Goal: Task Accomplishment & Management: Manage account settings

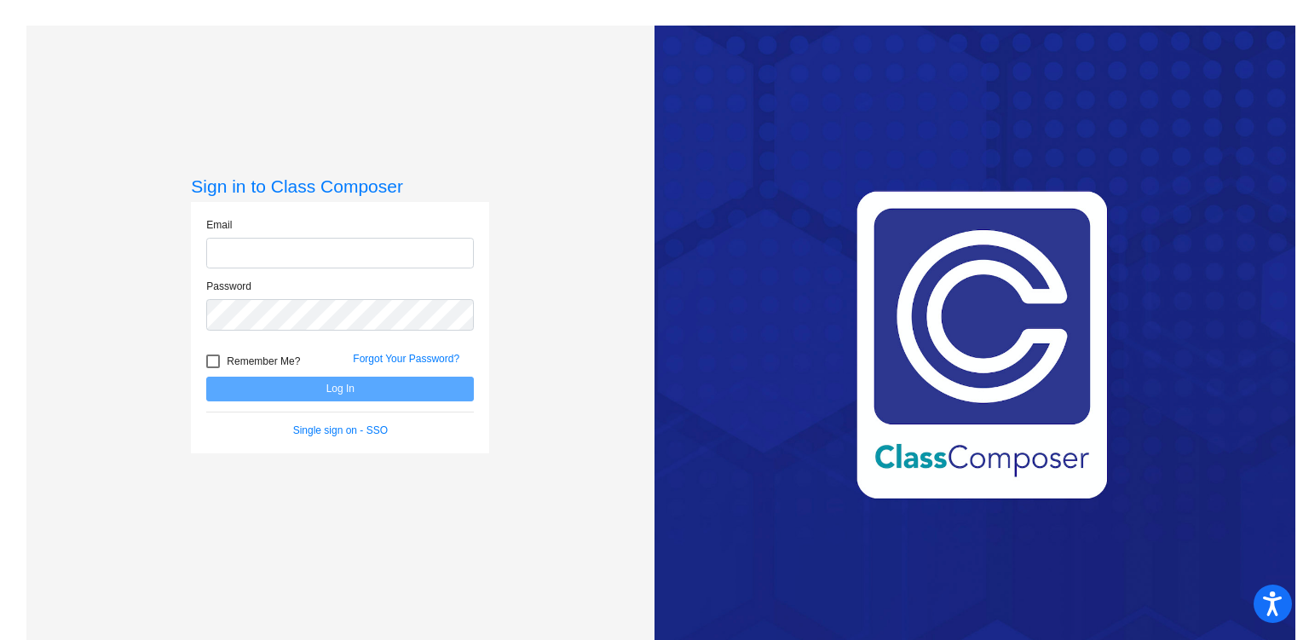
type input "[PERSON_NAME][EMAIL_ADDRESS][PERSON_NAME][DOMAIN_NAME]"
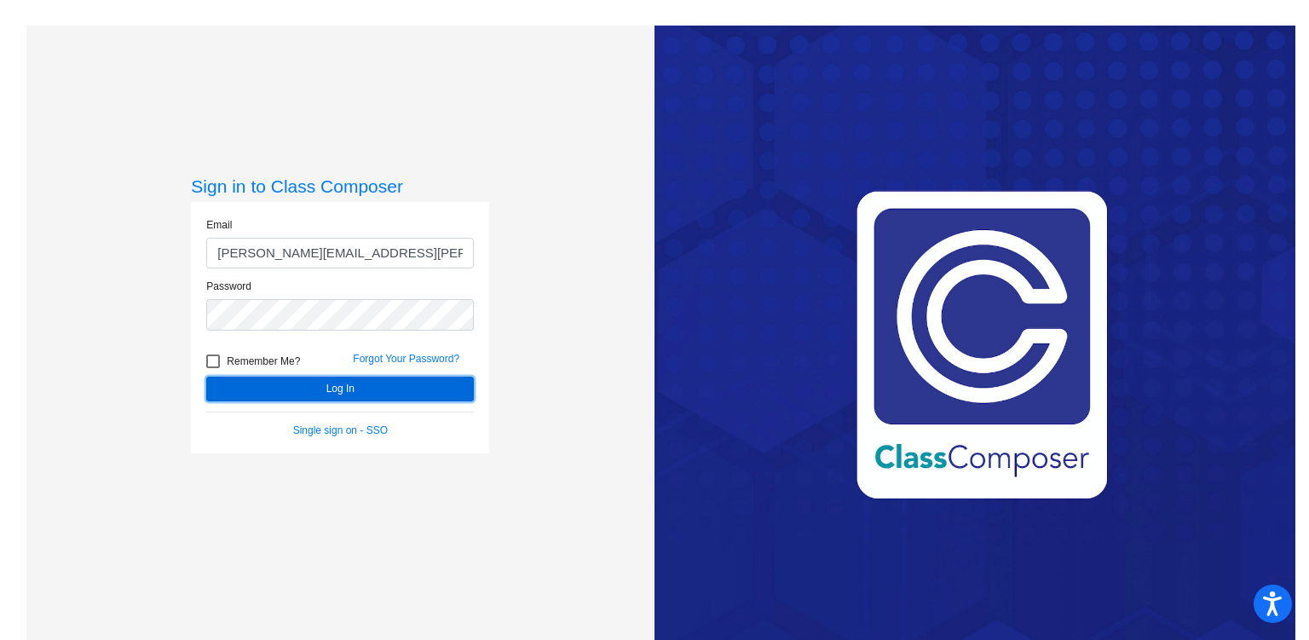
click at [307, 384] on button "Log In" at bounding box center [340, 389] width 268 height 25
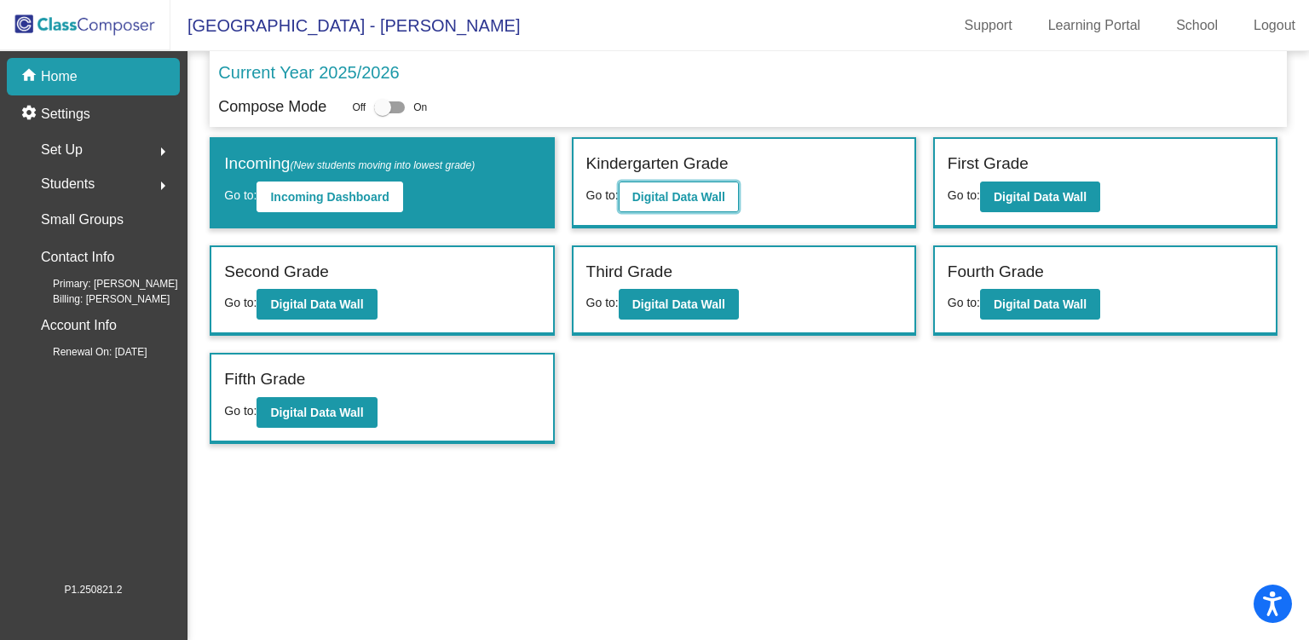
click at [673, 204] on button "Digital Data Wall" at bounding box center [679, 197] width 120 height 31
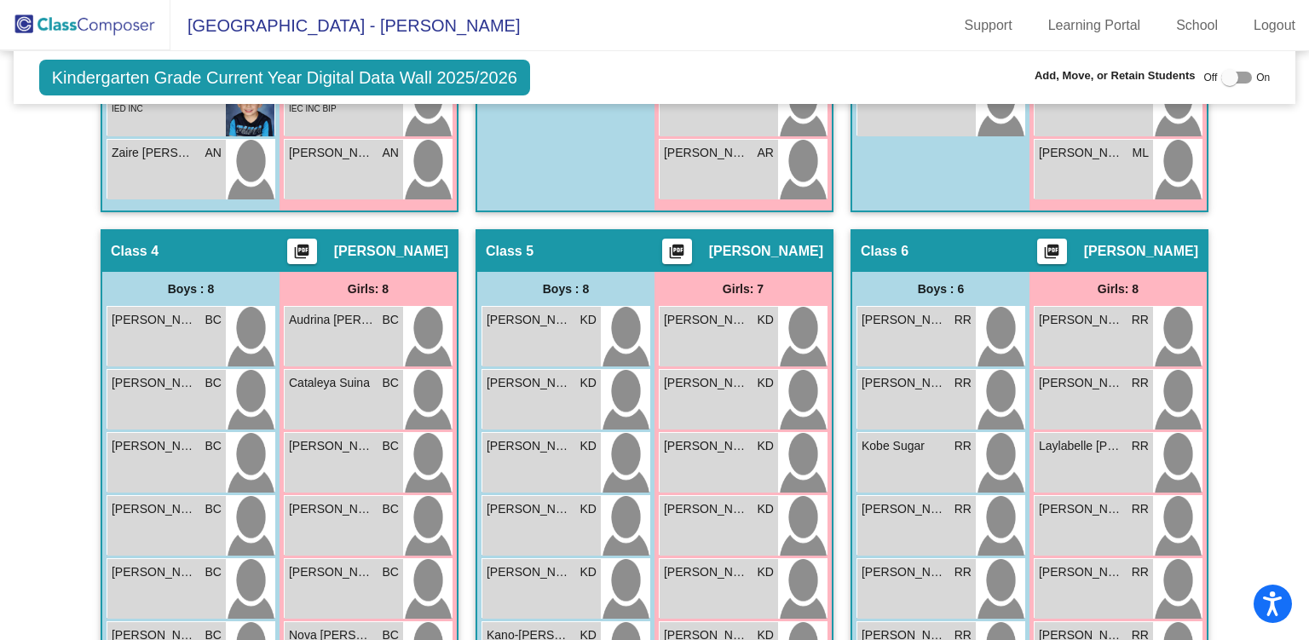
scroll to position [914, 0]
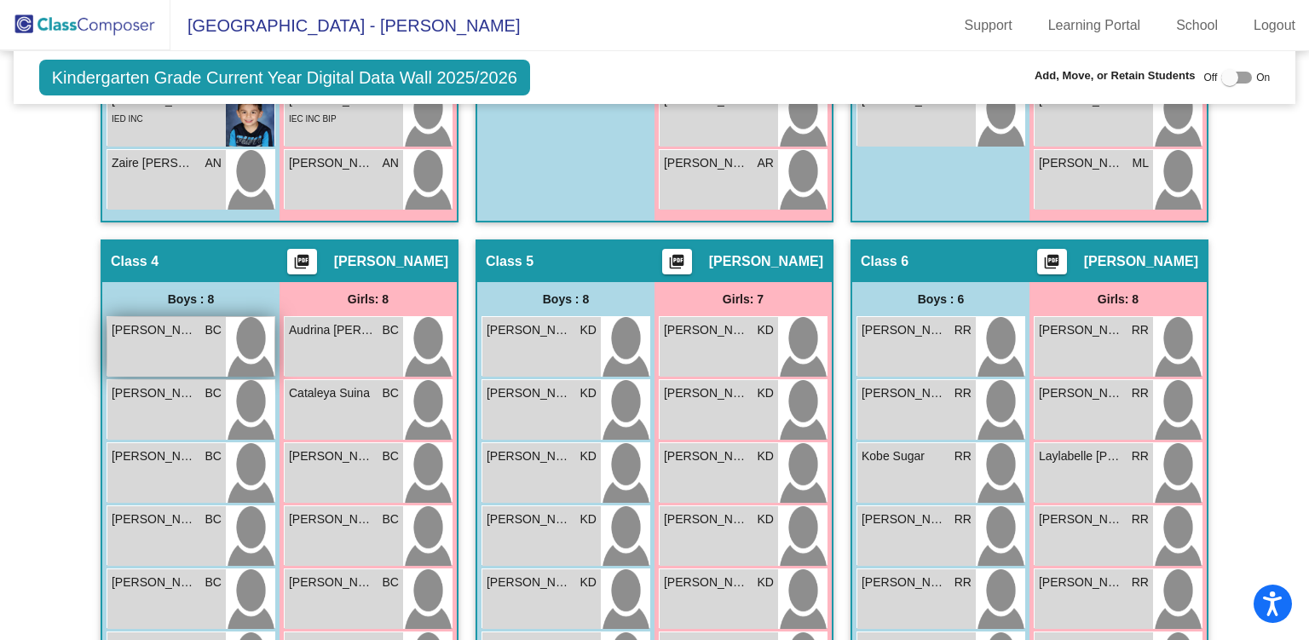
click at [165, 338] on div "[PERSON_NAME] BC lock do_not_disturb_alt" at bounding box center [166, 347] width 118 height 60
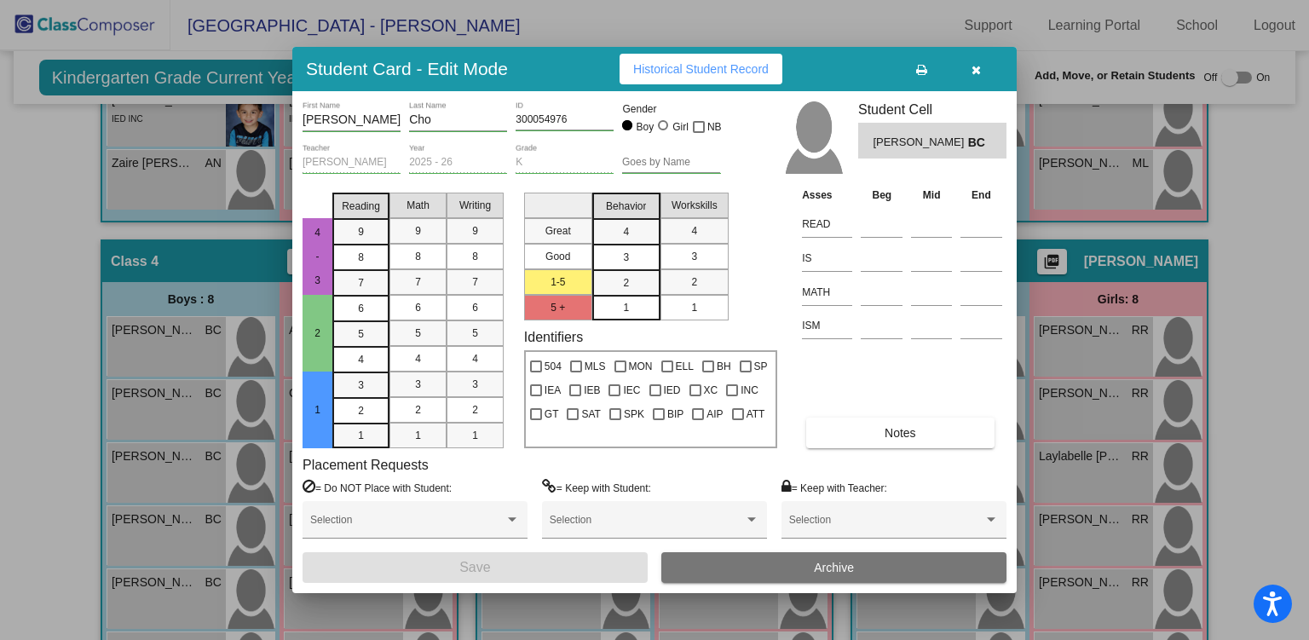
click at [796, 568] on button "Archive" at bounding box center [833, 567] width 345 height 31
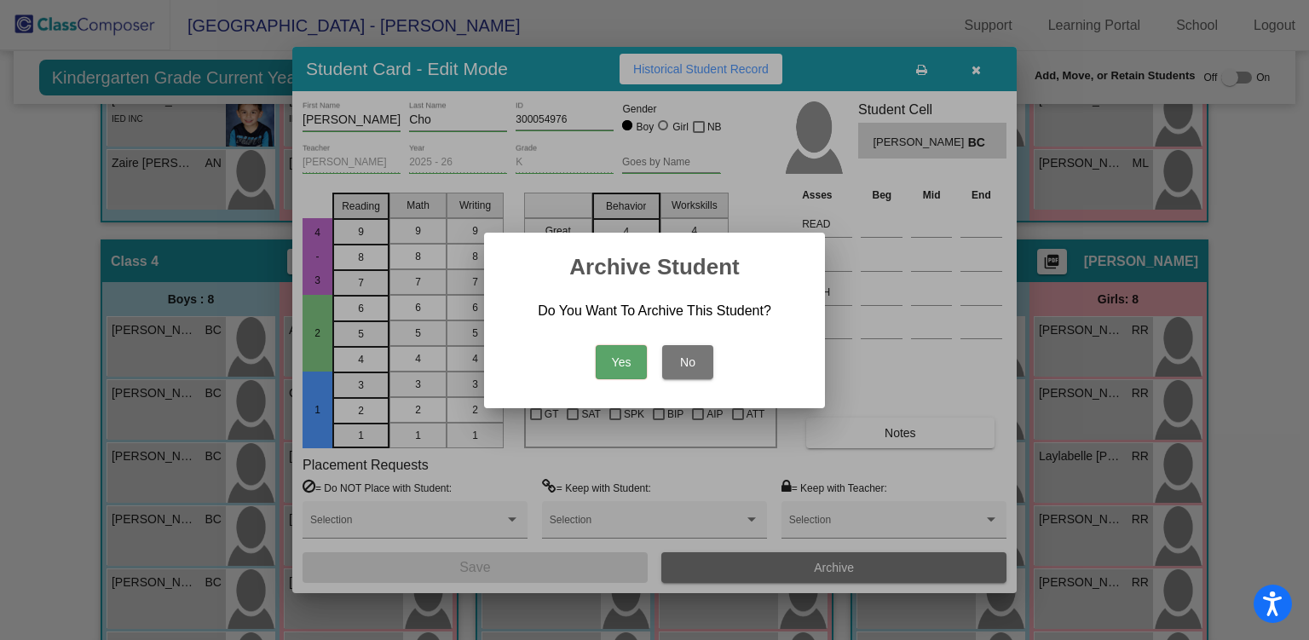
click at [613, 355] on button "Yes" at bounding box center [621, 362] width 51 height 34
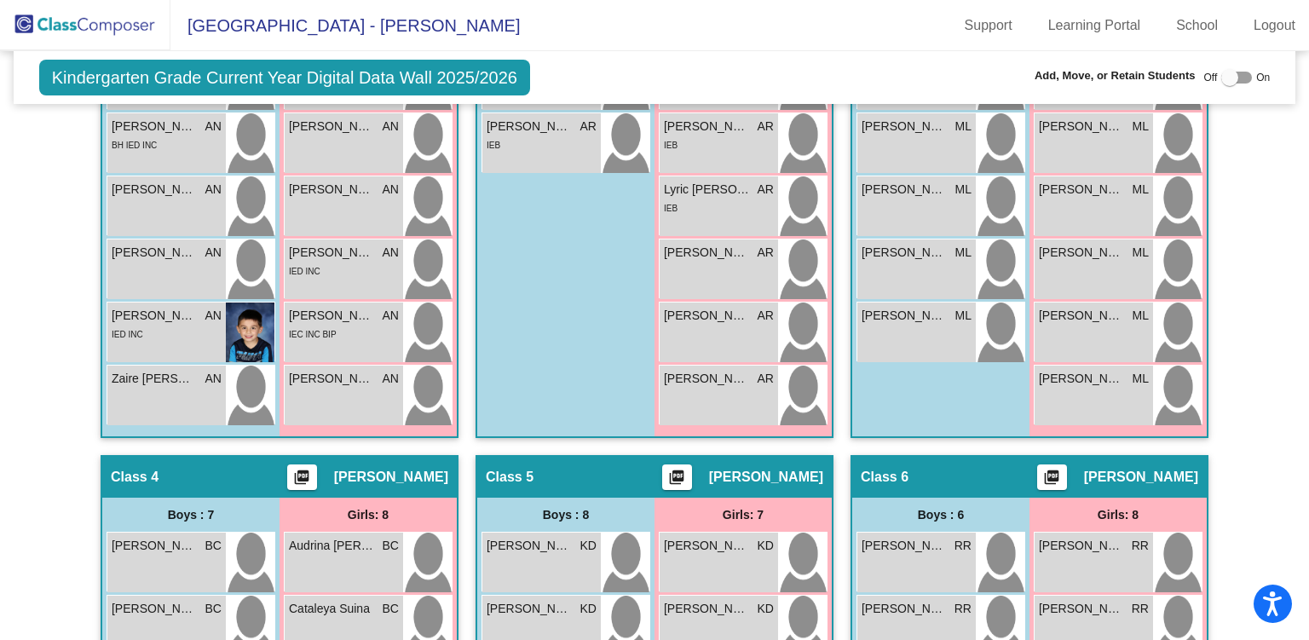
scroll to position [713, 0]
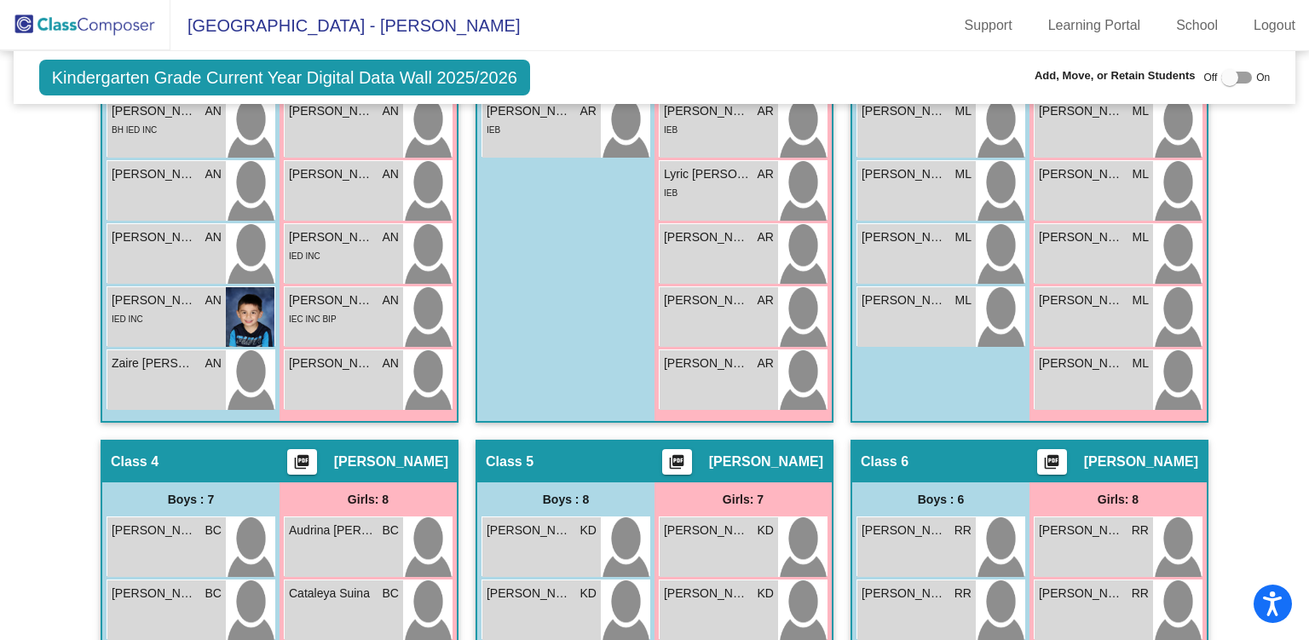
click at [382, 453] on span "[PERSON_NAME]" at bounding box center [391, 461] width 114 height 17
click at [312, 456] on mat-icon "picture_as_pdf" at bounding box center [302, 465] width 20 height 24
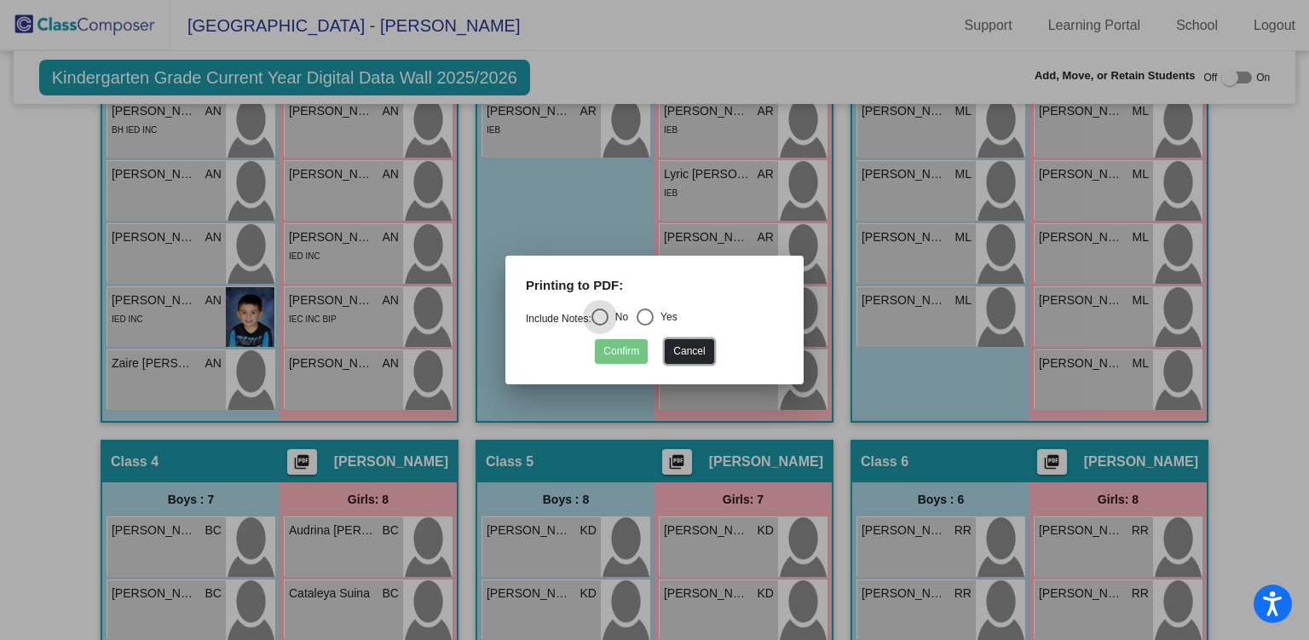
click at [696, 354] on button "Cancel" at bounding box center [689, 351] width 49 height 25
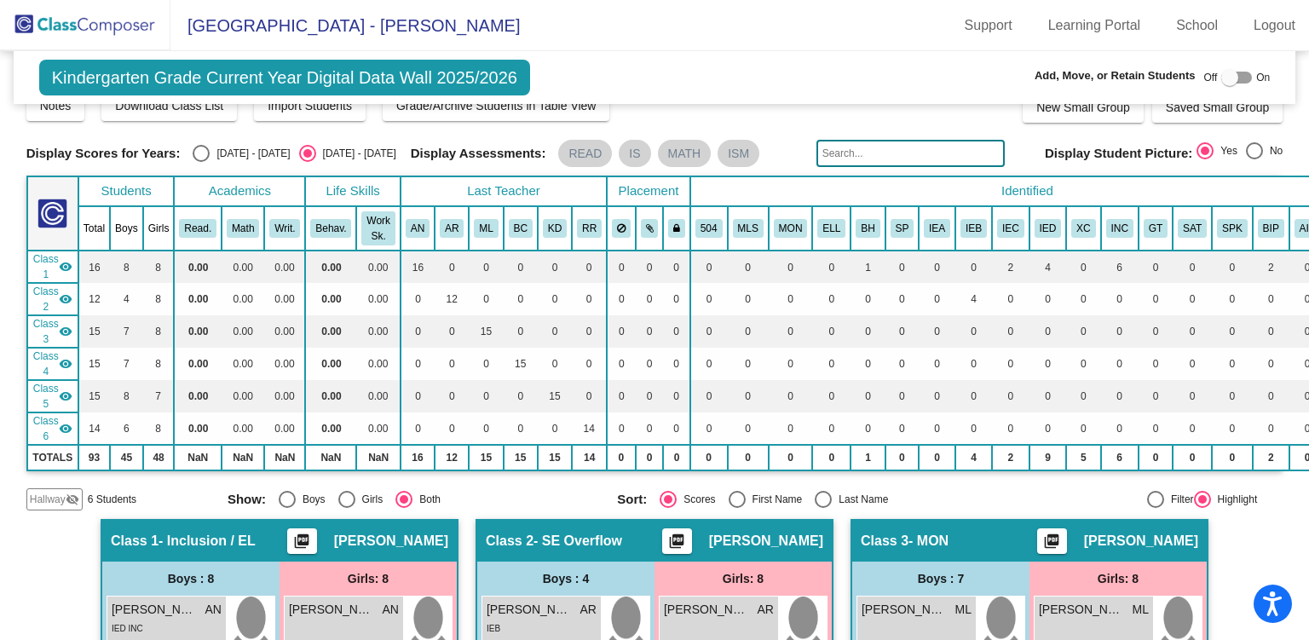
scroll to position [0, 0]
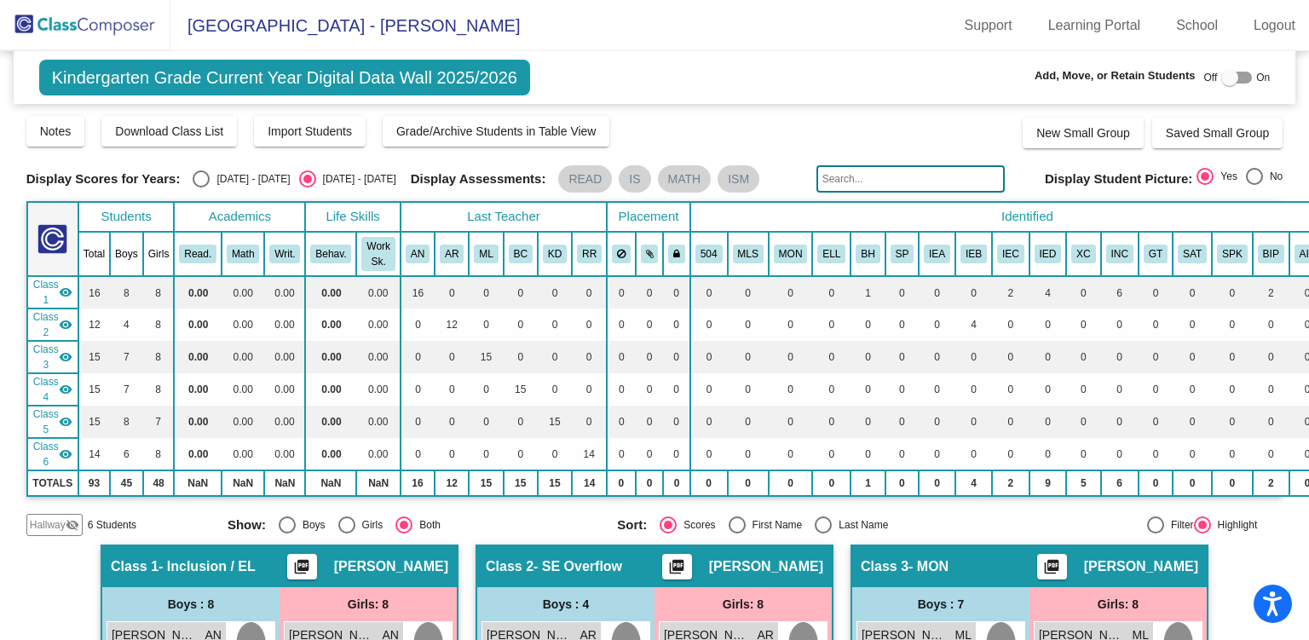
click at [837, 173] on input "text" at bounding box center [911, 178] width 188 height 27
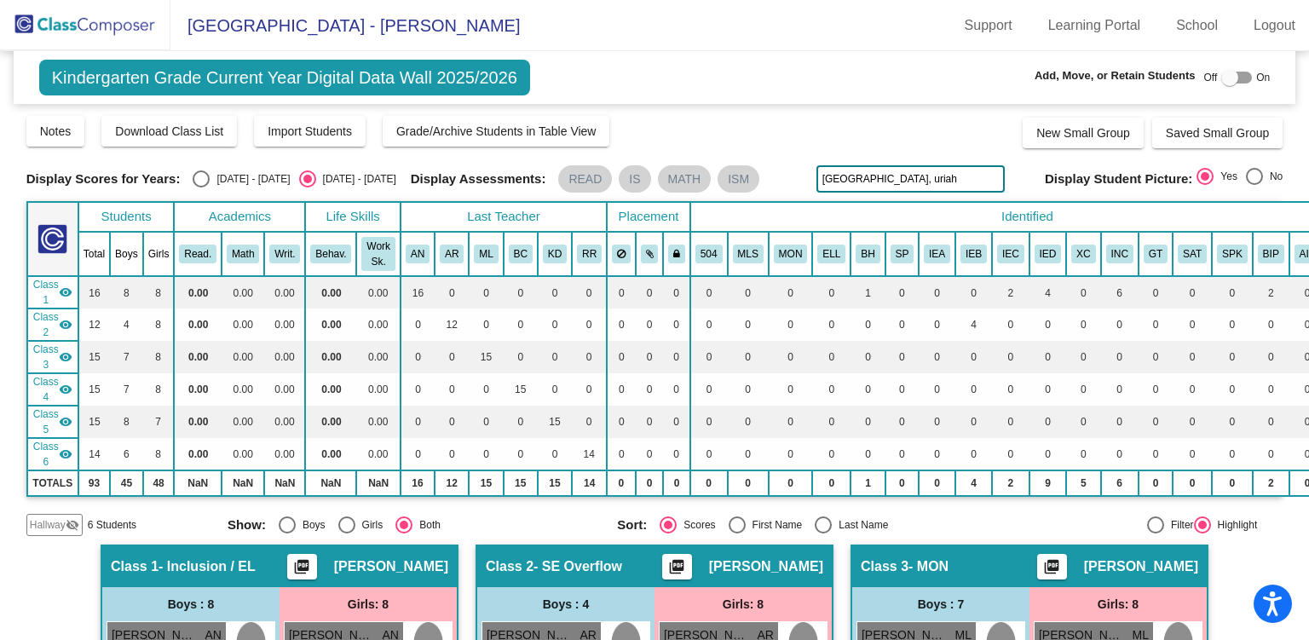
type input "[GEOGRAPHIC_DATA], uriah"
drag, startPoint x: 895, startPoint y: 175, endPoint x: 816, endPoint y: 174, distance: 79.3
click at [817, 174] on input "[GEOGRAPHIC_DATA], uriah" at bounding box center [911, 178] width 188 height 27
type input "uriah [GEOGRAPHIC_DATA]"
click at [1223, 74] on div at bounding box center [1230, 77] width 17 height 17
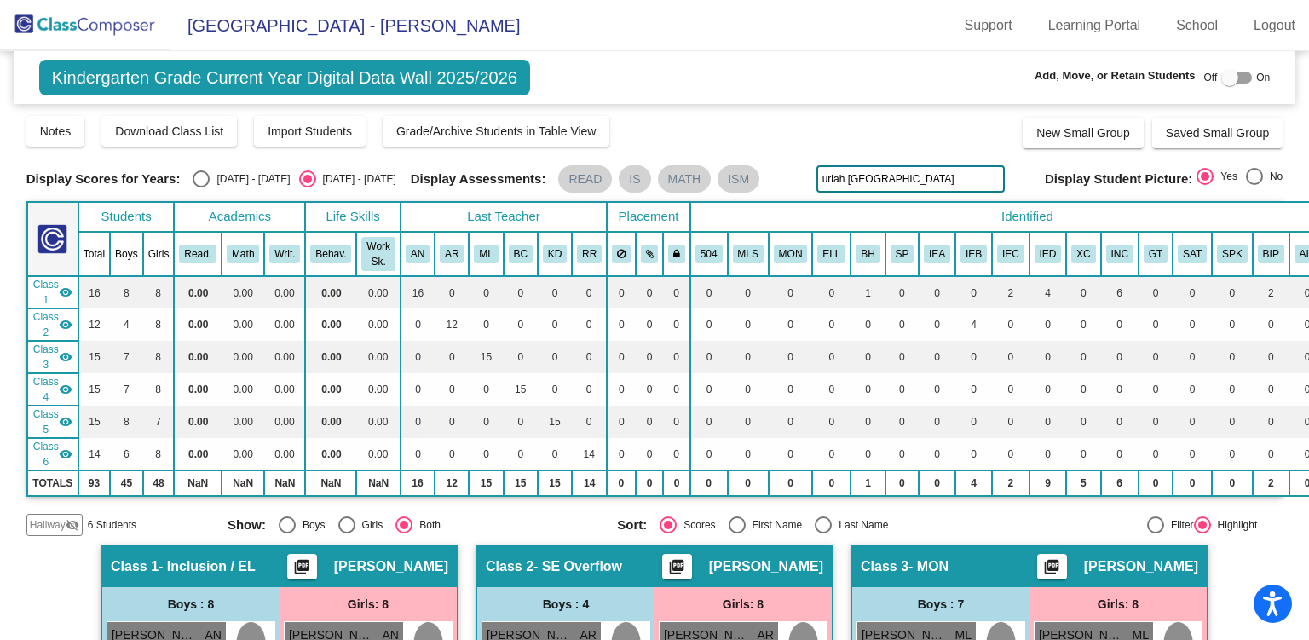
checkbox input "true"
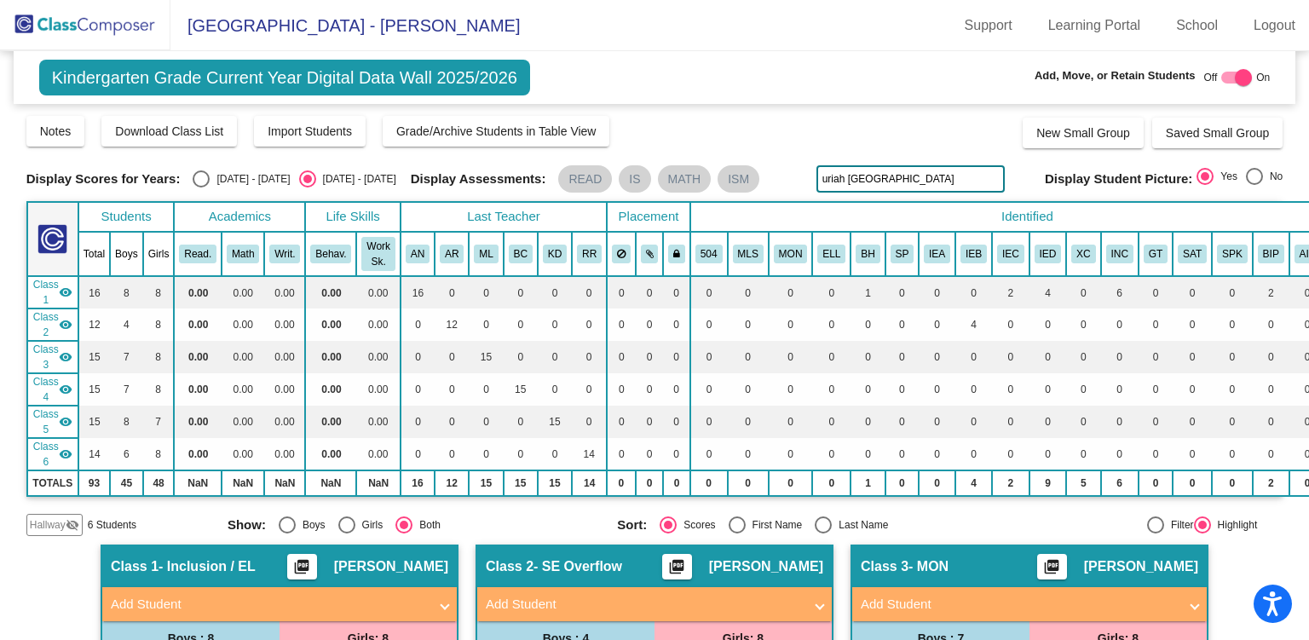
click at [882, 177] on input "uriah [GEOGRAPHIC_DATA]" at bounding box center [911, 178] width 188 height 27
drag, startPoint x: 881, startPoint y: 183, endPoint x: 794, endPoint y: 182, distance: 87.0
click at [794, 182] on div "Display Scores for Years: [DATE] - [DATE] [DATE] - [DATE] Display Assessments: …" at bounding box center [654, 178] width 1257 height 27
type input "[GEOGRAPHIC_DATA], uriah"
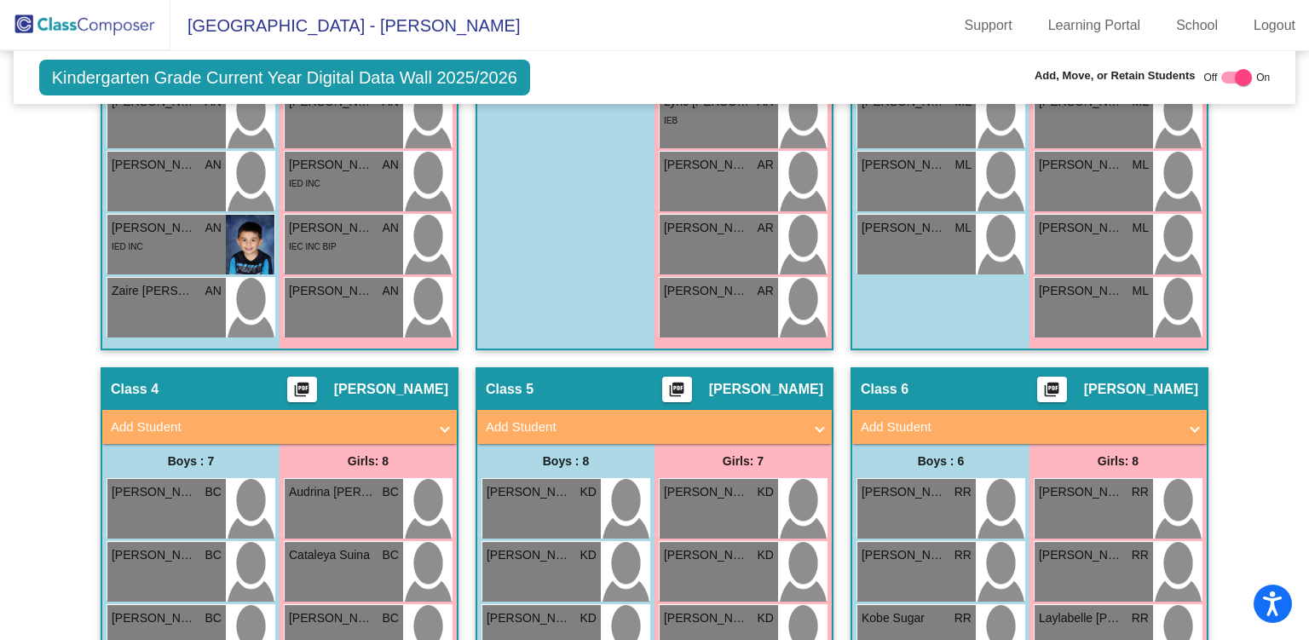
scroll to position [824, 0]
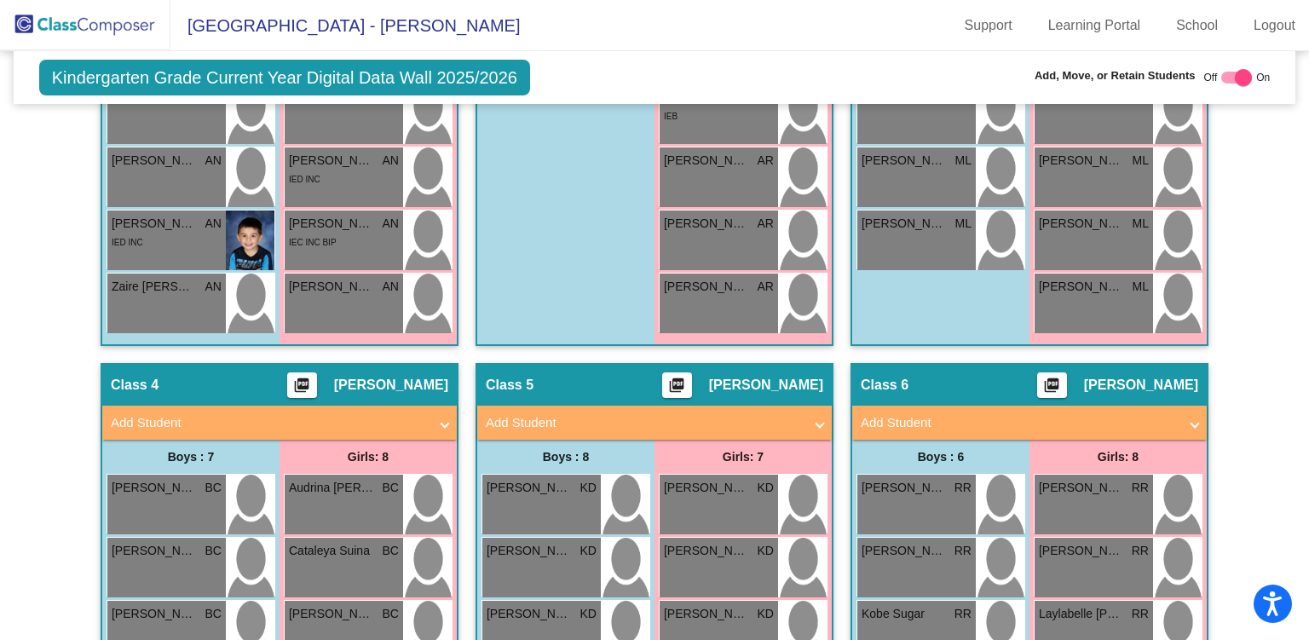
click at [442, 413] on span at bounding box center [445, 423] width 7 height 20
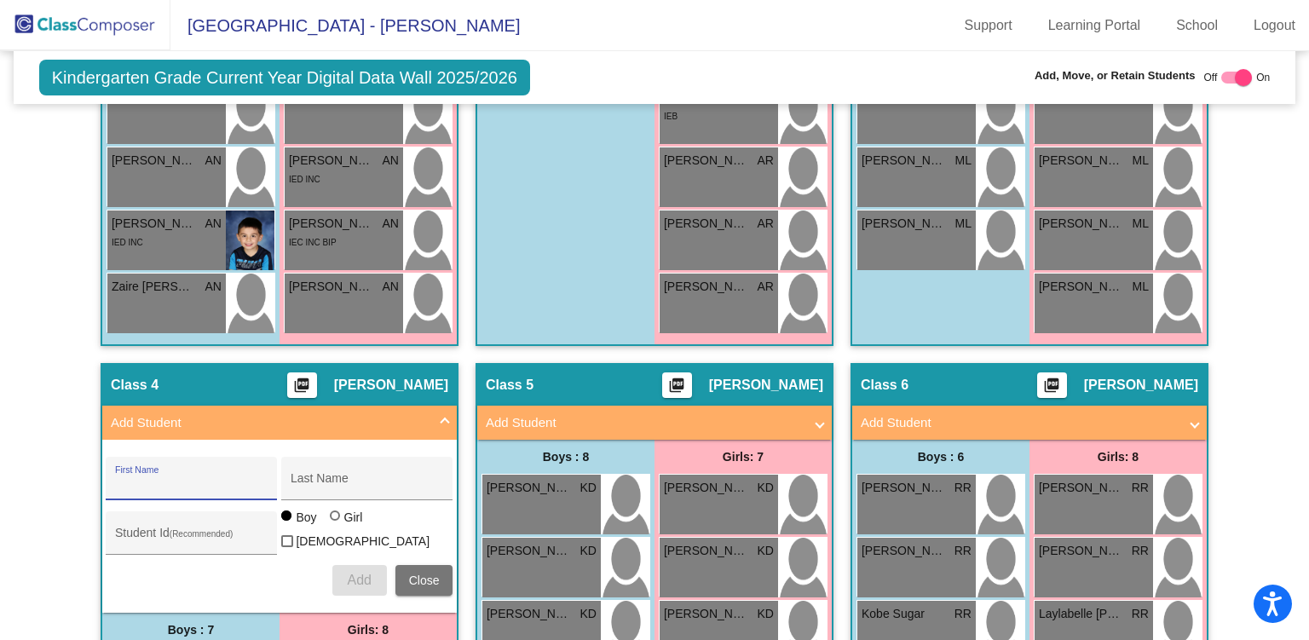
click at [201, 478] on input "First Name" at bounding box center [191, 485] width 153 height 14
type input "Uriah"
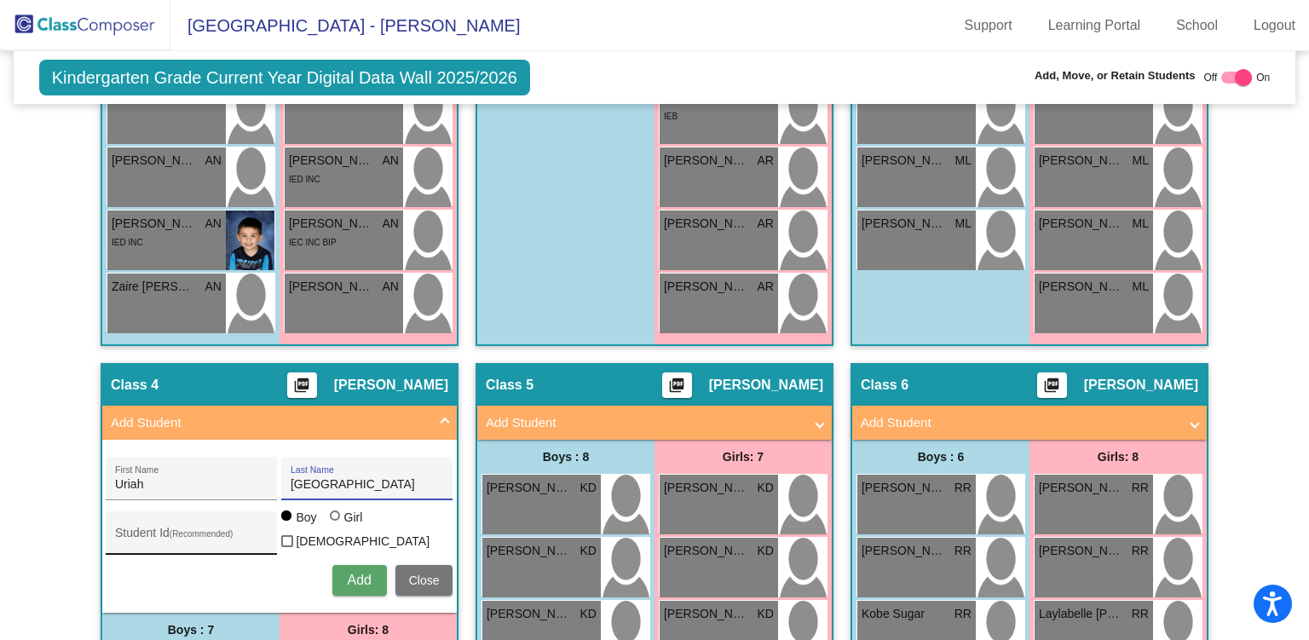
type input "[GEOGRAPHIC_DATA]"
click at [198, 536] on input "Student Id (Recommended)" at bounding box center [191, 540] width 153 height 14
type input "300056237"
click at [351, 573] on span "Add" at bounding box center [359, 580] width 24 height 14
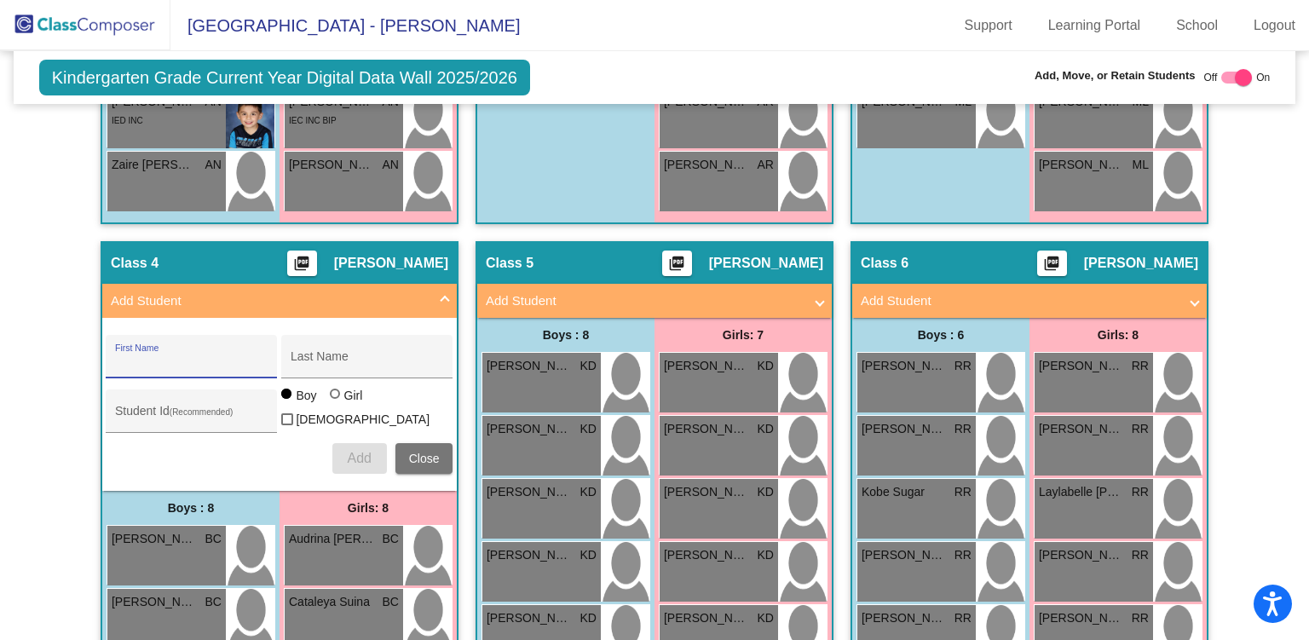
scroll to position [947, 0]
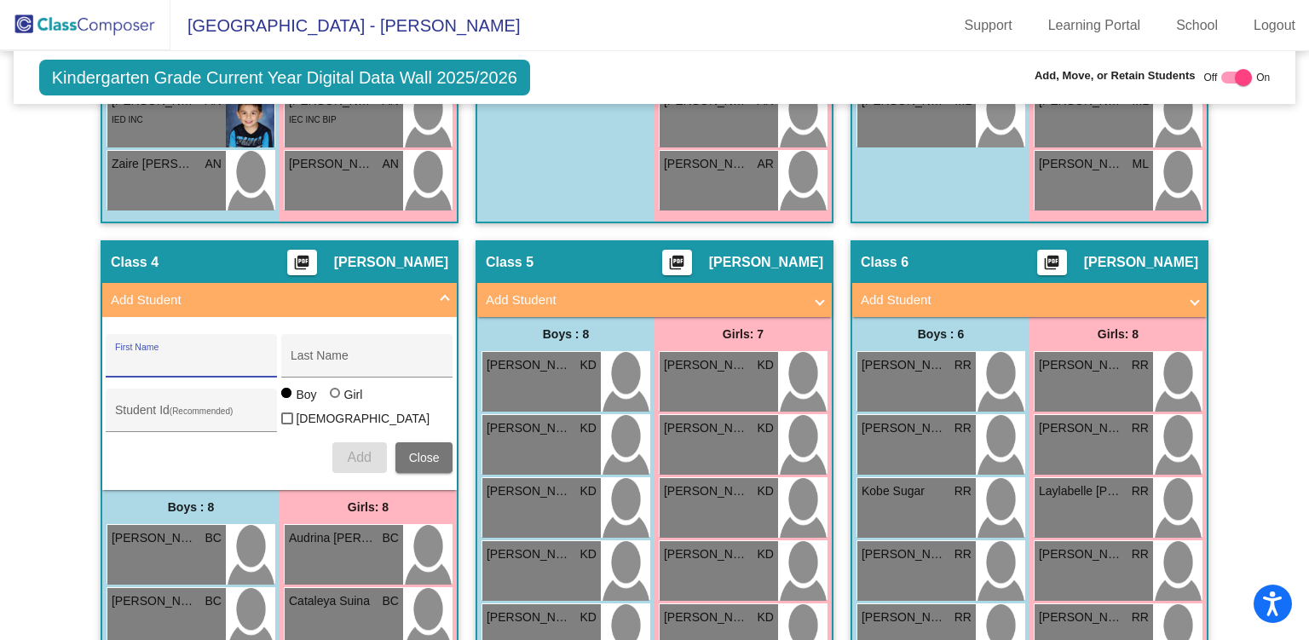
click at [1238, 71] on div at bounding box center [1243, 77] width 17 height 17
checkbox input "false"
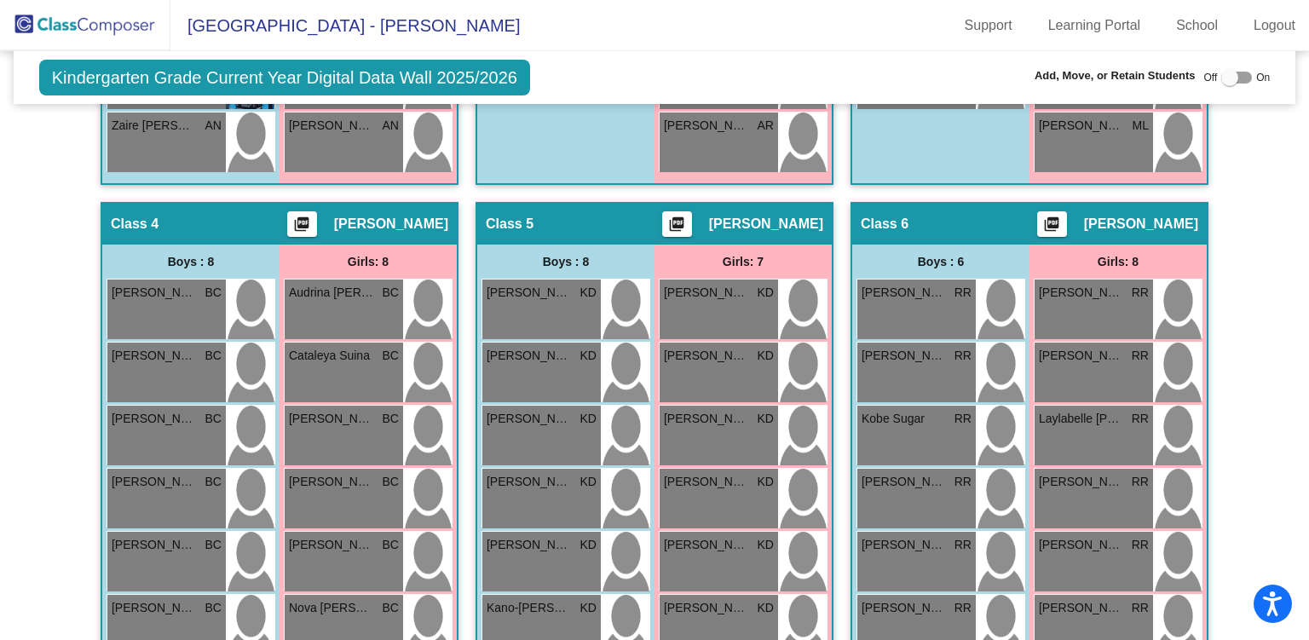
scroll to position [955, 0]
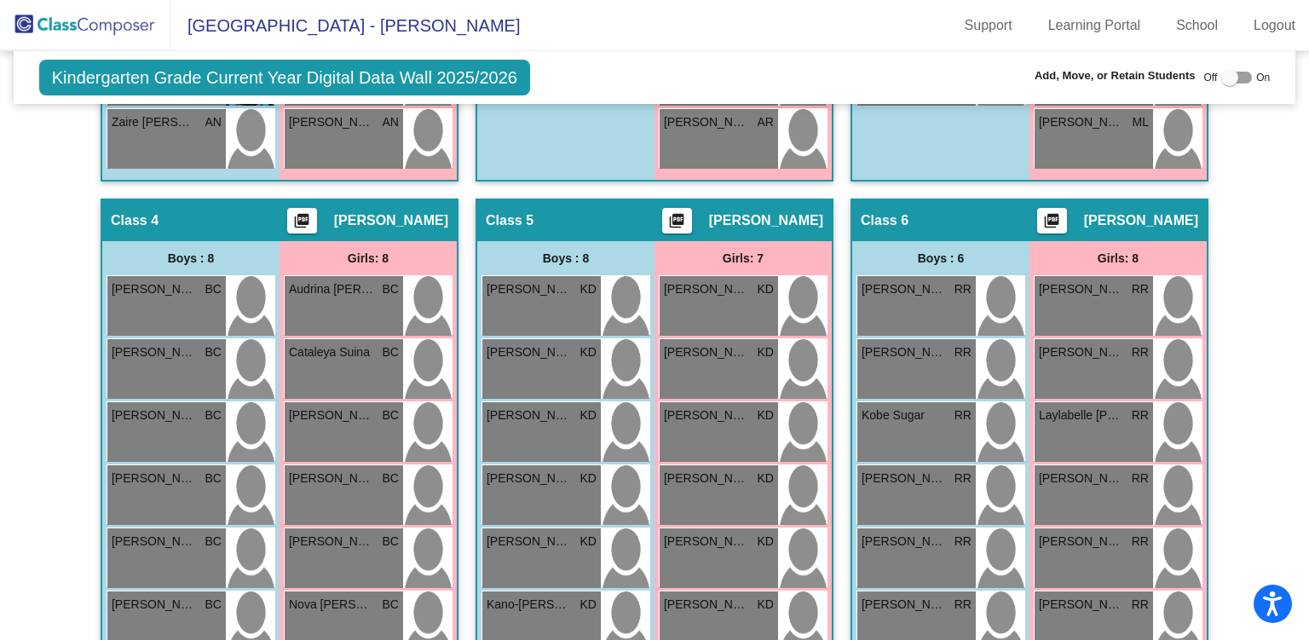
click at [190, 256] on div "Boys : 8" at bounding box center [190, 258] width 177 height 34
click at [176, 289] on span "[PERSON_NAME]" at bounding box center [154, 289] width 85 height 18
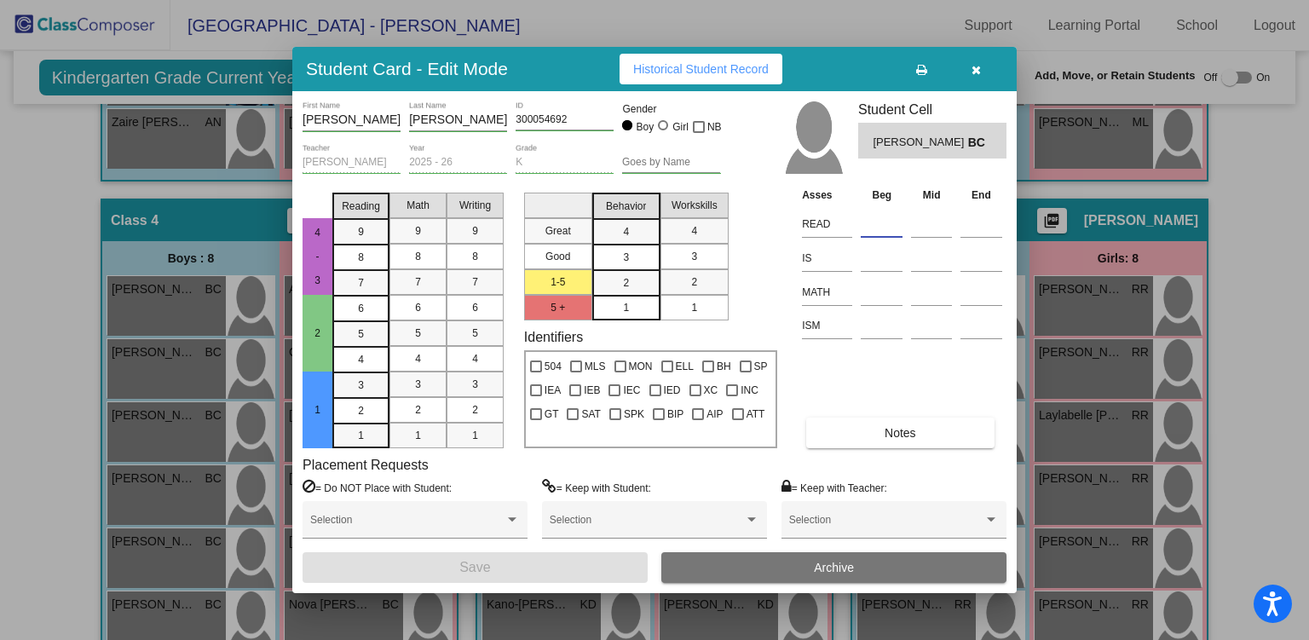
click at [883, 227] on input at bounding box center [882, 224] width 42 height 26
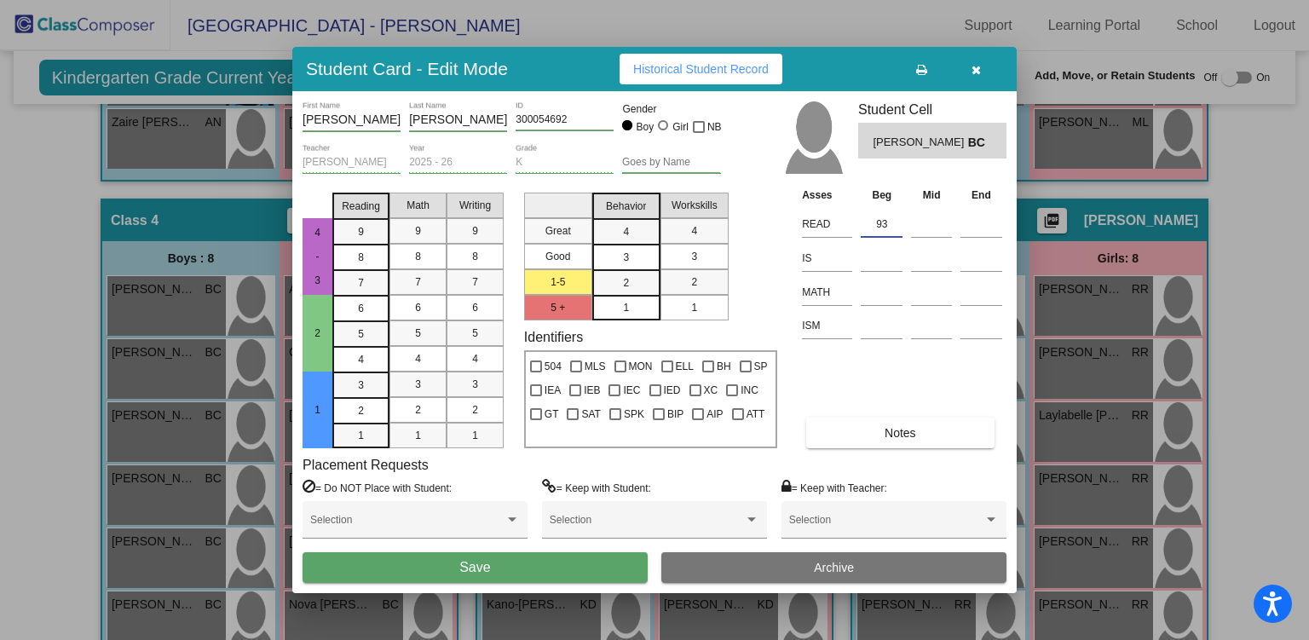
type input "9"
click at [892, 259] on input at bounding box center [882, 258] width 42 height 26
type input "93"
click at [889, 329] on input at bounding box center [882, 326] width 42 height 26
click at [557, 570] on button "Save" at bounding box center [475, 567] width 345 height 31
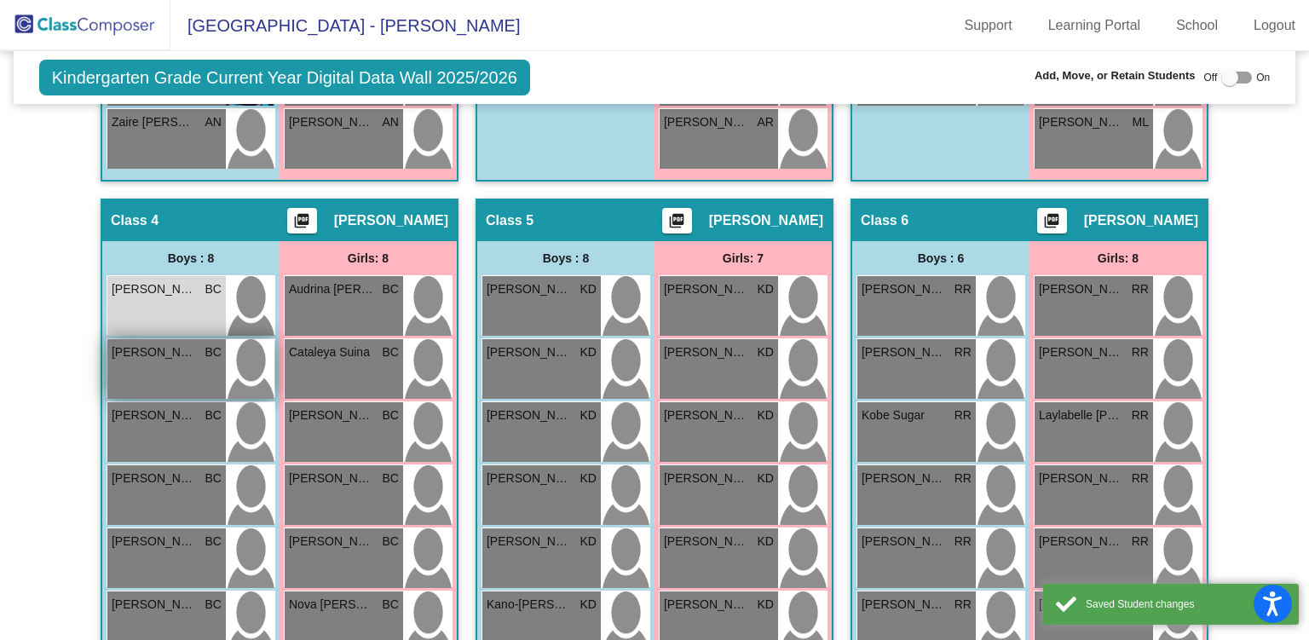
click at [168, 371] on div "[PERSON_NAME] BC lock do_not_disturb_alt" at bounding box center [166, 369] width 118 height 60
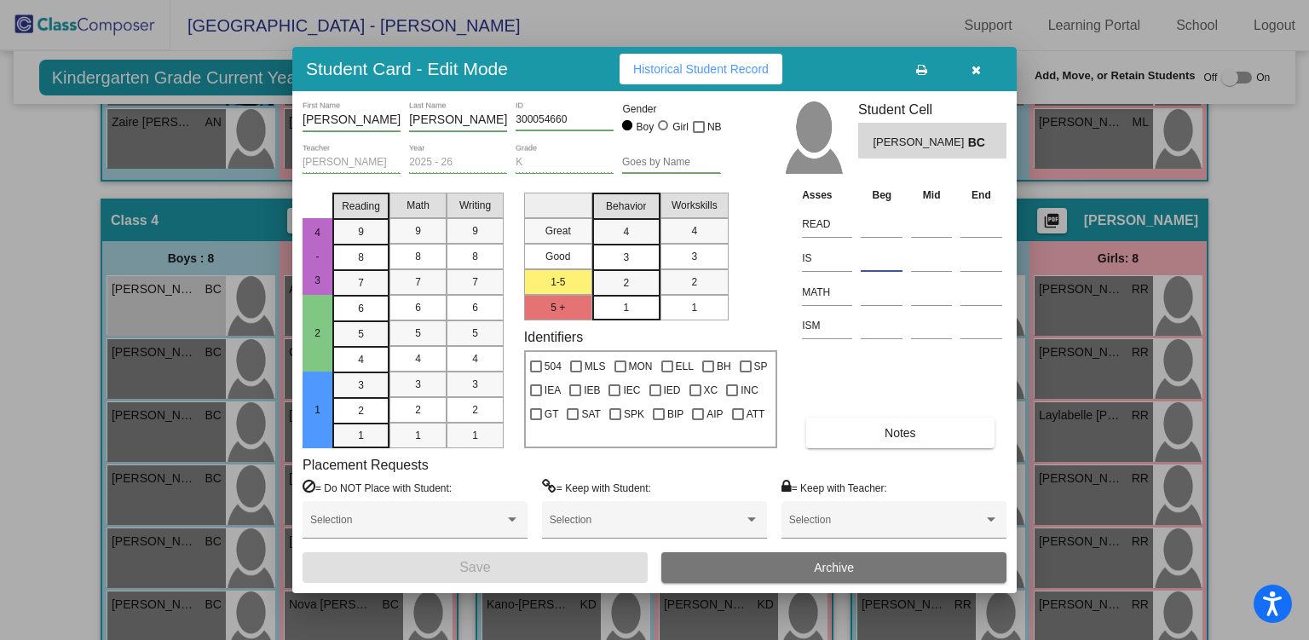
click at [881, 264] on input at bounding box center [882, 258] width 42 height 26
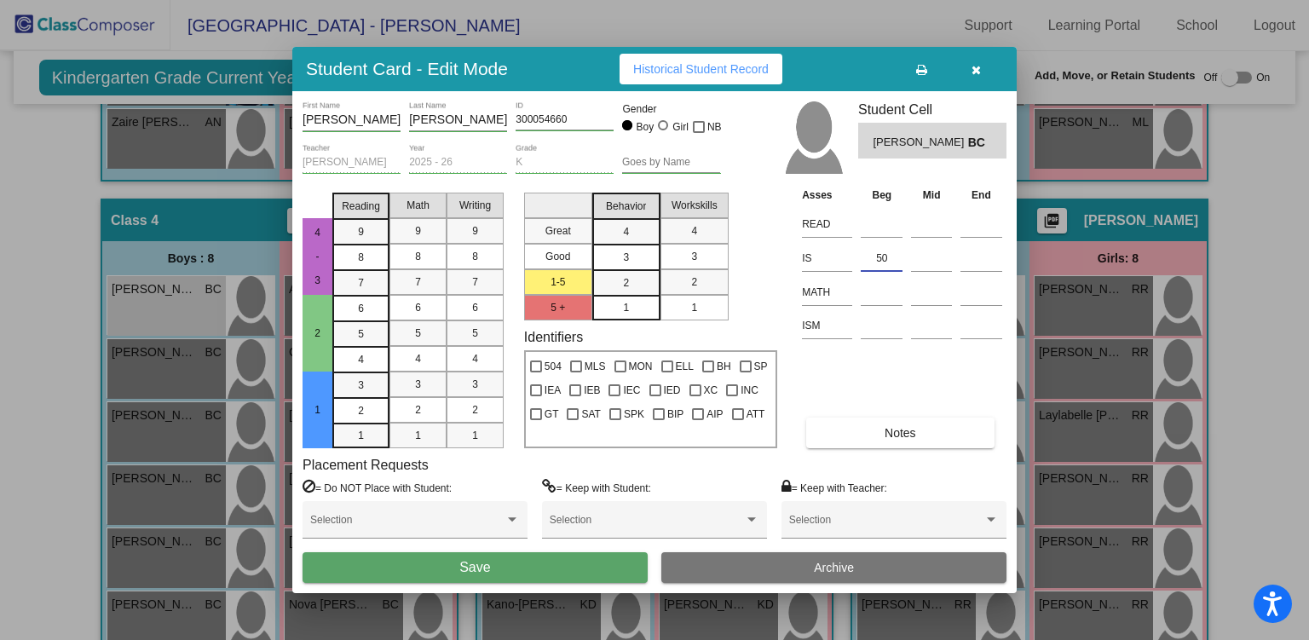
type input "50"
click at [581, 569] on button "Save" at bounding box center [475, 567] width 345 height 31
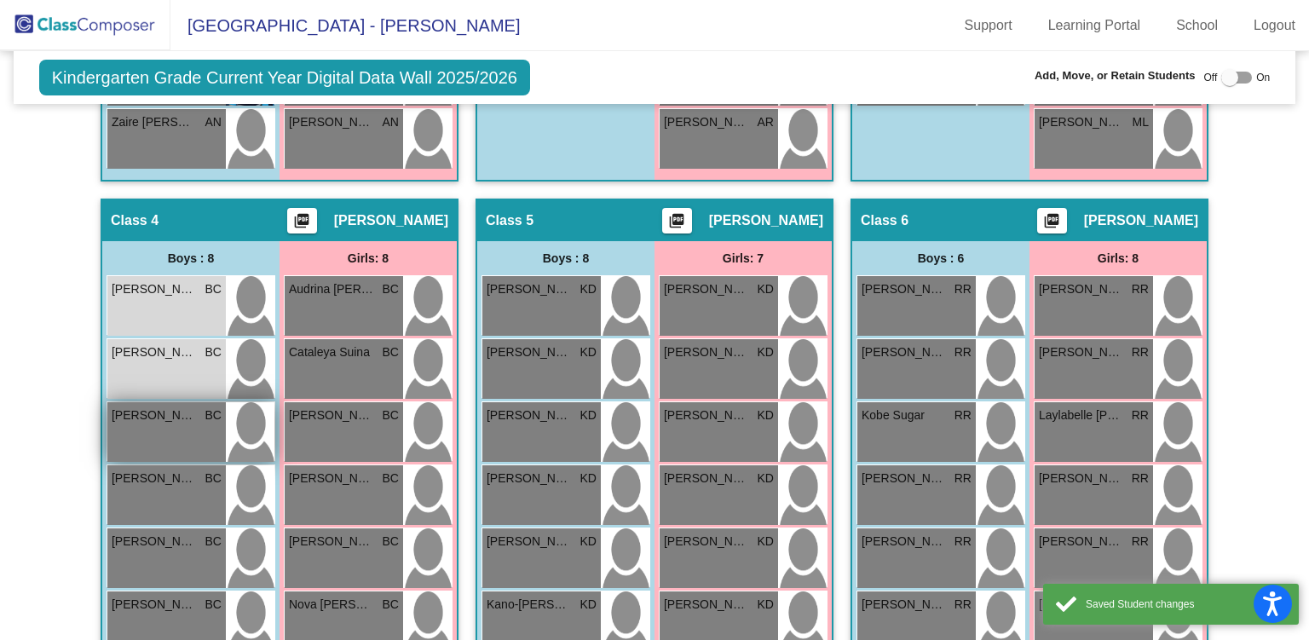
click at [134, 432] on div "[PERSON_NAME] BC lock do_not_disturb_alt" at bounding box center [166, 432] width 118 height 60
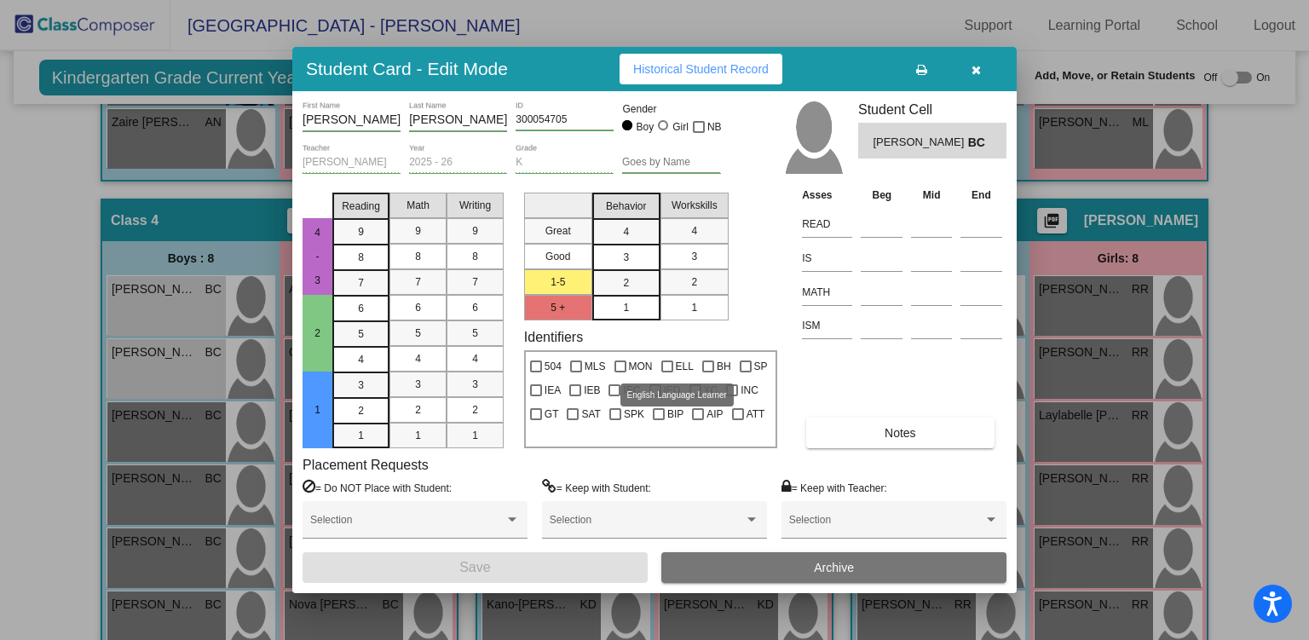
click at [668, 361] on div at bounding box center [667, 367] width 12 height 12
click at [667, 373] on input "ELL" at bounding box center [667, 373] width 1 height 1
checkbox input "true"
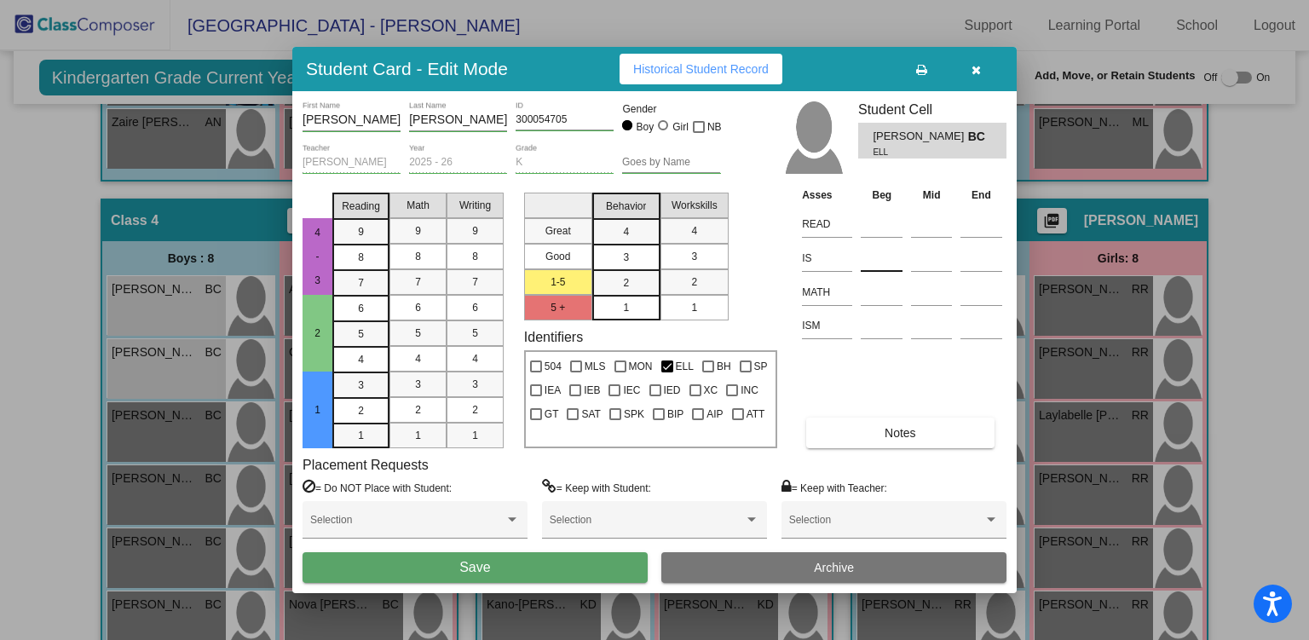
click at [893, 258] on input at bounding box center [882, 258] width 42 height 26
type input "42"
click at [485, 567] on span "Save" at bounding box center [474, 567] width 31 height 14
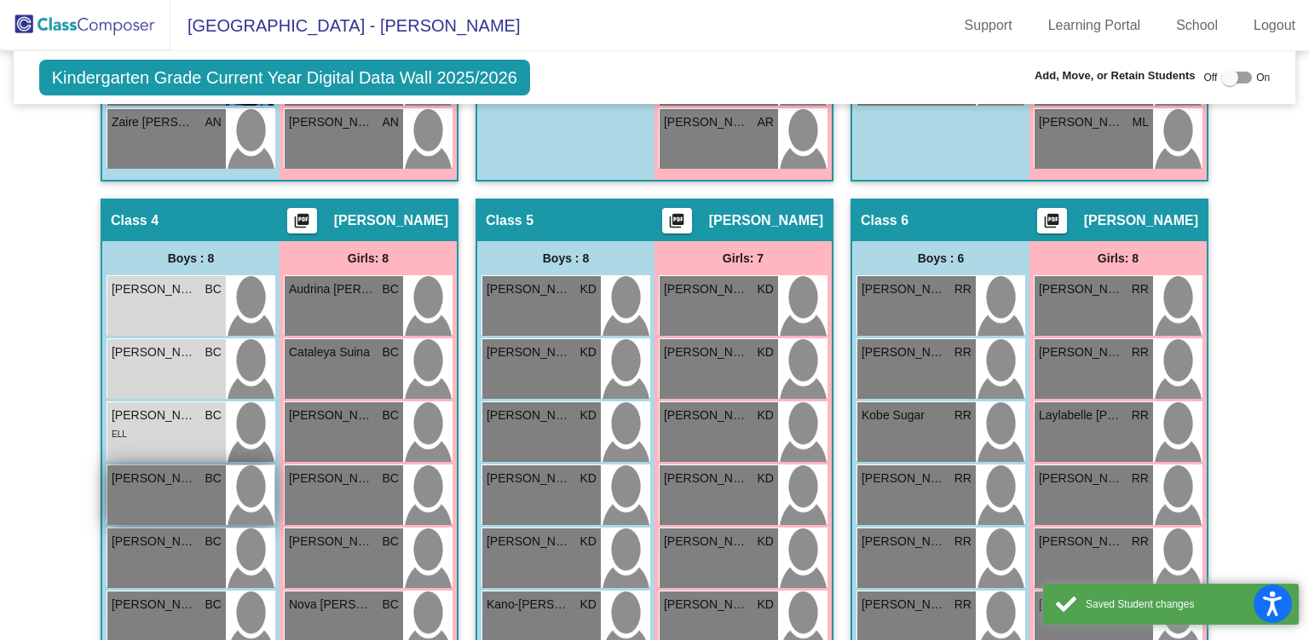
click at [170, 500] on div "[PERSON_NAME] BC lock do_not_disturb_alt" at bounding box center [166, 495] width 118 height 60
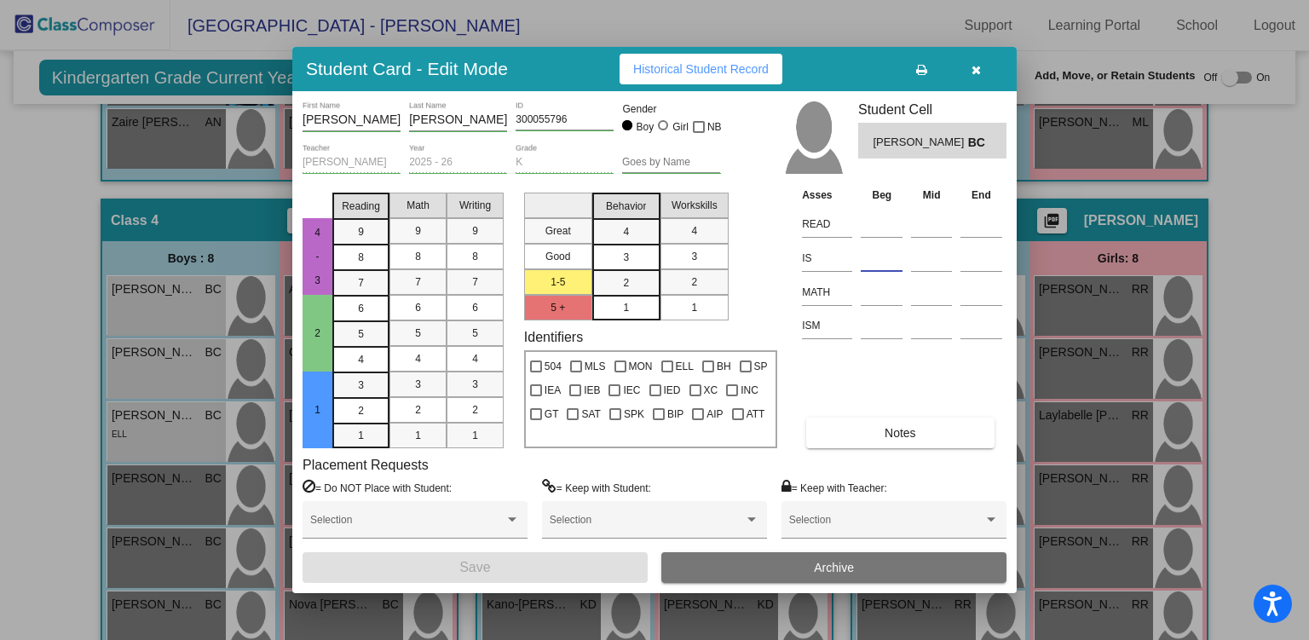
click at [887, 252] on input at bounding box center [882, 258] width 42 height 26
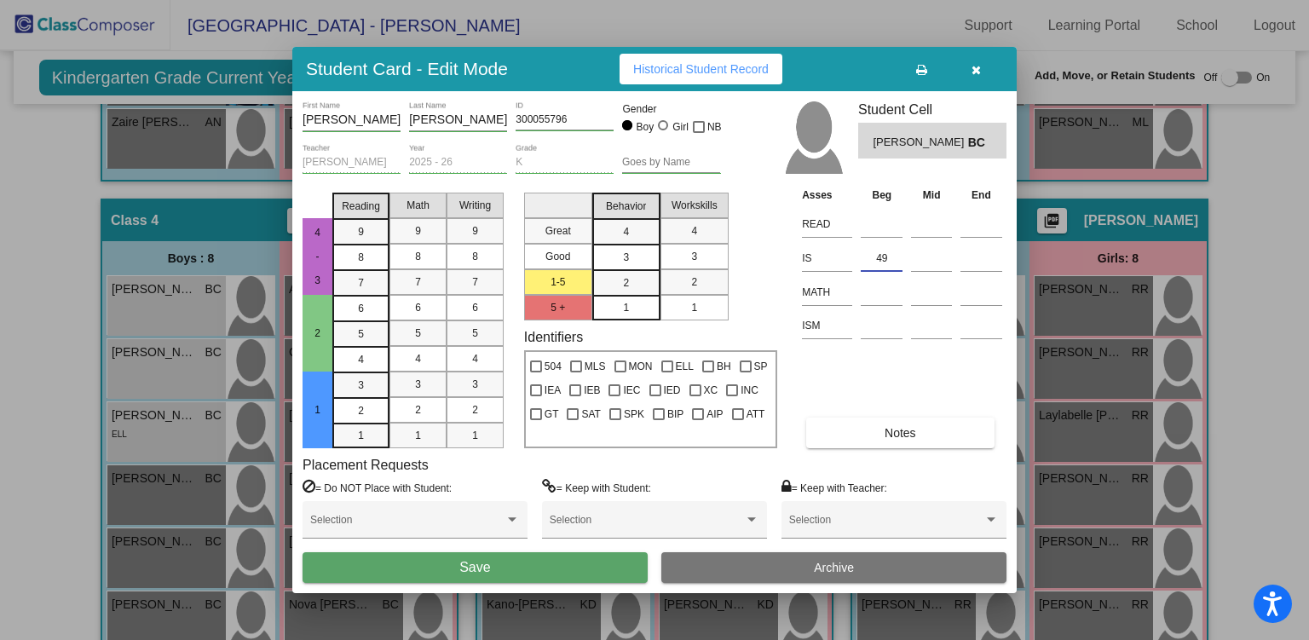
type input "49"
click at [540, 573] on button "Save" at bounding box center [475, 567] width 345 height 31
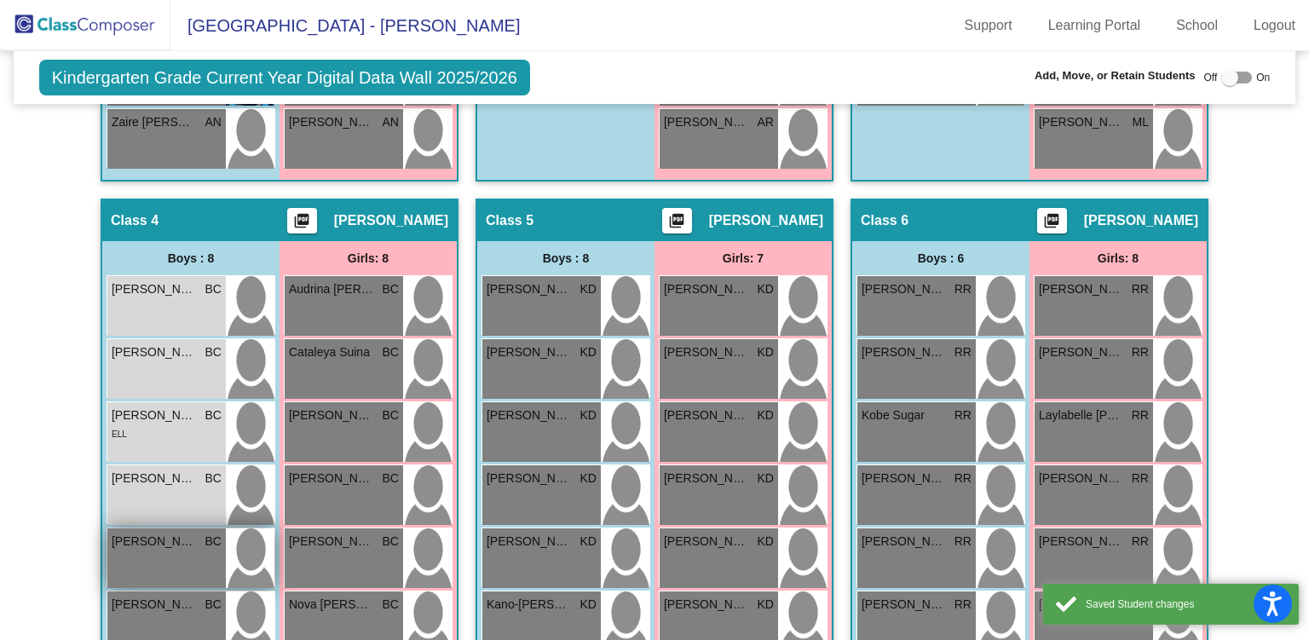
click at [171, 565] on div "[PERSON_NAME] [GEOGRAPHIC_DATA] lock do_not_disturb_alt" at bounding box center [166, 559] width 118 height 60
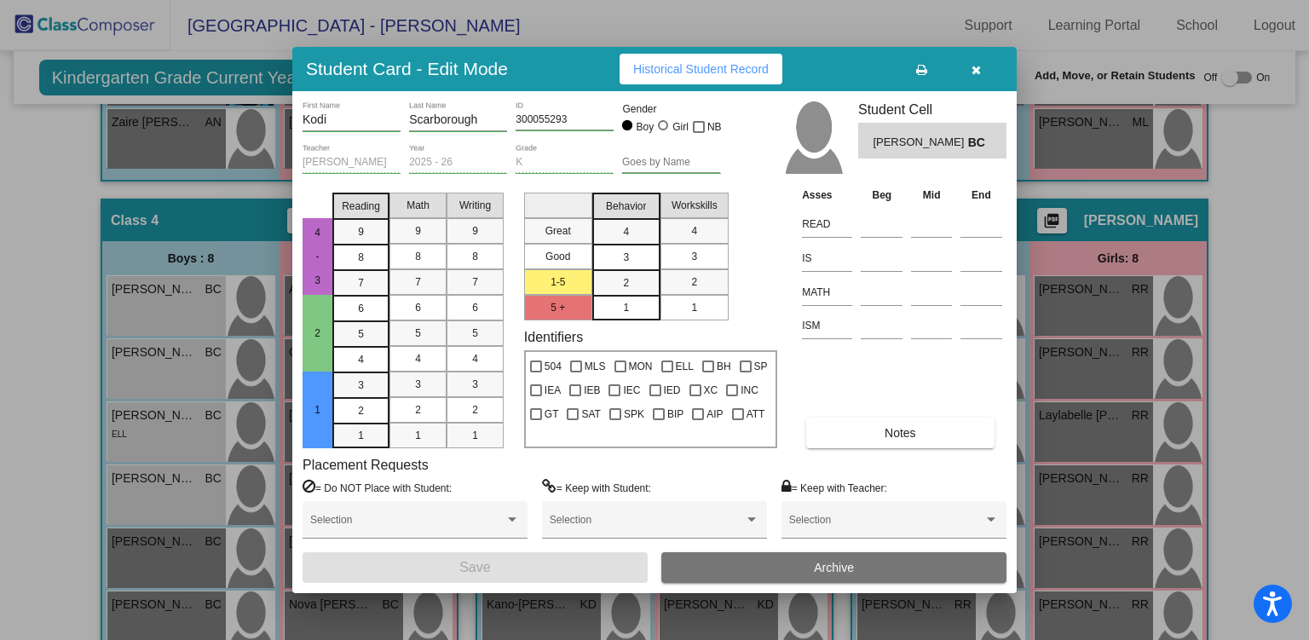
click at [859, 253] on td at bounding box center [882, 256] width 50 height 34
click at [890, 251] on input at bounding box center [882, 258] width 42 height 26
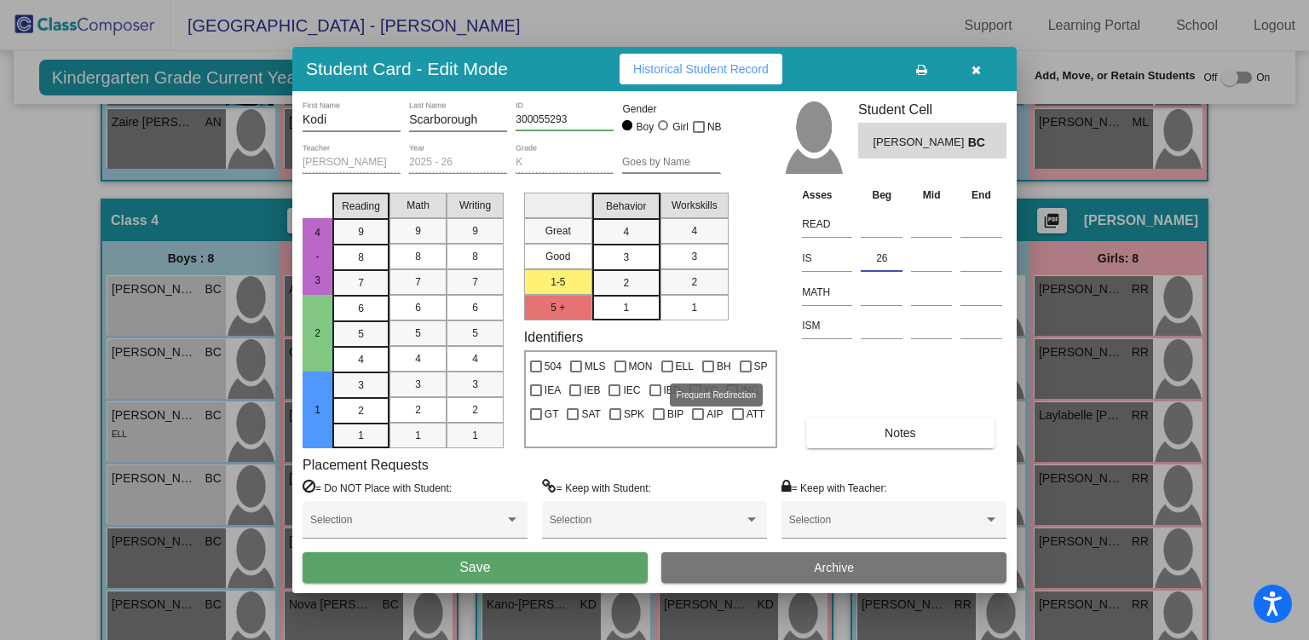
type input "26"
click at [709, 366] on div at bounding box center [708, 367] width 12 height 12
click at [708, 373] on input "BH" at bounding box center [708, 373] width 1 height 1
checkbox input "true"
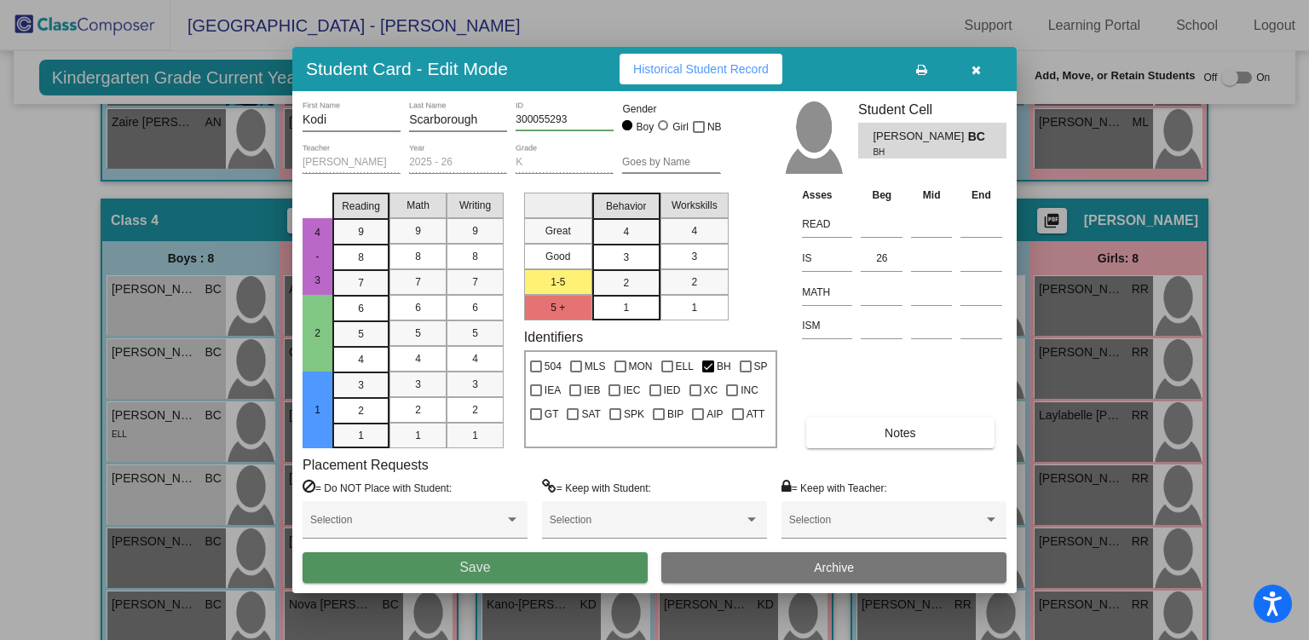
click at [567, 560] on button "Save" at bounding box center [475, 567] width 345 height 31
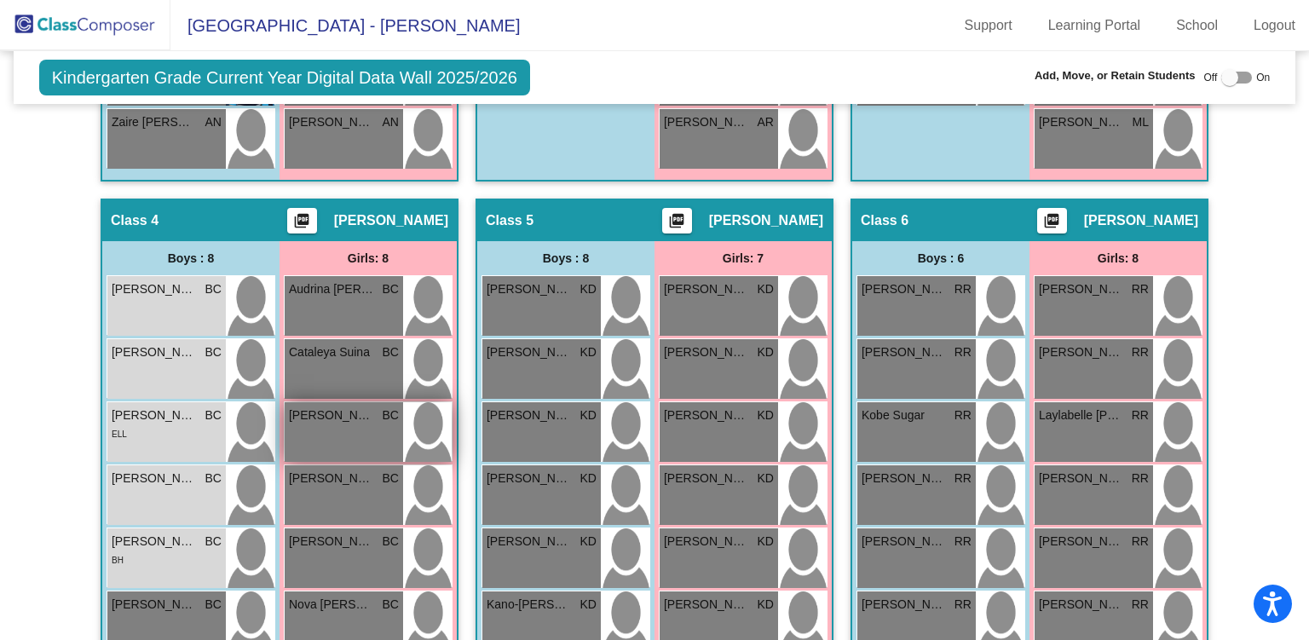
click at [333, 425] on div "[PERSON_NAME] BC lock do_not_disturb_alt" at bounding box center [344, 432] width 118 height 60
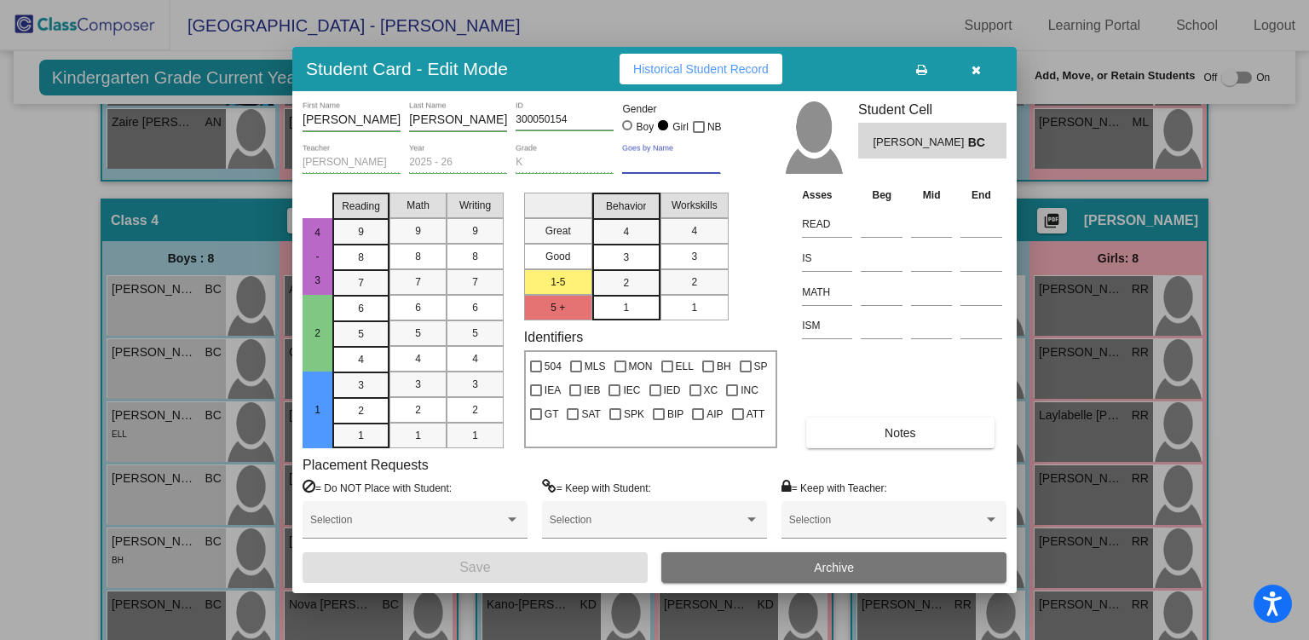
click at [676, 162] on input "Goes by Name" at bounding box center [671, 163] width 98 height 12
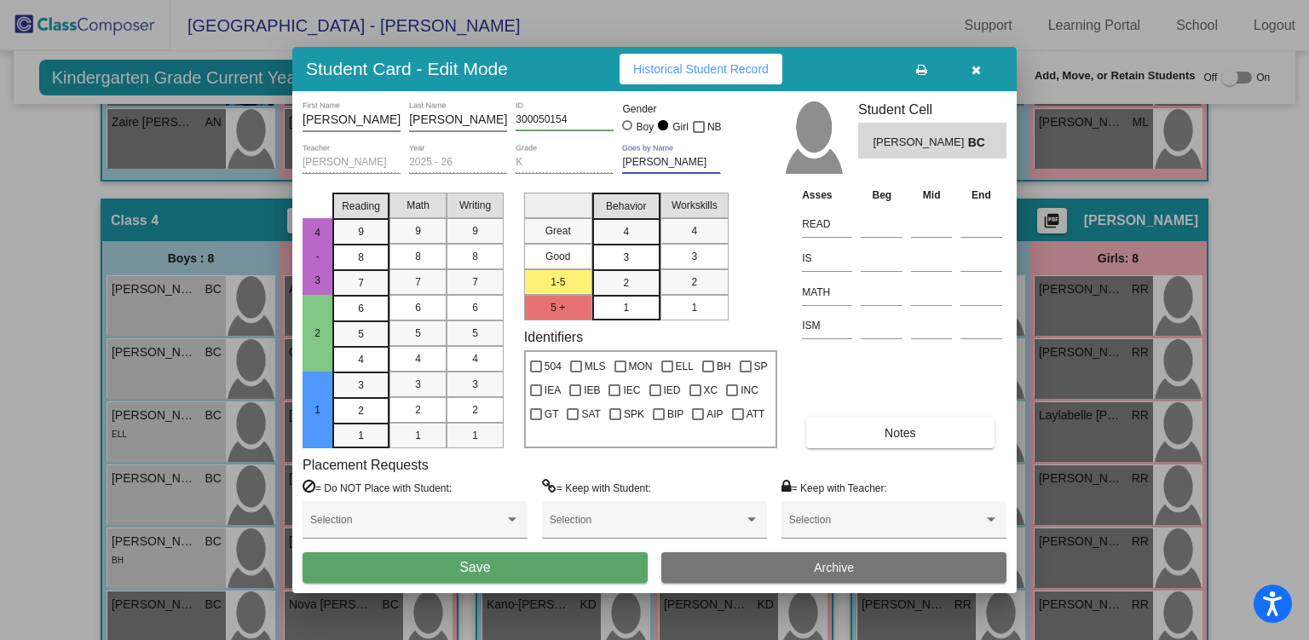
type input "[PERSON_NAME]"
click at [478, 575] on button "Save" at bounding box center [475, 567] width 345 height 31
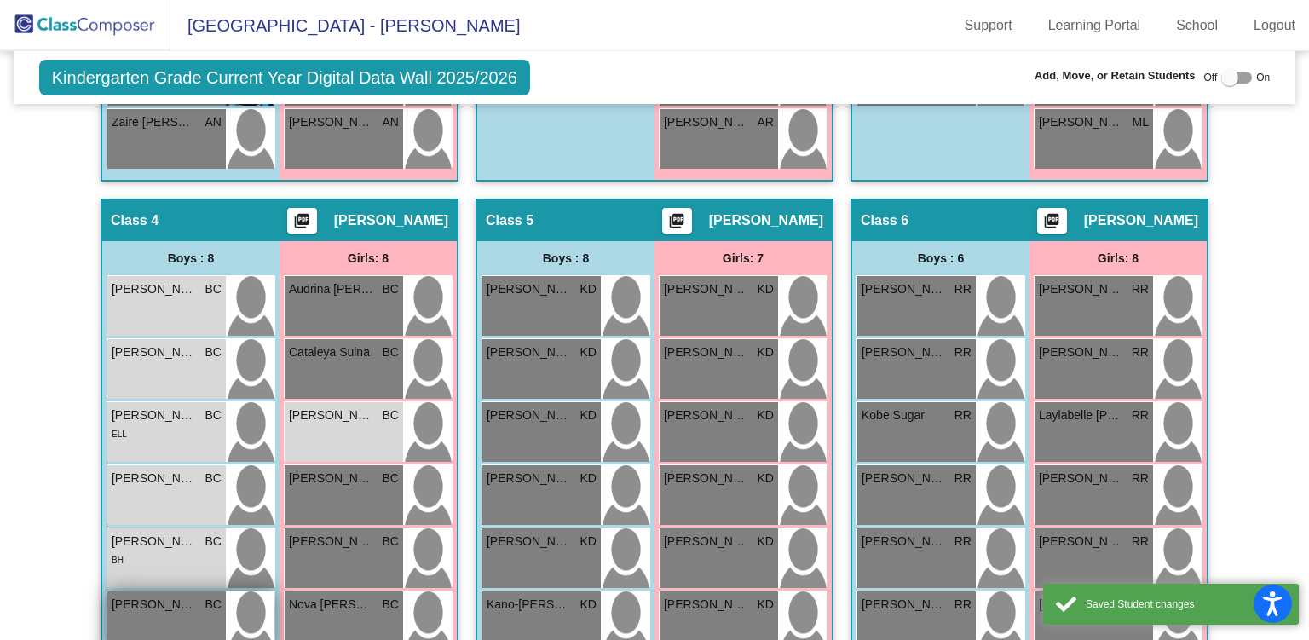
click at [147, 605] on span "[PERSON_NAME]" at bounding box center [154, 605] width 85 height 18
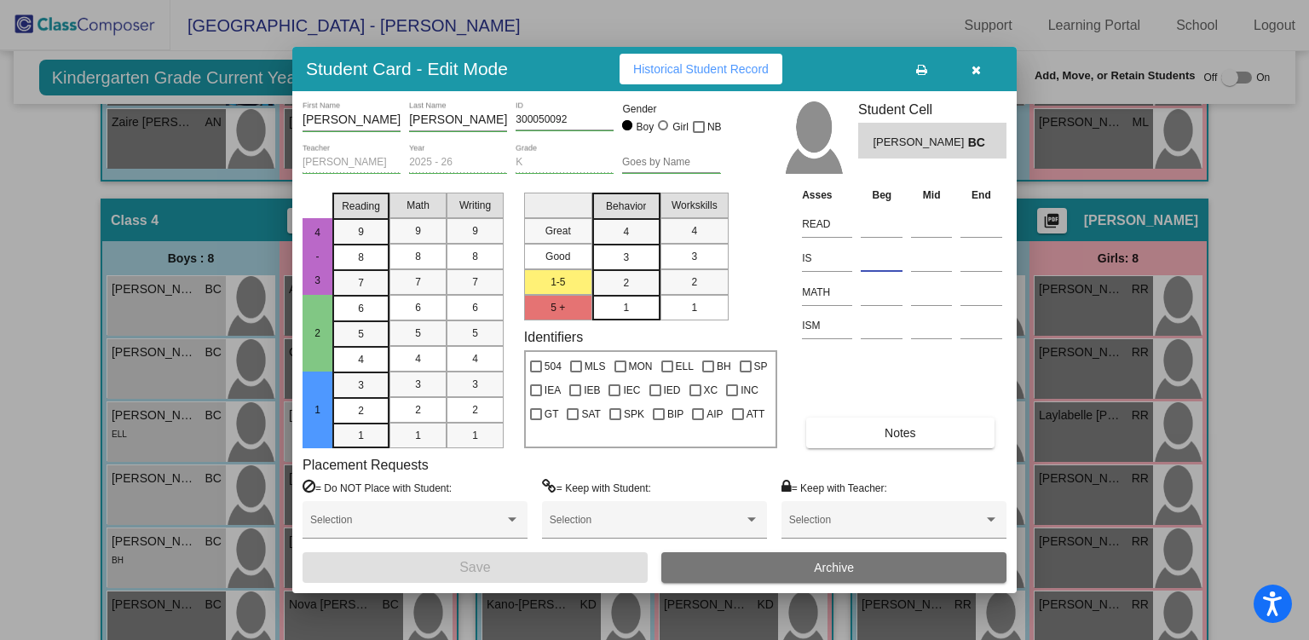
click at [872, 257] on input at bounding box center [882, 258] width 42 height 26
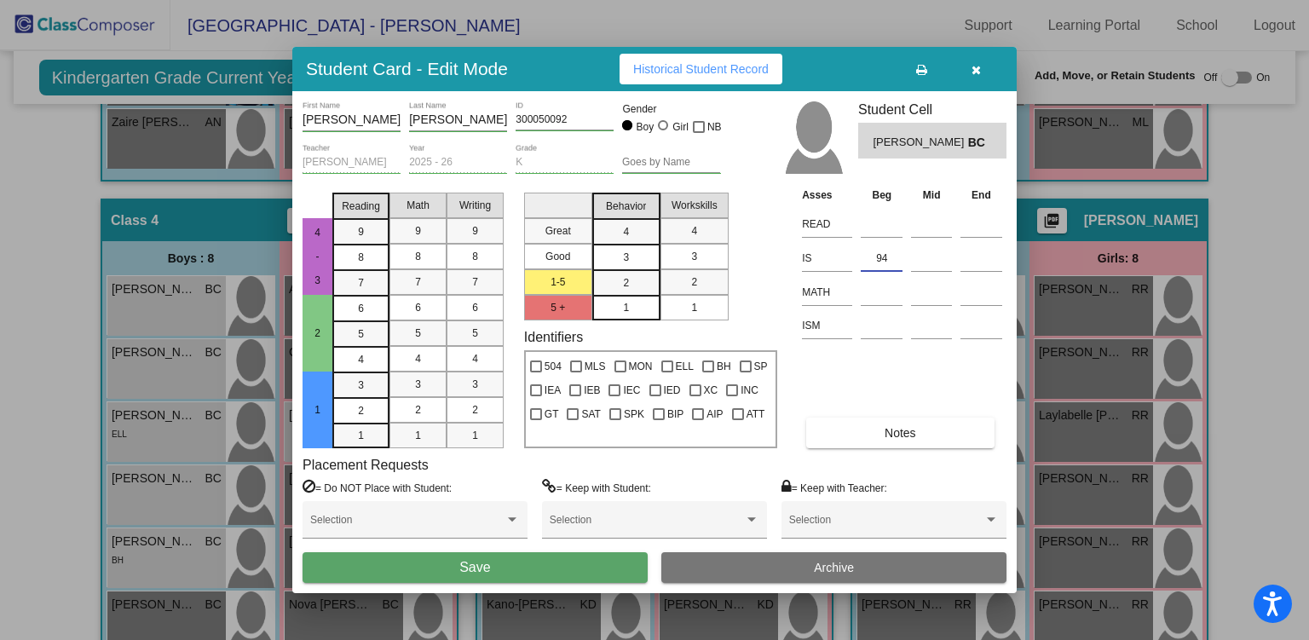
type input "94"
click at [588, 572] on button "Save" at bounding box center [475, 567] width 345 height 31
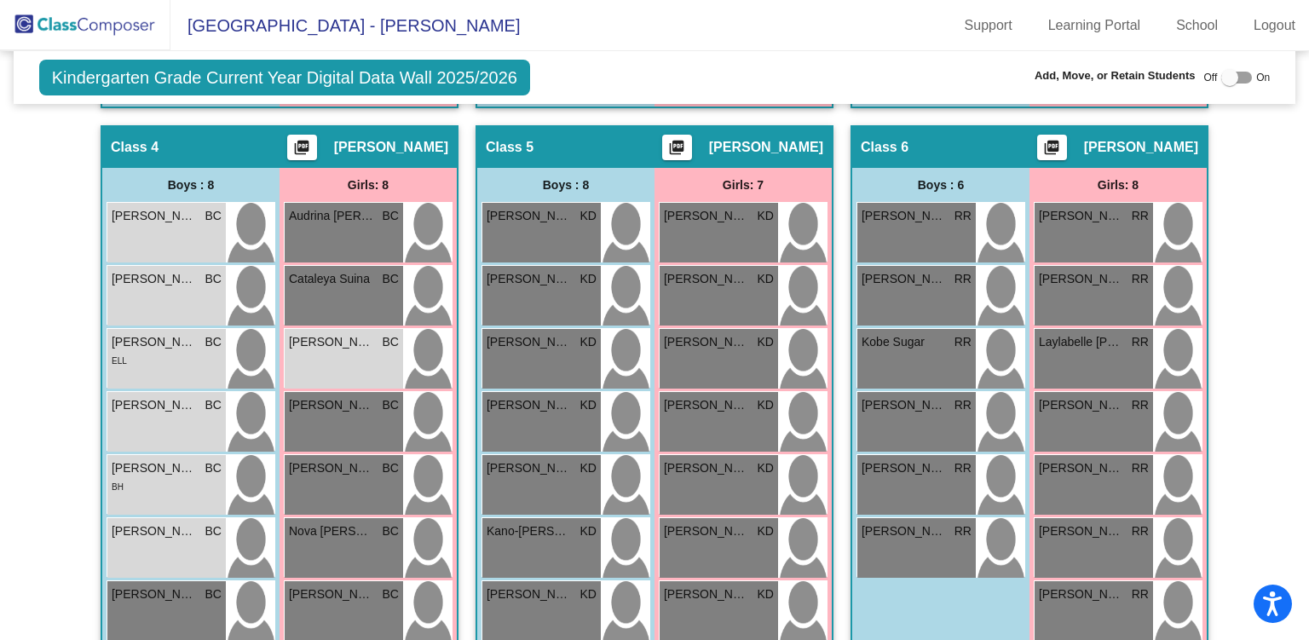
scroll to position [1124, 0]
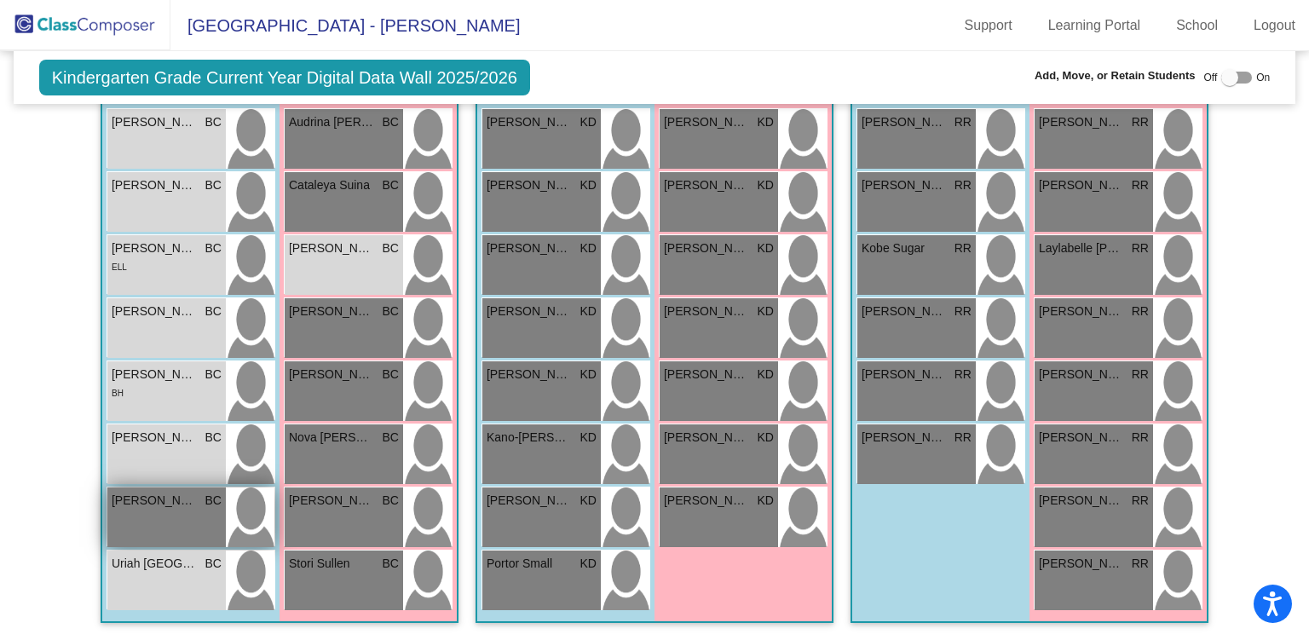
click at [159, 522] on div "[PERSON_NAME] BC lock do_not_disturb_alt" at bounding box center [166, 518] width 118 height 60
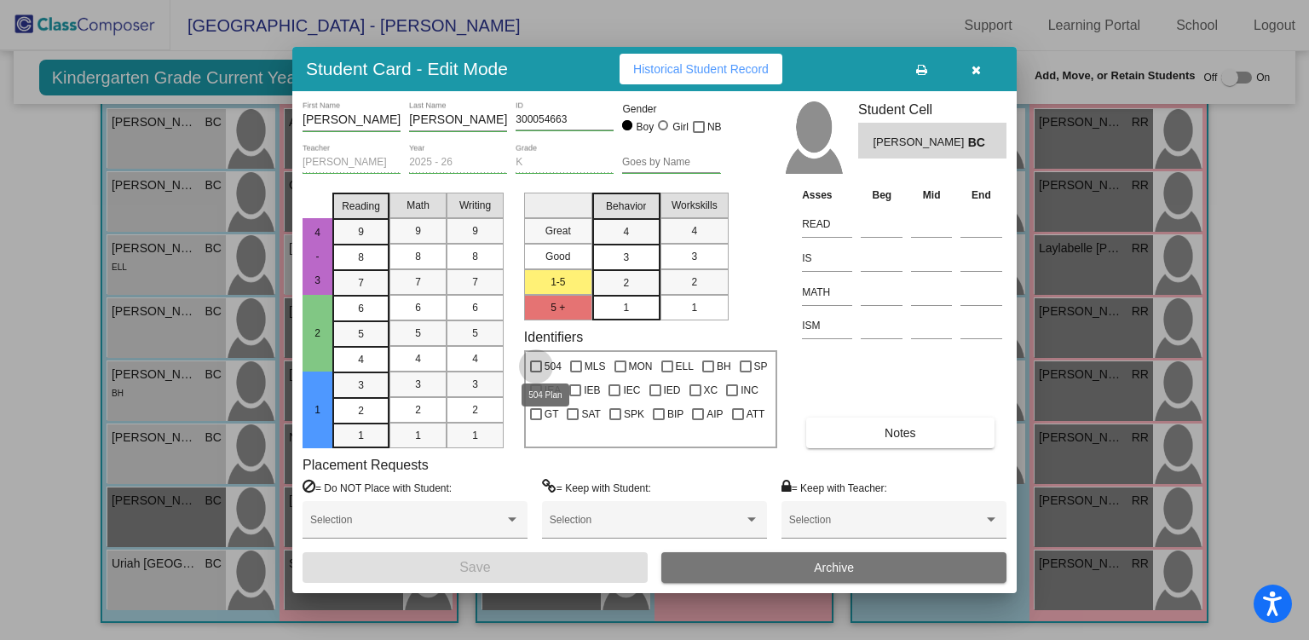
click at [534, 364] on div at bounding box center [536, 367] width 12 height 12
click at [535, 373] on input "504" at bounding box center [535, 373] width 1 height 1
checkbox input "true"
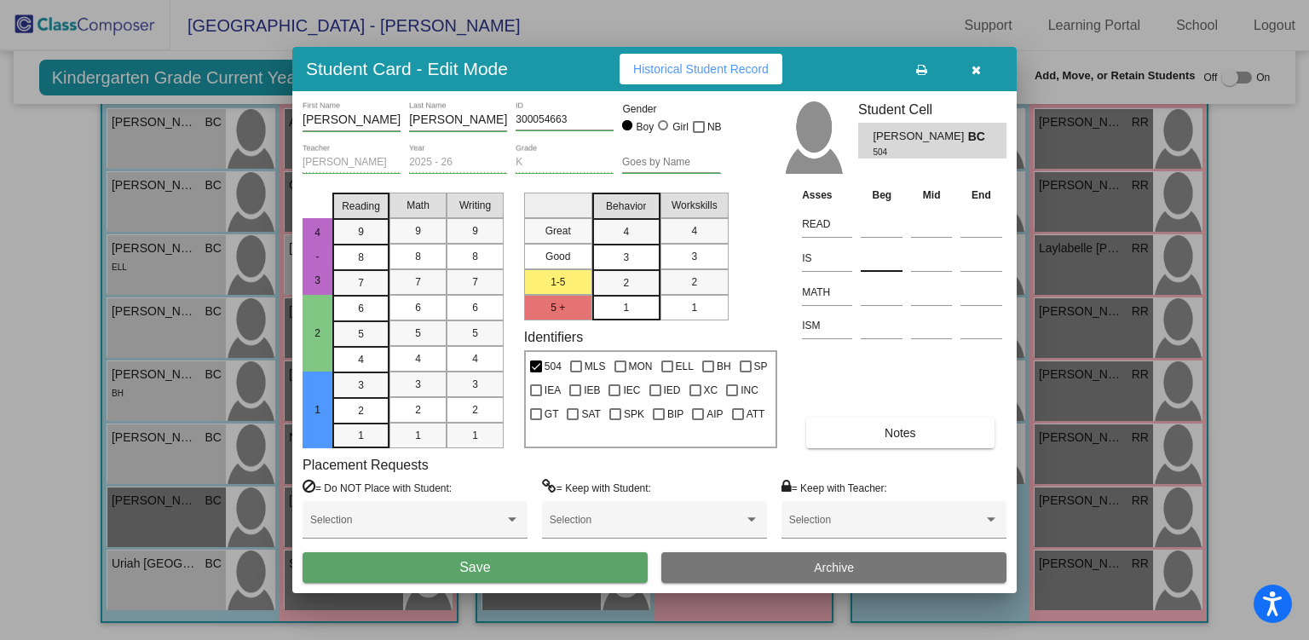
click at [887, 262] on input at bounding box center [882, 258] width 42 height 26
type input "72"
click at [484, 580] on button "Save" at bounding box center [475, 567] width 345 height 31
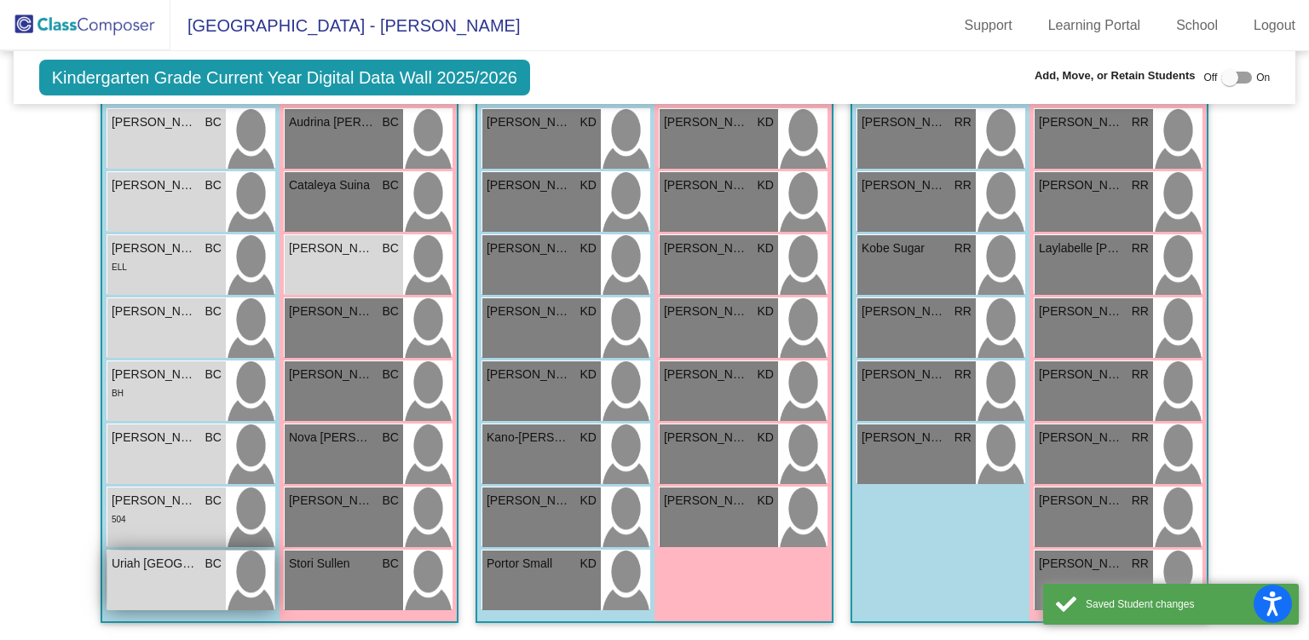
click at [165, 562] on span "Uriah [GEOGRAPHIC_DATA]" at bounding box center [154, 564] width 85 height 18
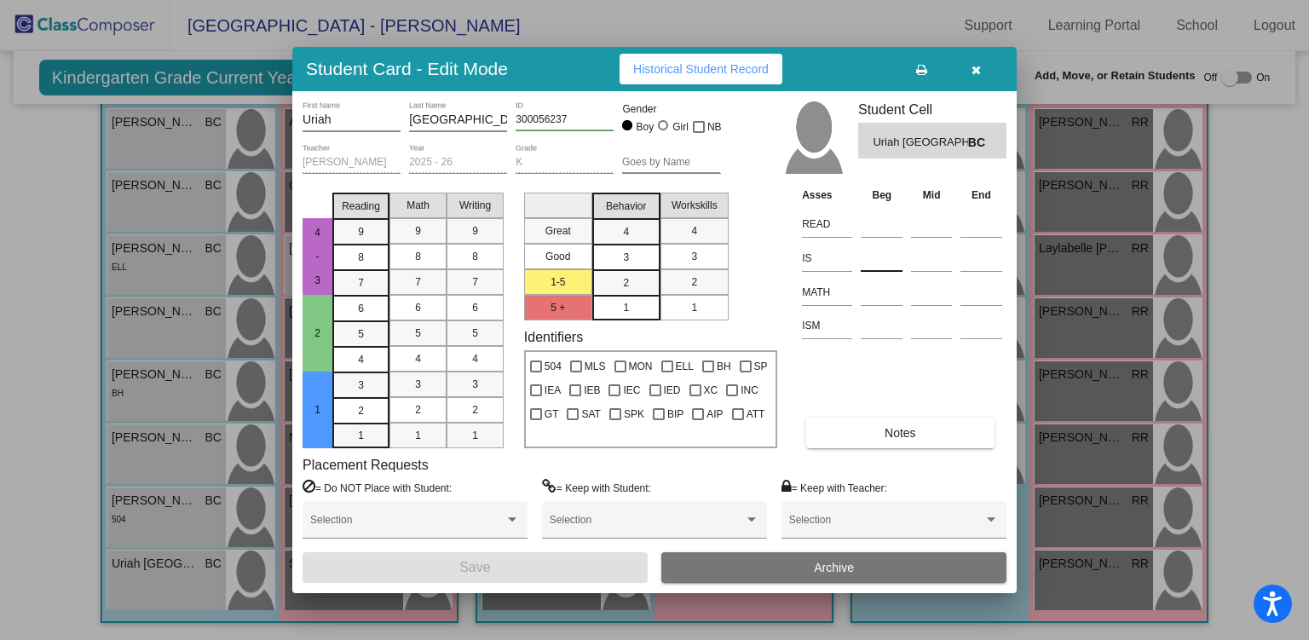
click at [888, 258] on input at bounding box center [882, 258] width 42 height 26
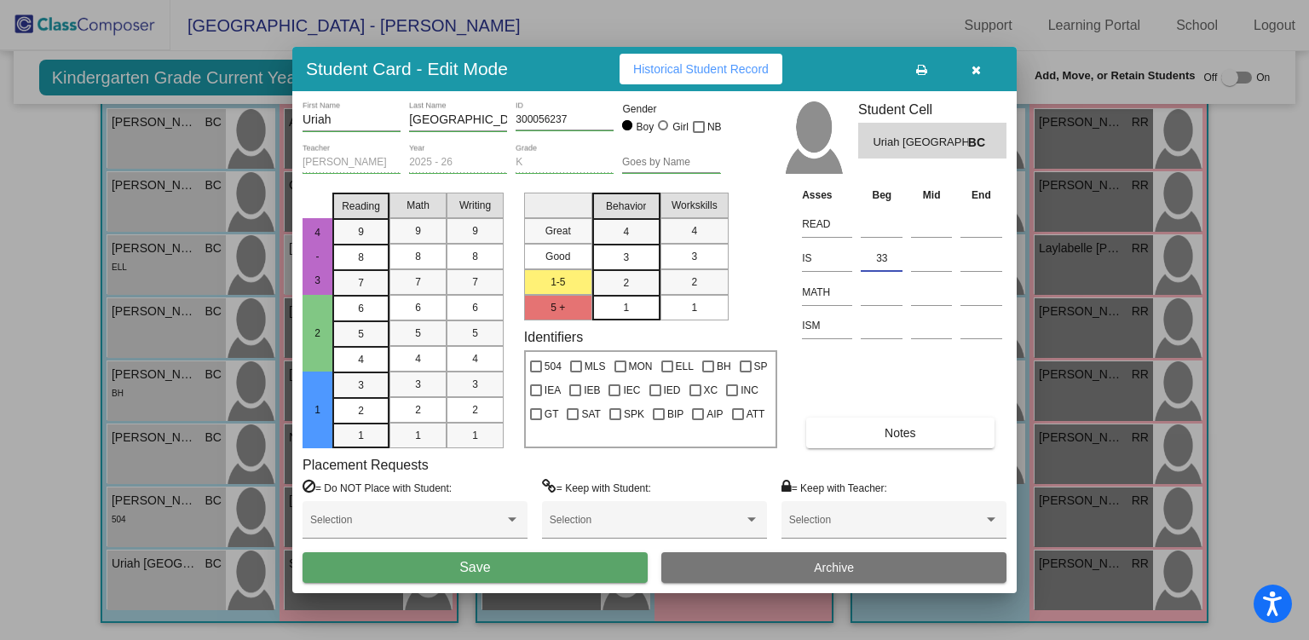
type input "33"
click at [477, 579] on button "Save" at bounding box center [475, 567] width 345 height 31
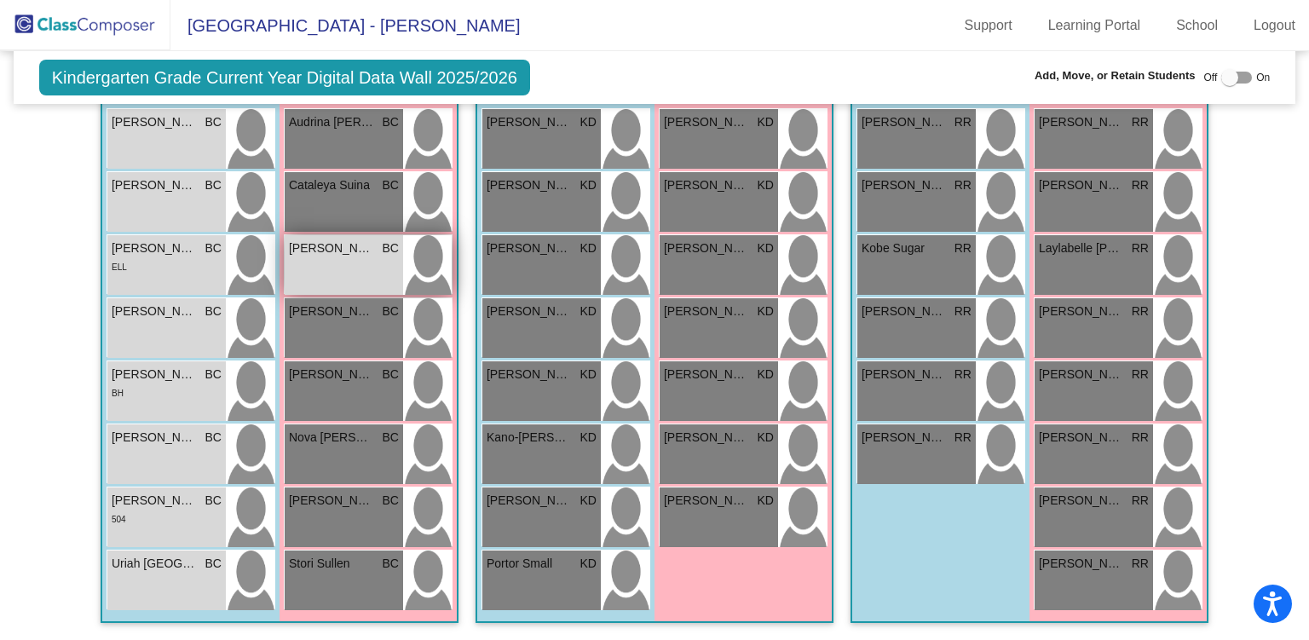
click at [368, 257] on div "[PERSON_NAME] BC lock do_not_disturb_alt" at bounding box center [344, 265] width 118 height 60
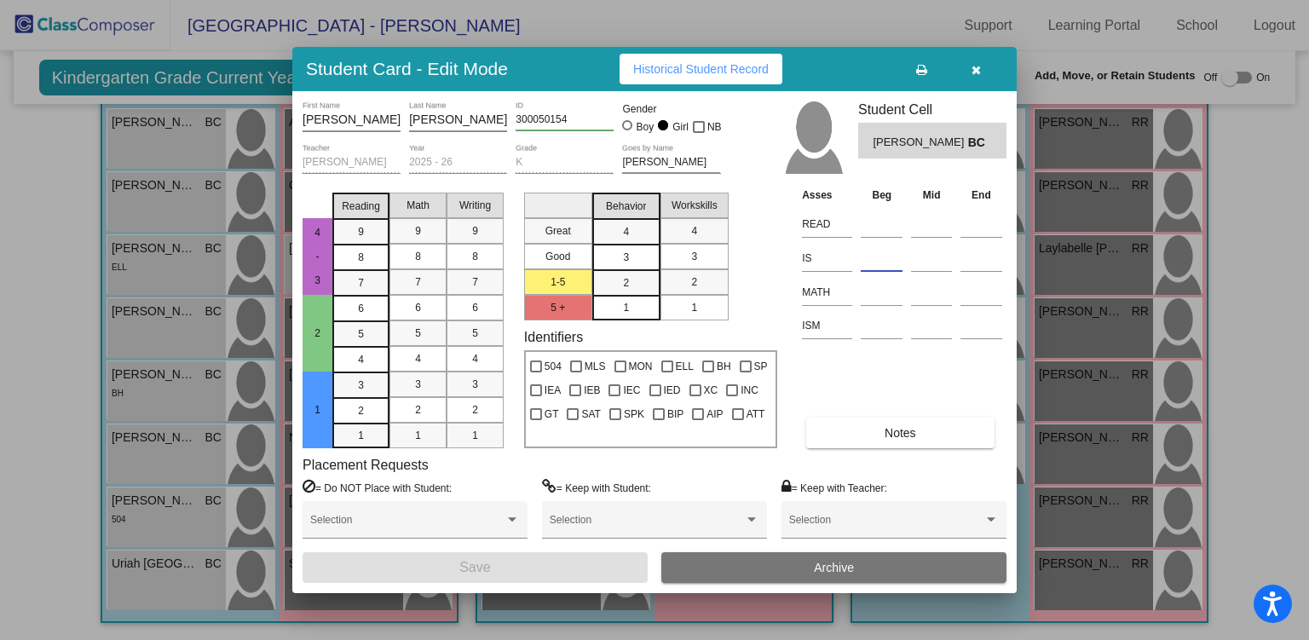
click at [873, 257] on input at bounding box center [882, 258] width 42 height 26
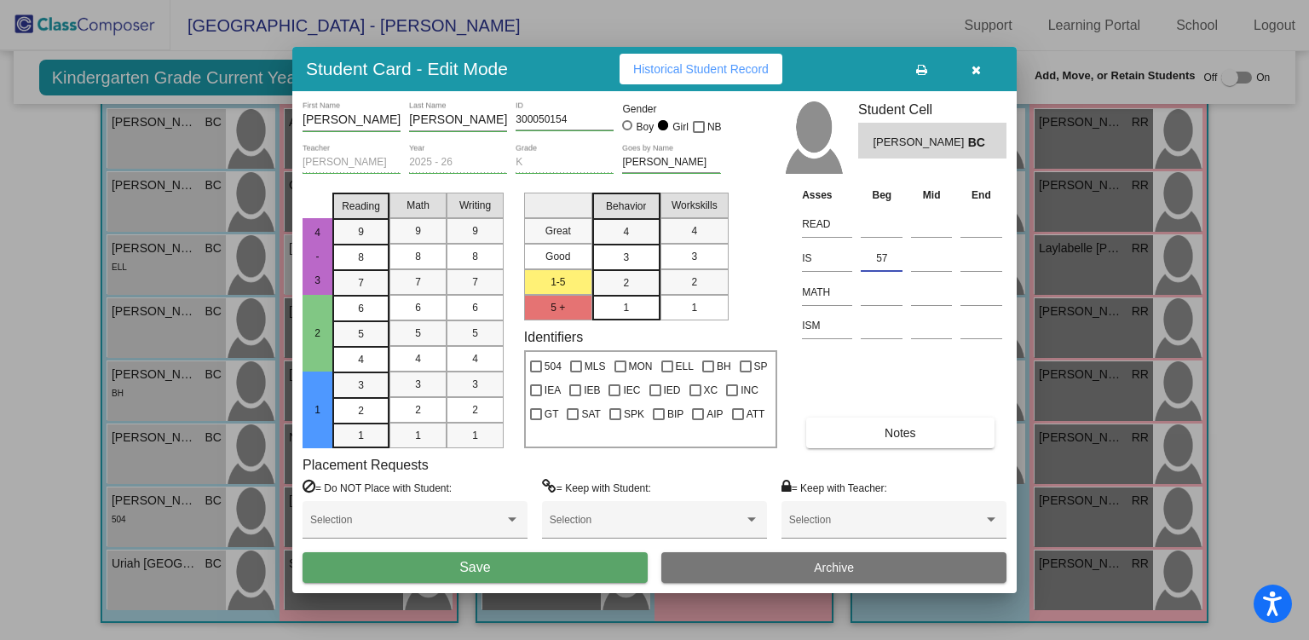
type input "57"
click at [597, 556] on button "Save" at bounding box center [475, 567] width 345 height 31
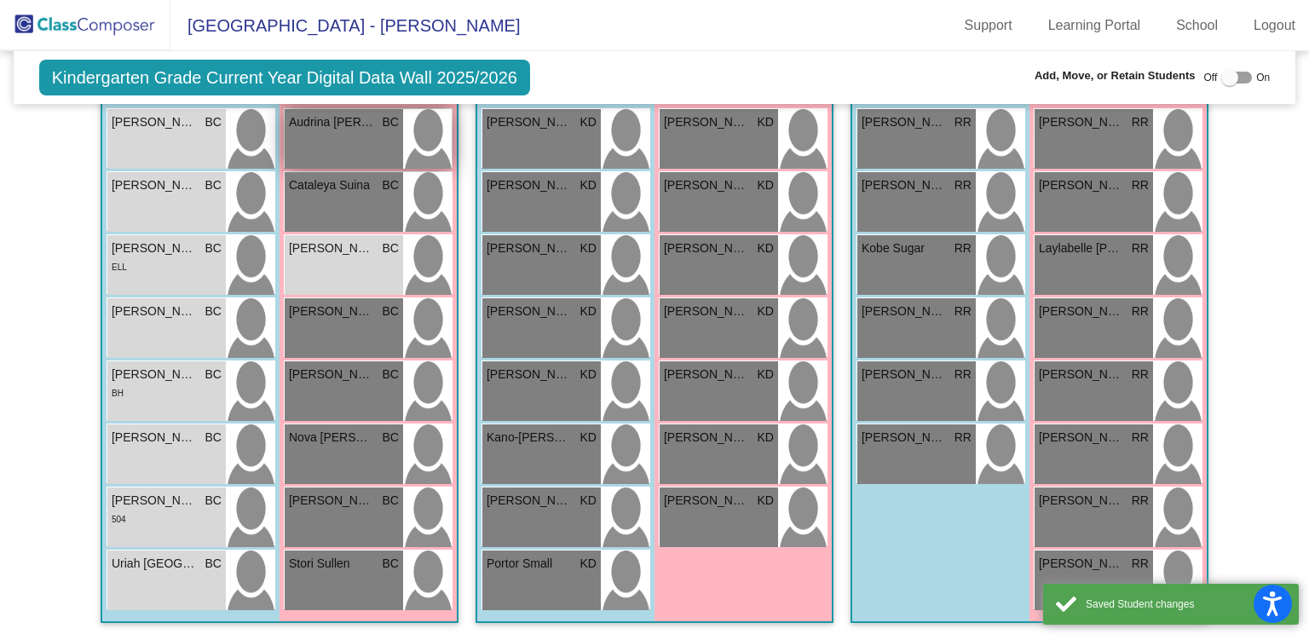
click at [328, 140] on div "Audrina Da Prato BC lock do_not_disturb_alt" at bounding box center [344, 139] width 118 height 60
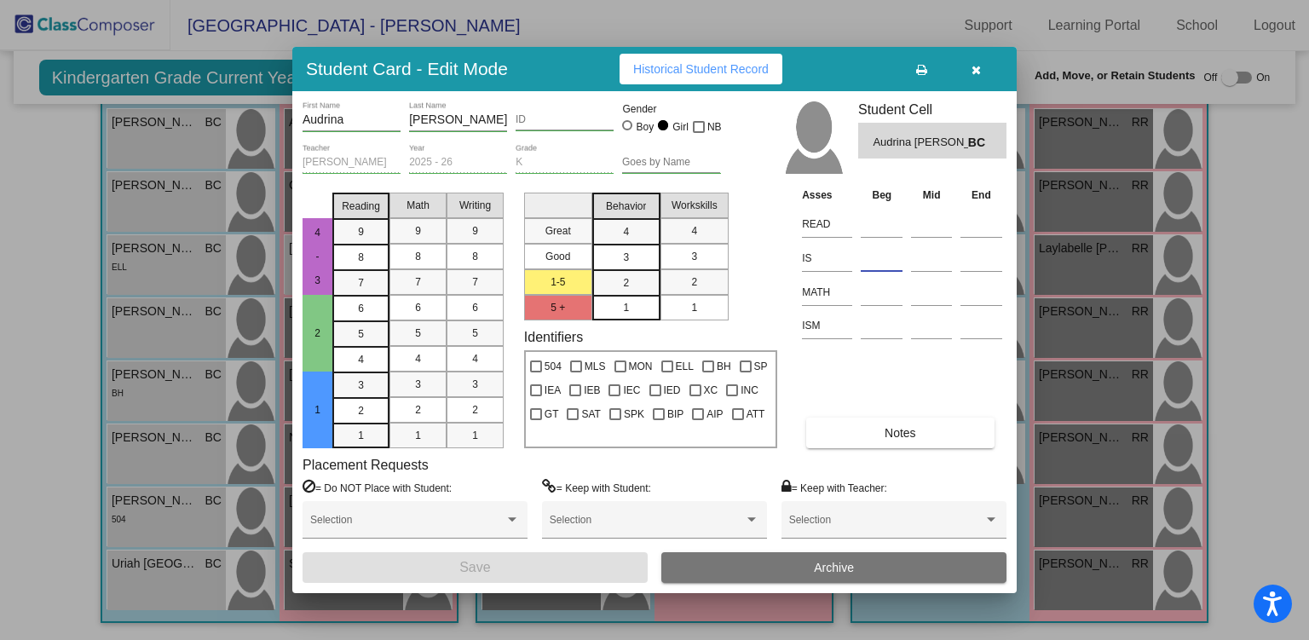
click at [881, 257] on input at bounding box center [882, 258] width 42 height 26
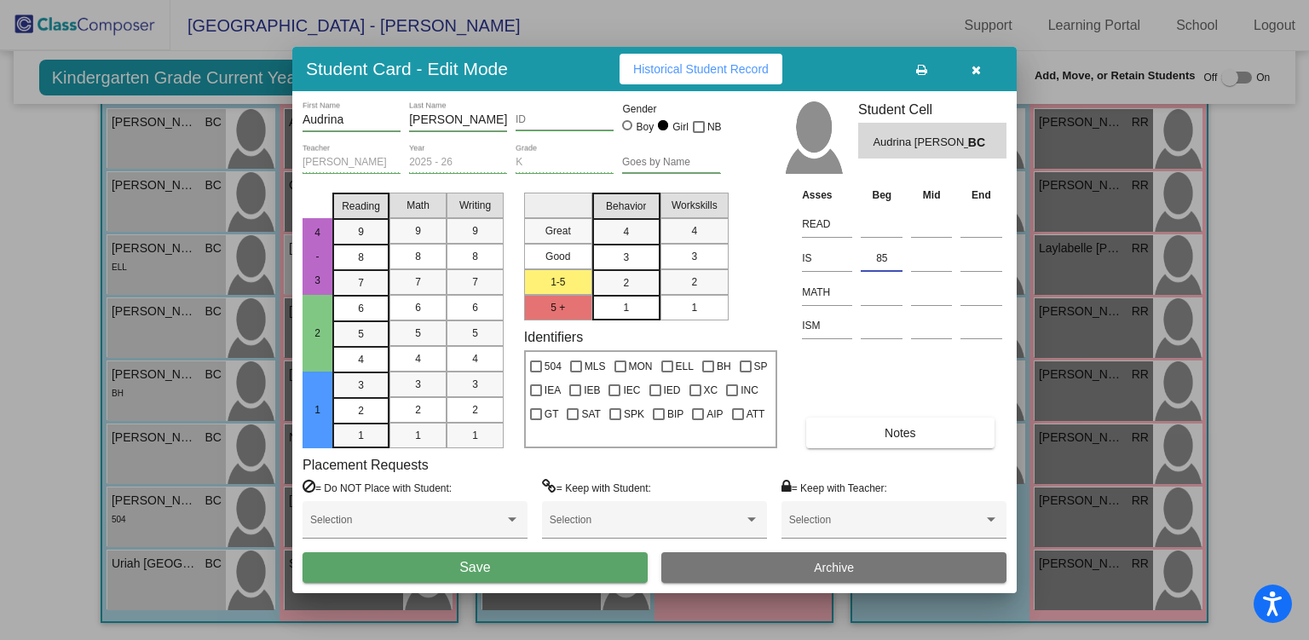
type input "85"
click at [591, 571] on button "Save" at bounding box center [475, 567] width 345 height 31
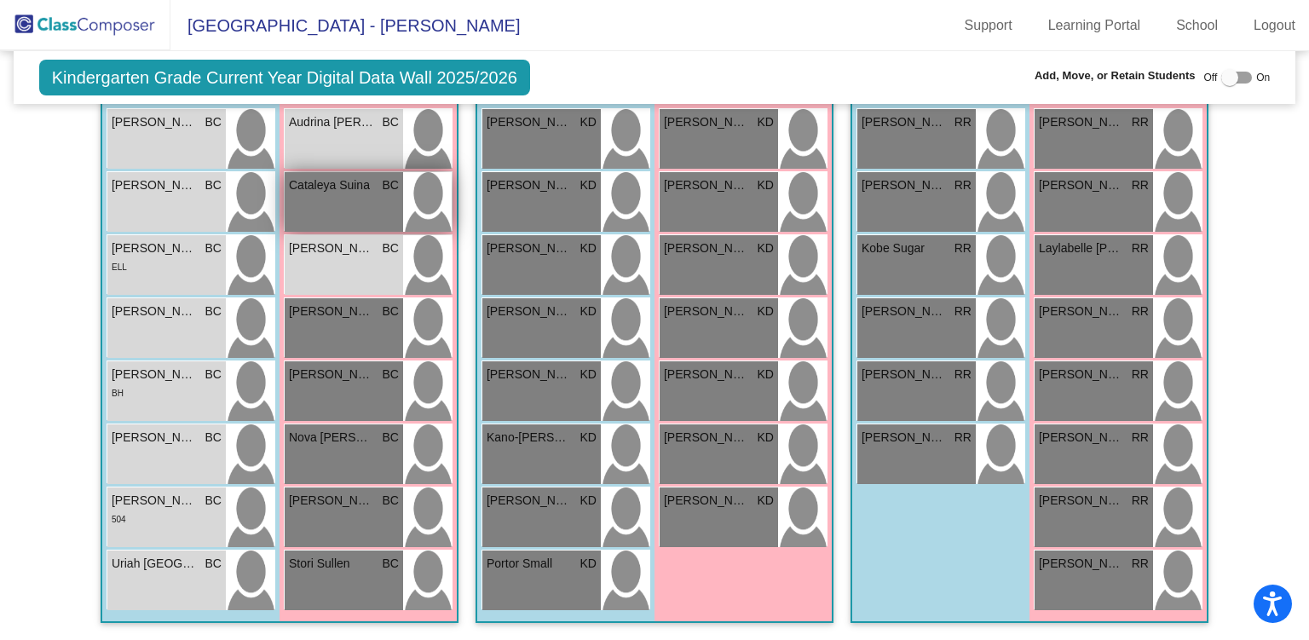
click at [330, 193] on div "Cataleya [PERSON_NAME] lock do_not_disturb_alt" at bounding box center [344, 202] width 118 height 60
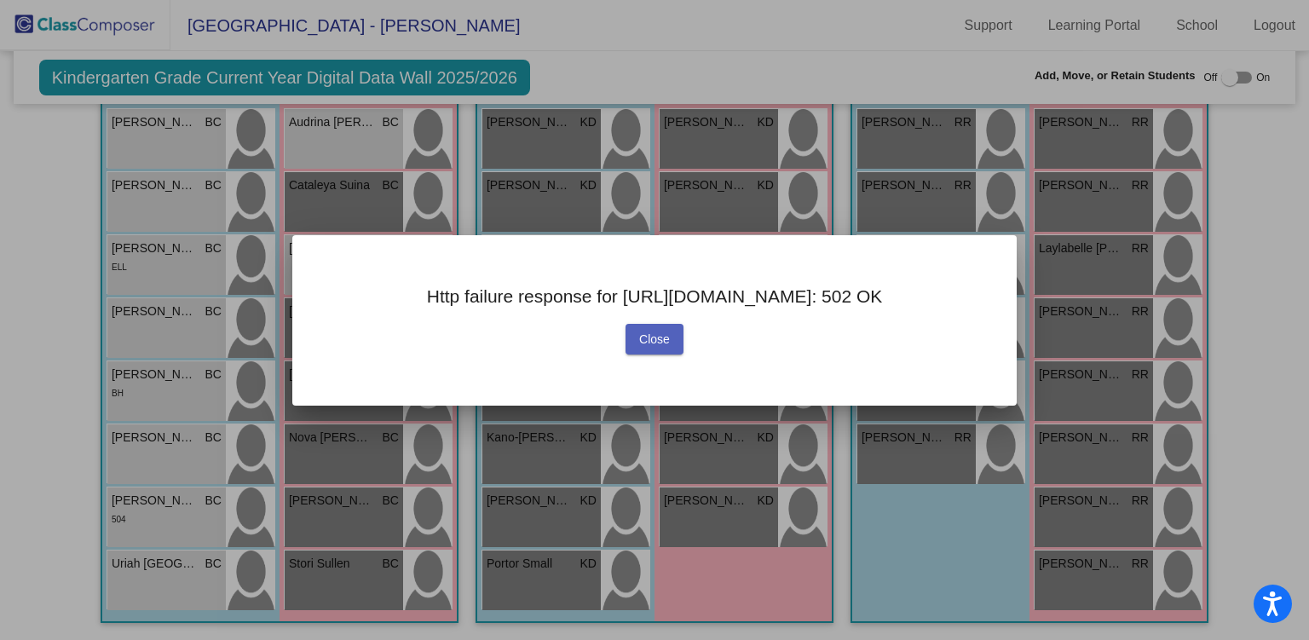
click at [648, 336] on span "Close" at bounding box center [654, 339] width 31 height 14
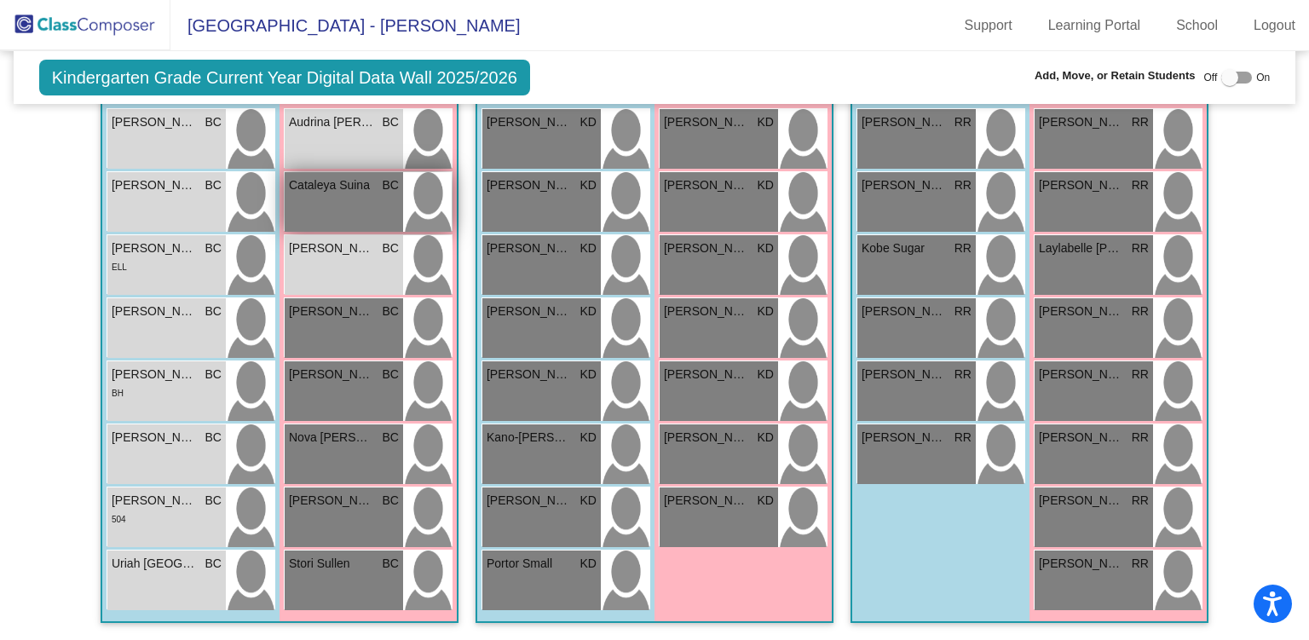
click at [335, 194] on div "Cataleya [PERSON_NAME] lock do_not_disturb_alt" at bounding box center [344, 202] width 118 height 60
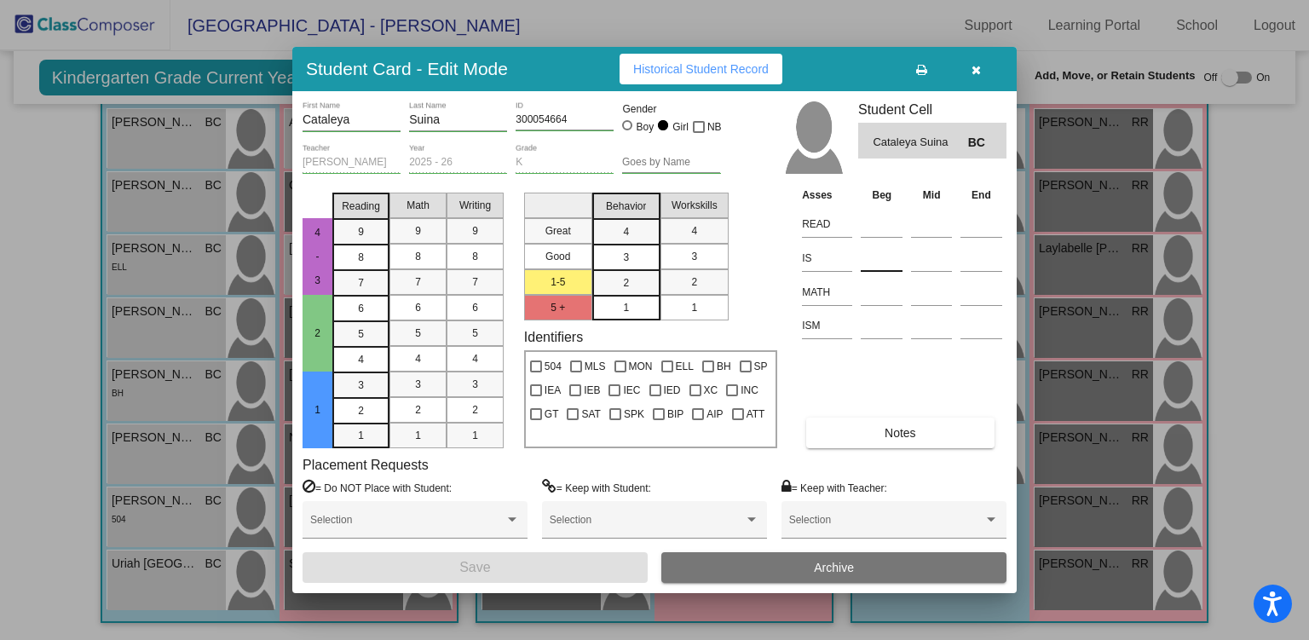
click at [873, 252] on input at bounding box center [882, 258] width 42 height 26
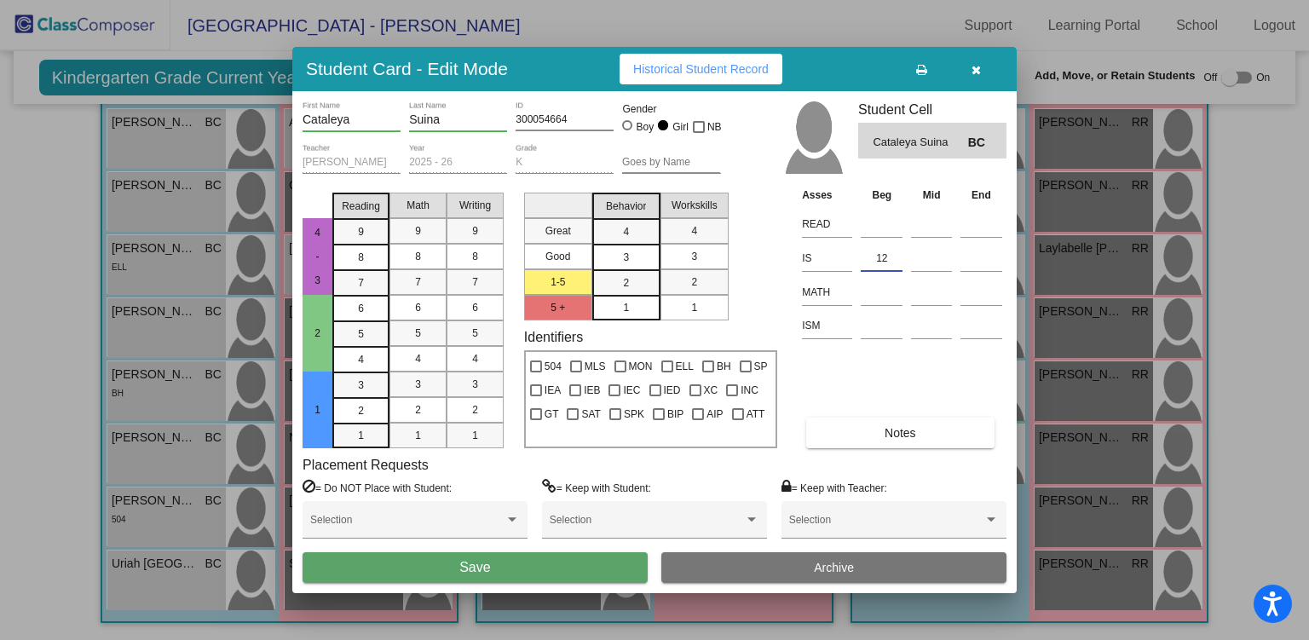
type input "12"
click at [491, 572] on button "Save" at bounding box center [475, 567] width 345 height 31
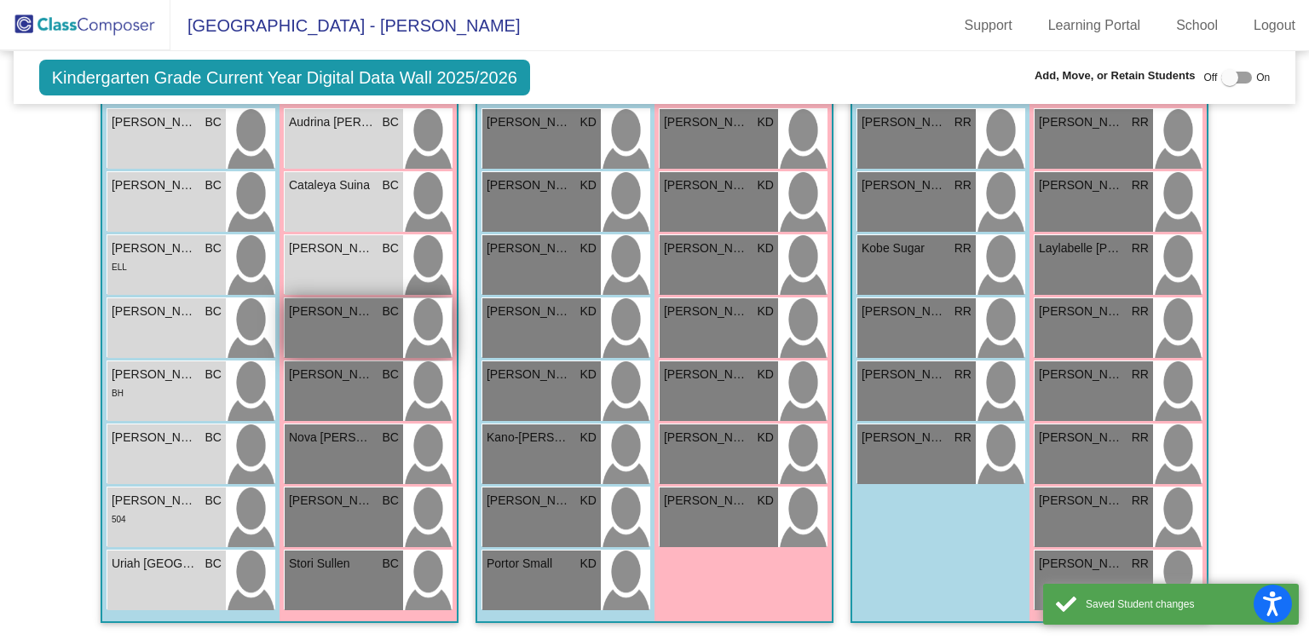
click at [324, 326] on div "[PERSON_NAME] [PERSON_NAME] lock do_not_disturb_alt" at bounding box center [344, 328] width 118 height 60
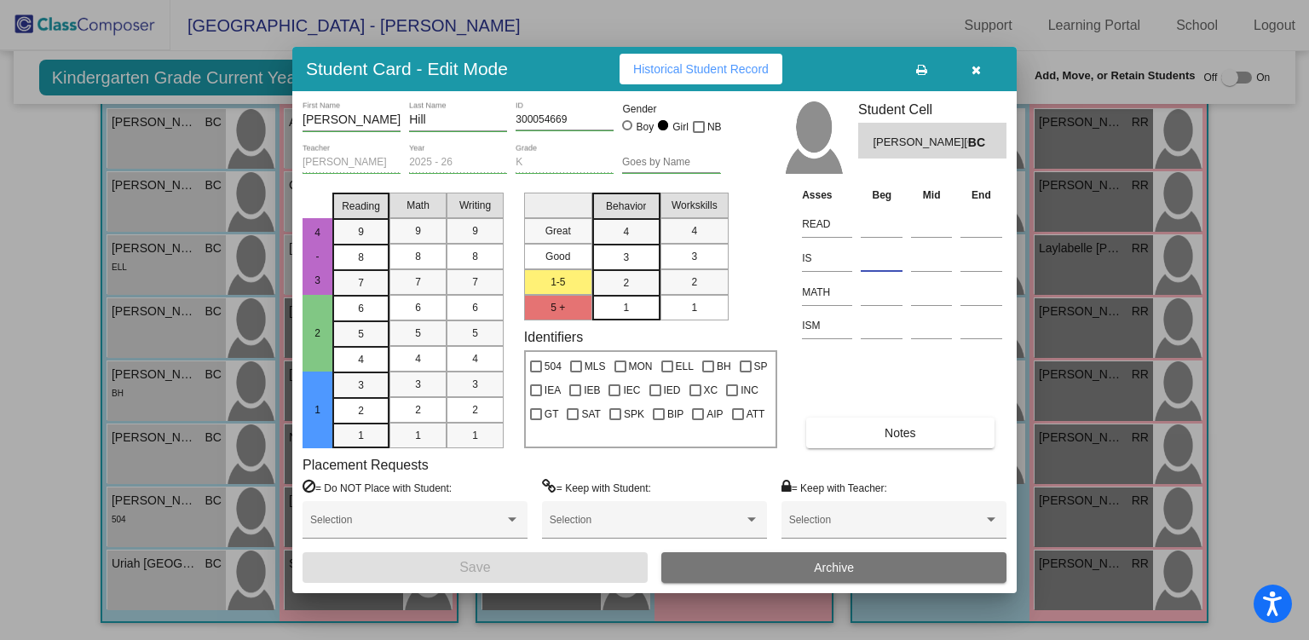
click at [879, 252] on input at bounding box center [882, 258] width 42 height 26
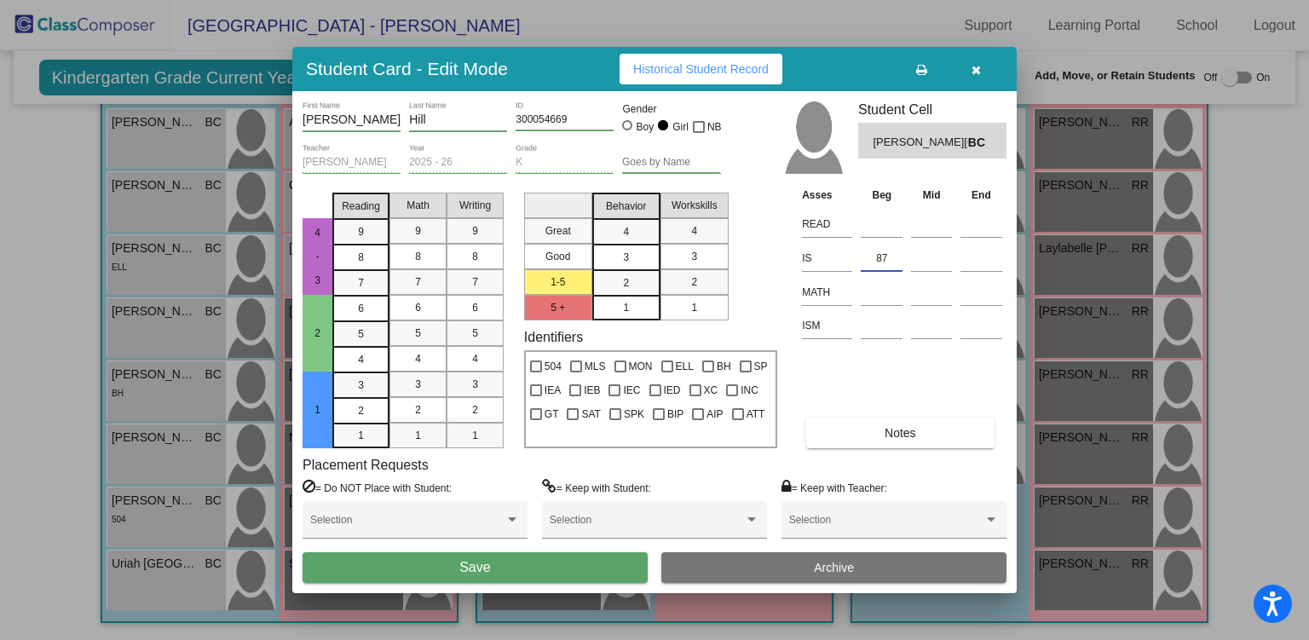
type input "87"
click at [612, 565] on button "Save" at bounding box center [475, 567] width 345 height 31
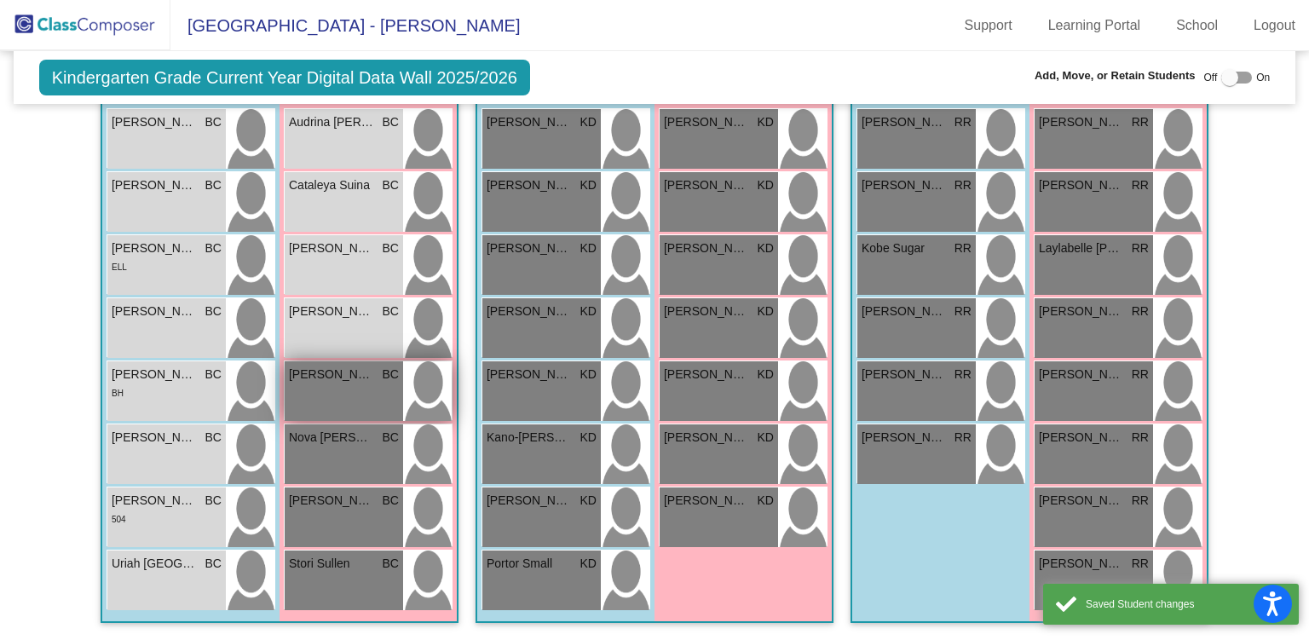
click at [324, 387] on div "[PERSON_NAME] BC lock do_not_disturb_alt" at bounding box center [344, 391] width 118 height 60
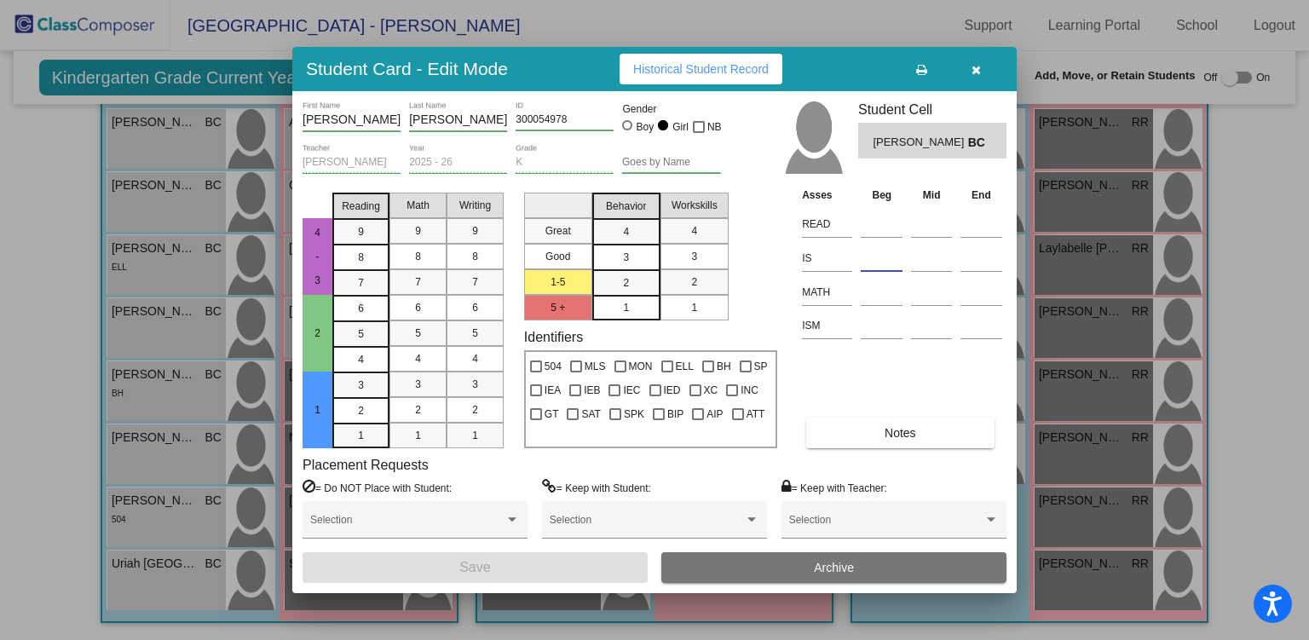
click at [884, 258] on input at bounding box center [882, 258] width 42 height 26
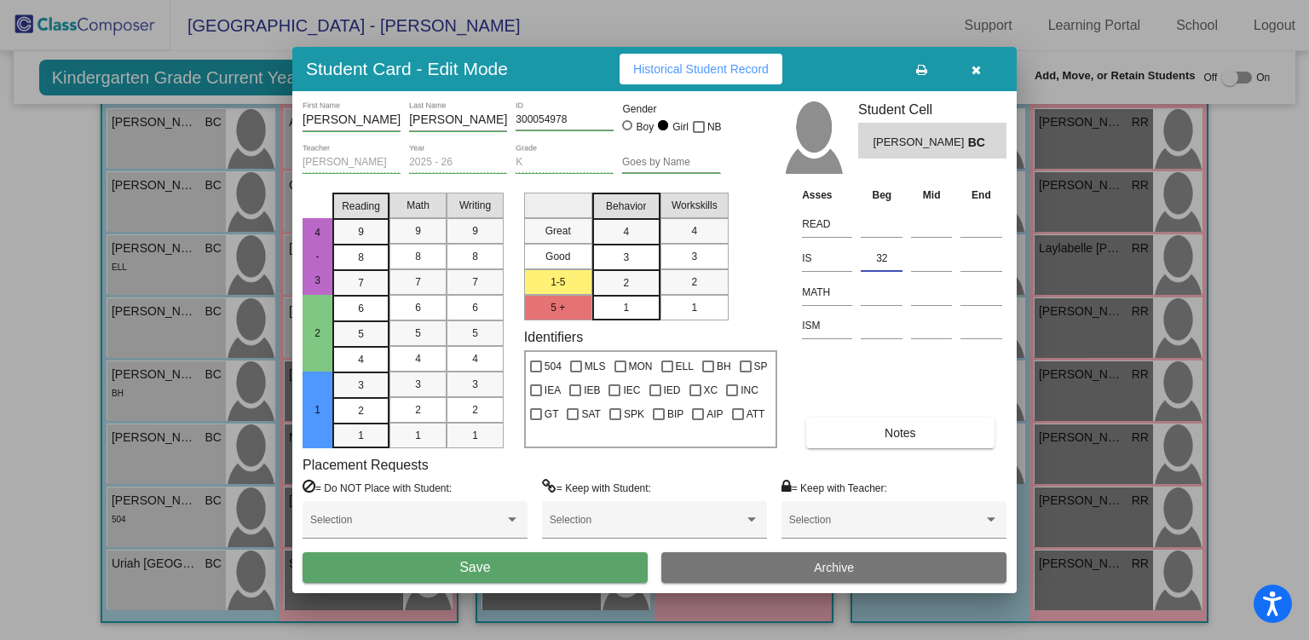
type input "32"
click at [449, 572] on button "Save" at bounding box center [475, 567] width 345 height 31
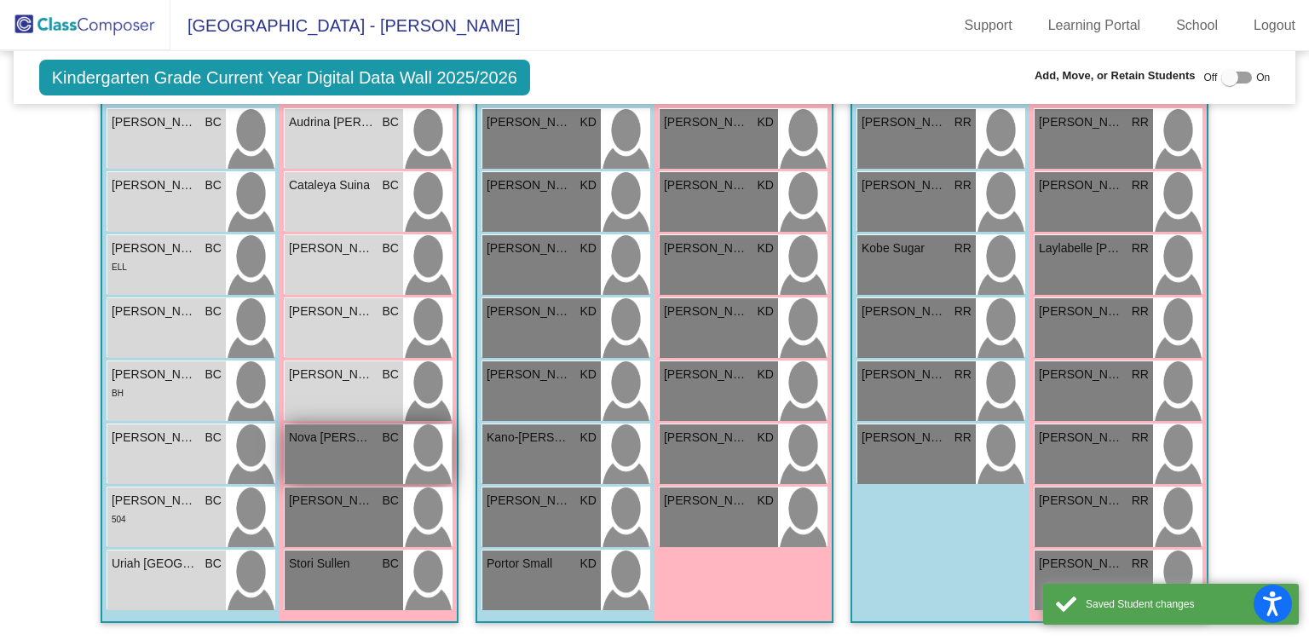
click at [329, 459] on div "Nova [PERSON_NAME] lock do_not_disturb_alt" at bounding box center [344, 455] width 118 height 60
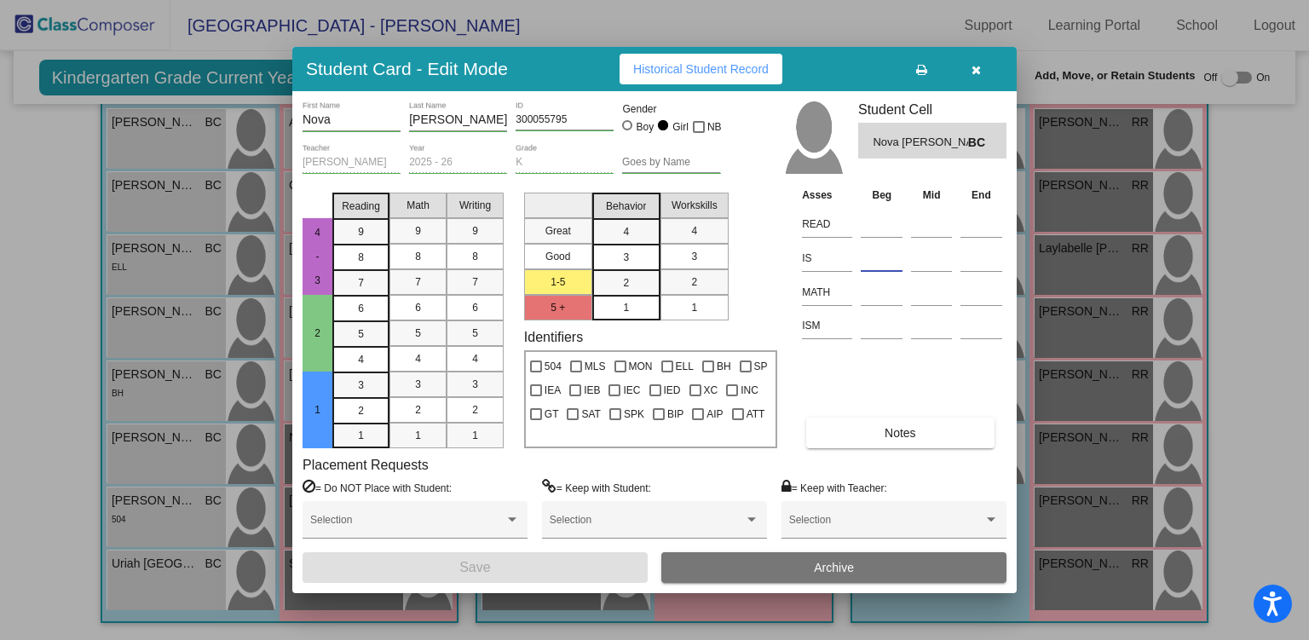
click at [890, 258] on input at bounding box center [882, 258] width 42 height 26
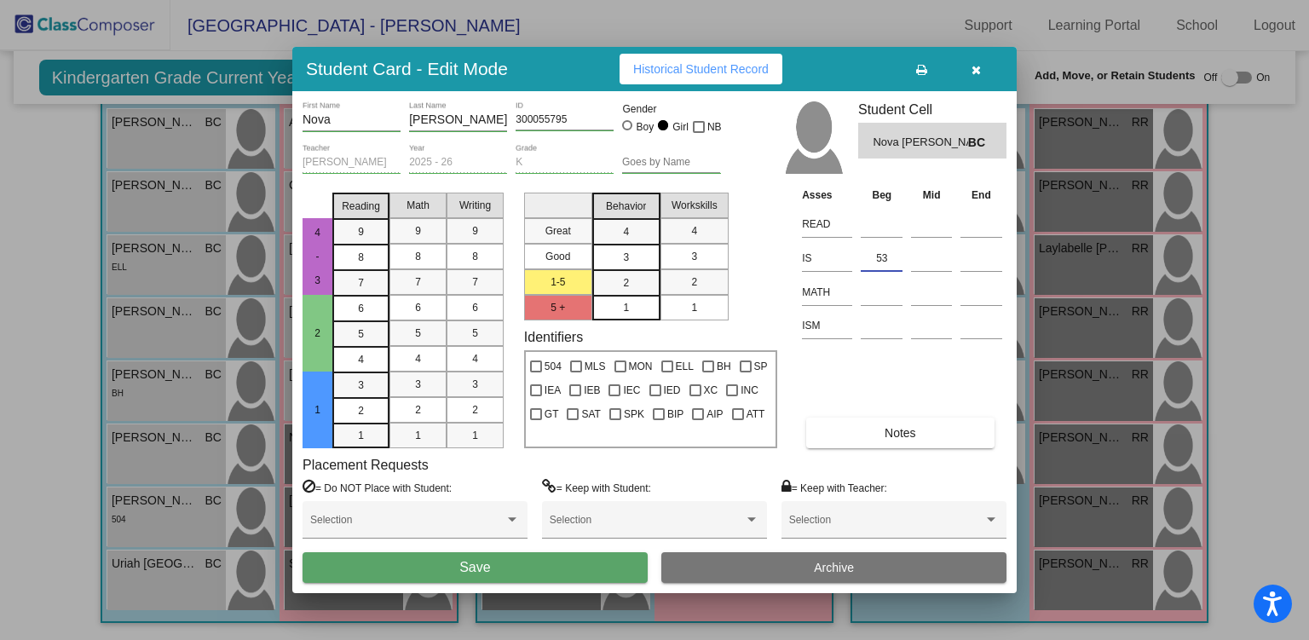
type input "53"
click at [501, 569] on button "Save" at bounding box center [475, 567] width 345 height 31
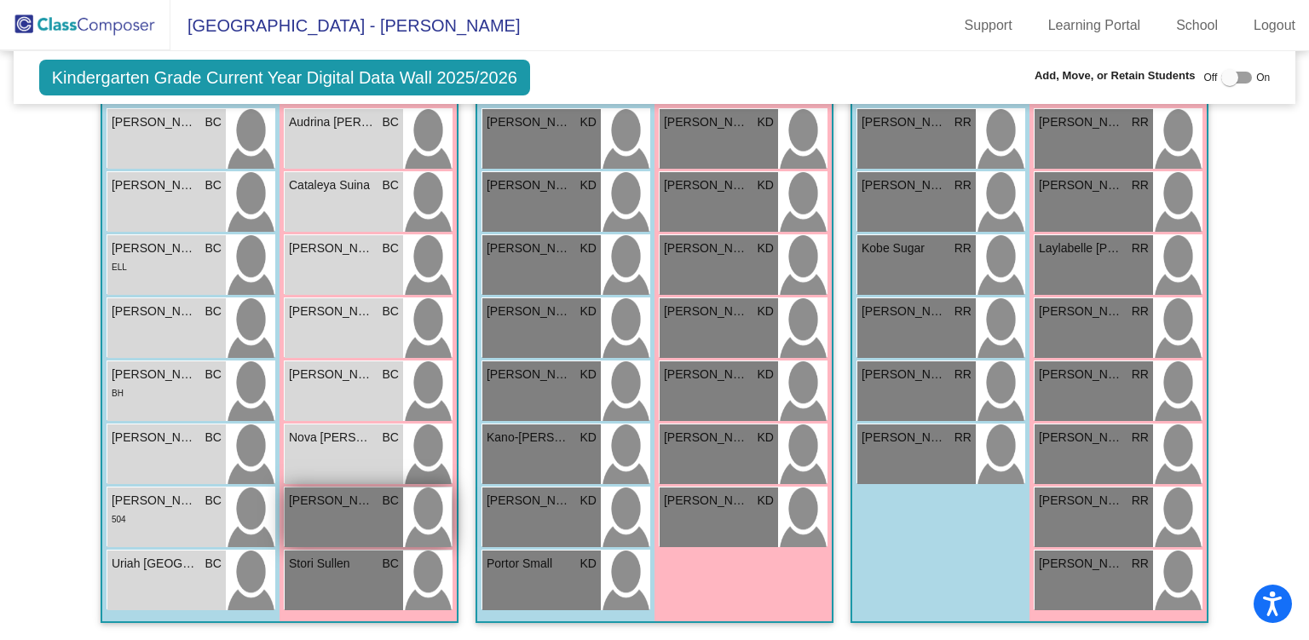
click at [334, 506] on div "[PERSON_NAME] BC lock do_not_disturb_alt" at bounding box center [344, 518] width 118 height 60
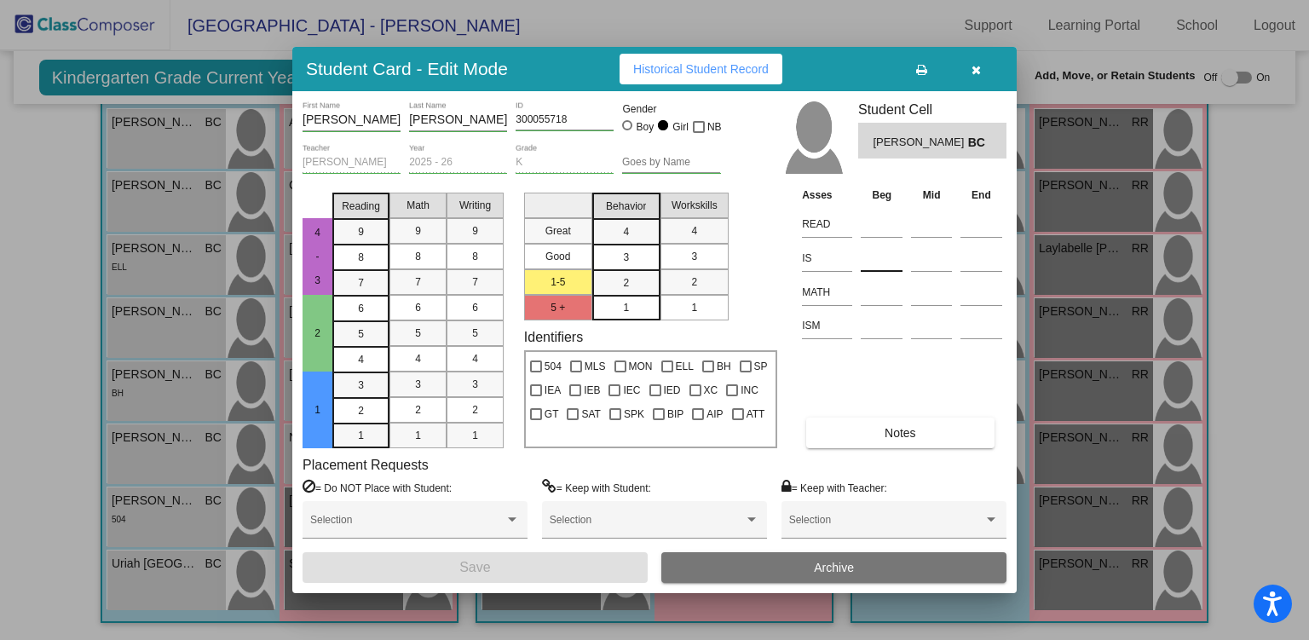
click at [869, 257] on input at bounding box center [882, 258] width 42 height 26
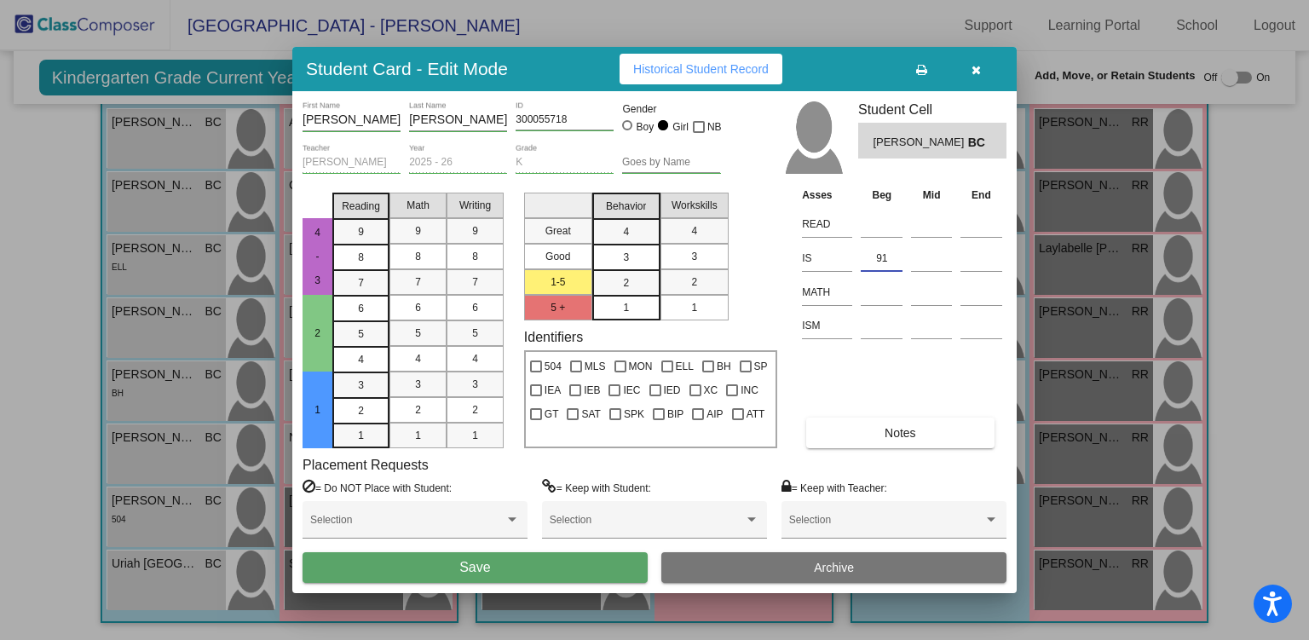
type input "91"
click at [573, 569] on button "Save" at bounding box center [475, 567] width 345 height 31
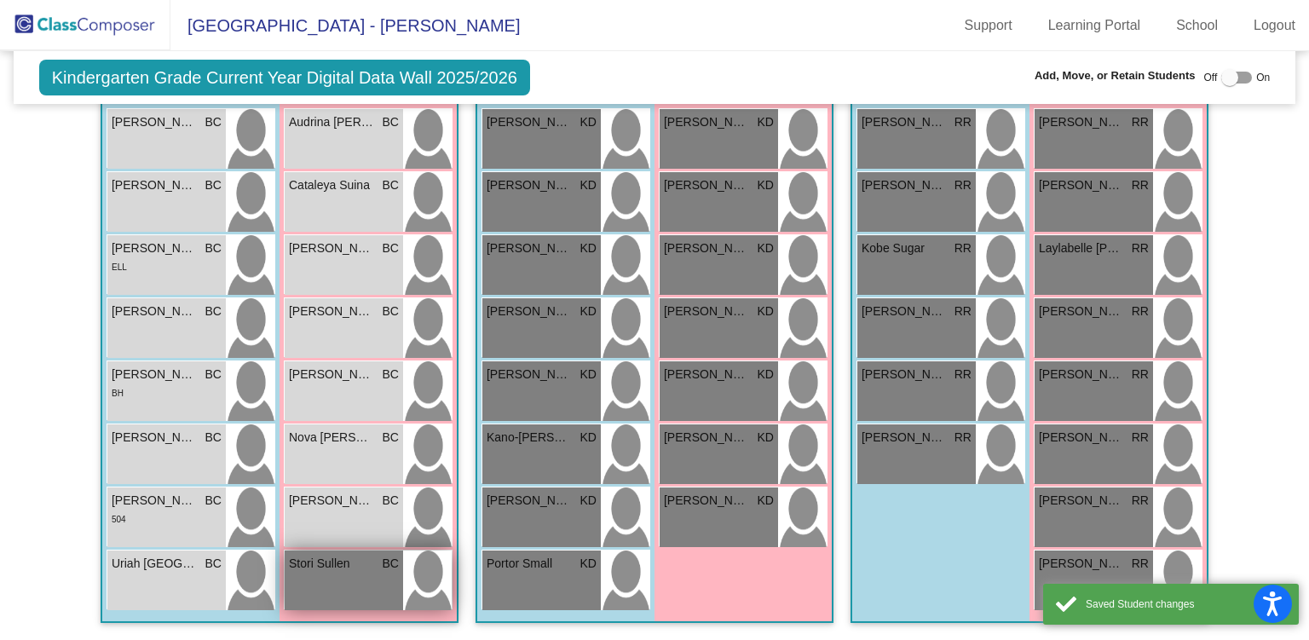
click at [349, 573] on div "Stori Sullen BC lock do_not_disturb_alt" at bounding box center [344, 581] width 118 height 60
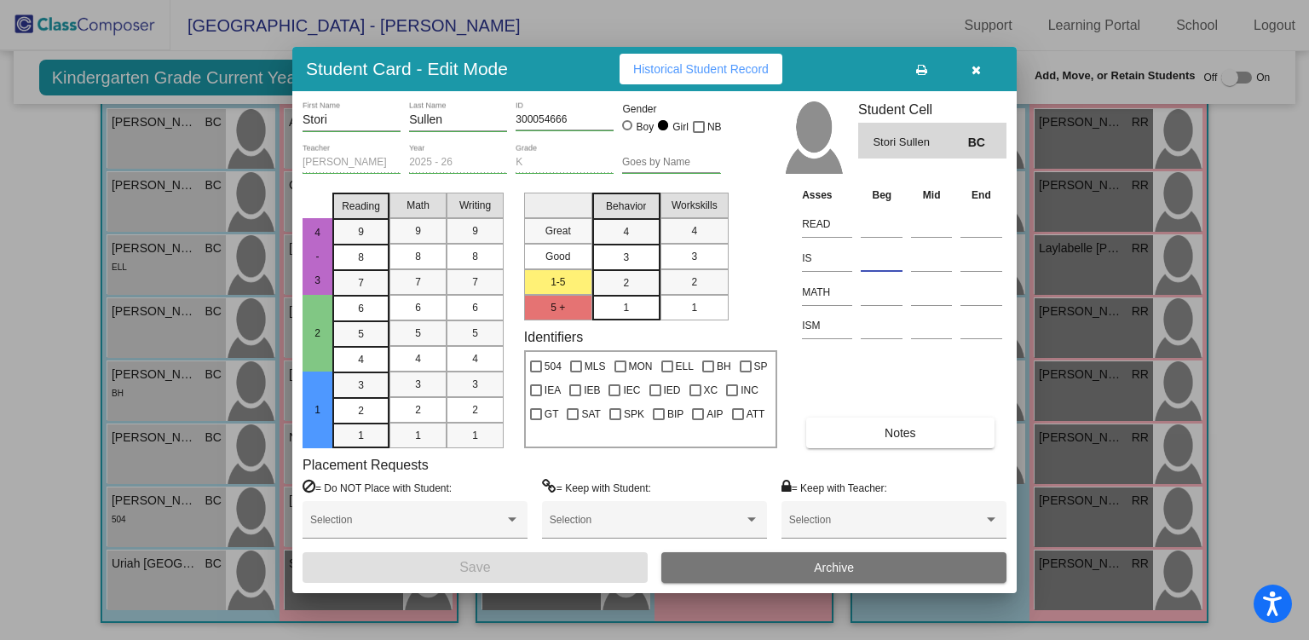
click at [874, 253] on input at bounding box center [882, 258] width 42 height 26
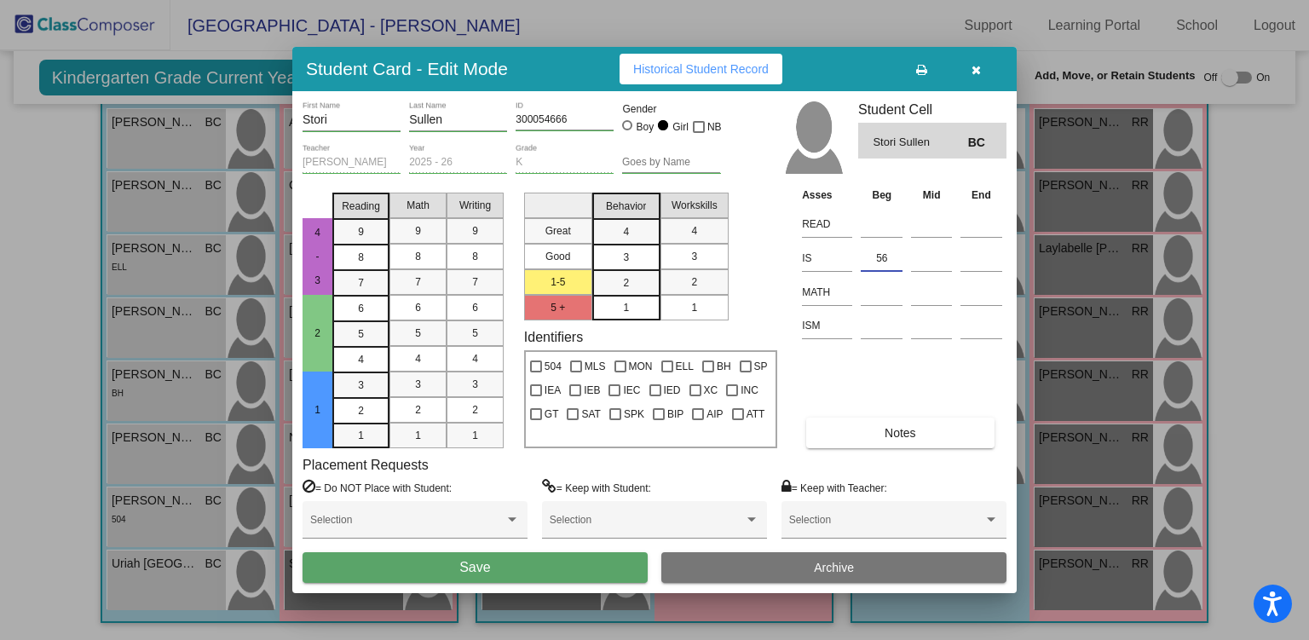
type input "56"
click at [566, 566] on button "Save" at bounding box center [475, 567] width 345 height 31
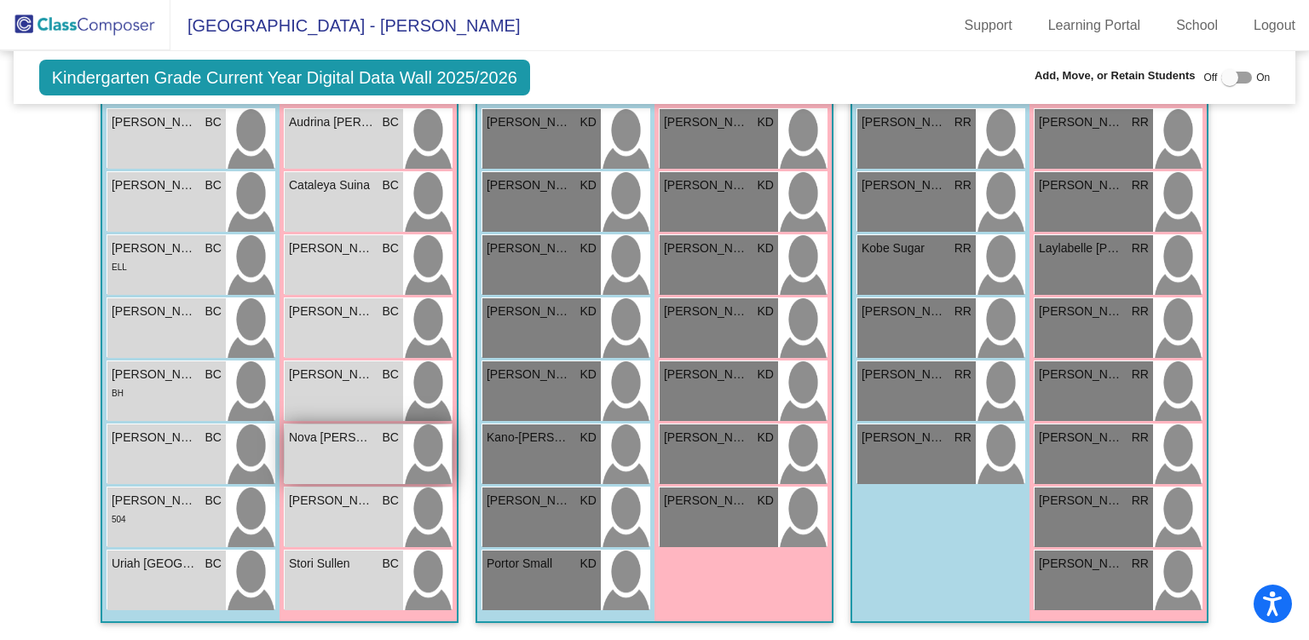
click at [347, 454] on div "Nova [PERSON_NAME] lock do_not_disturb_alt" at bounding box center [344, 455] width 118 height 60
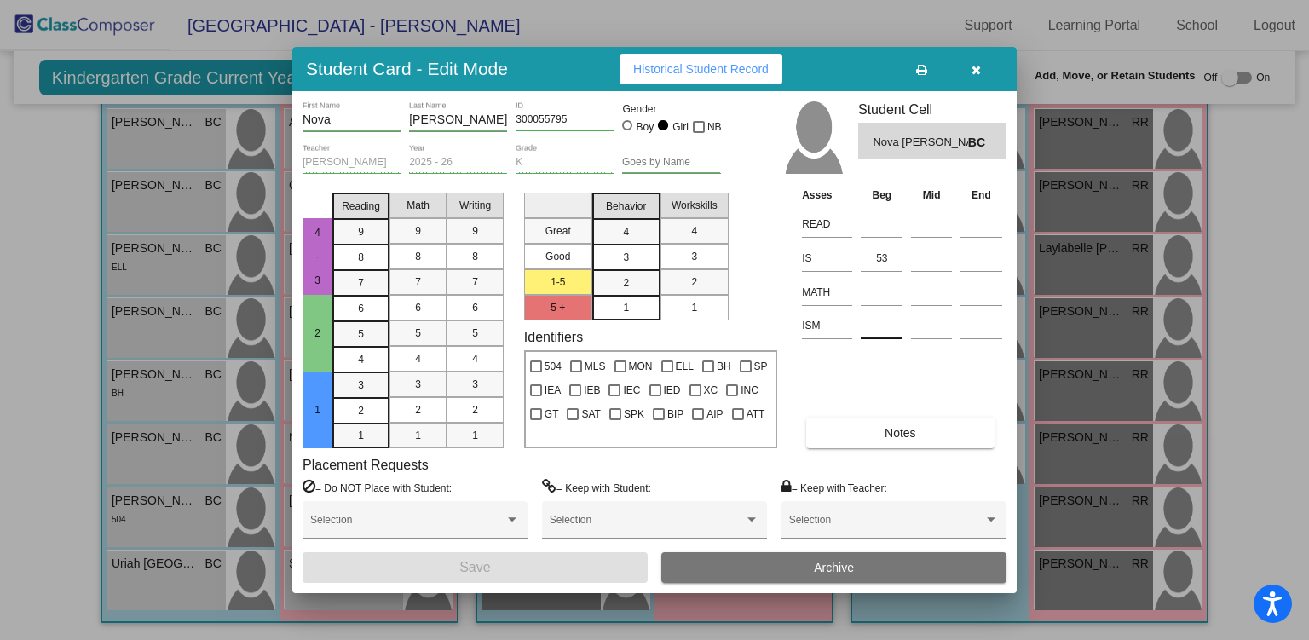
click at [883, 316] on input at bounding box center [882, 326] width 42 height 26
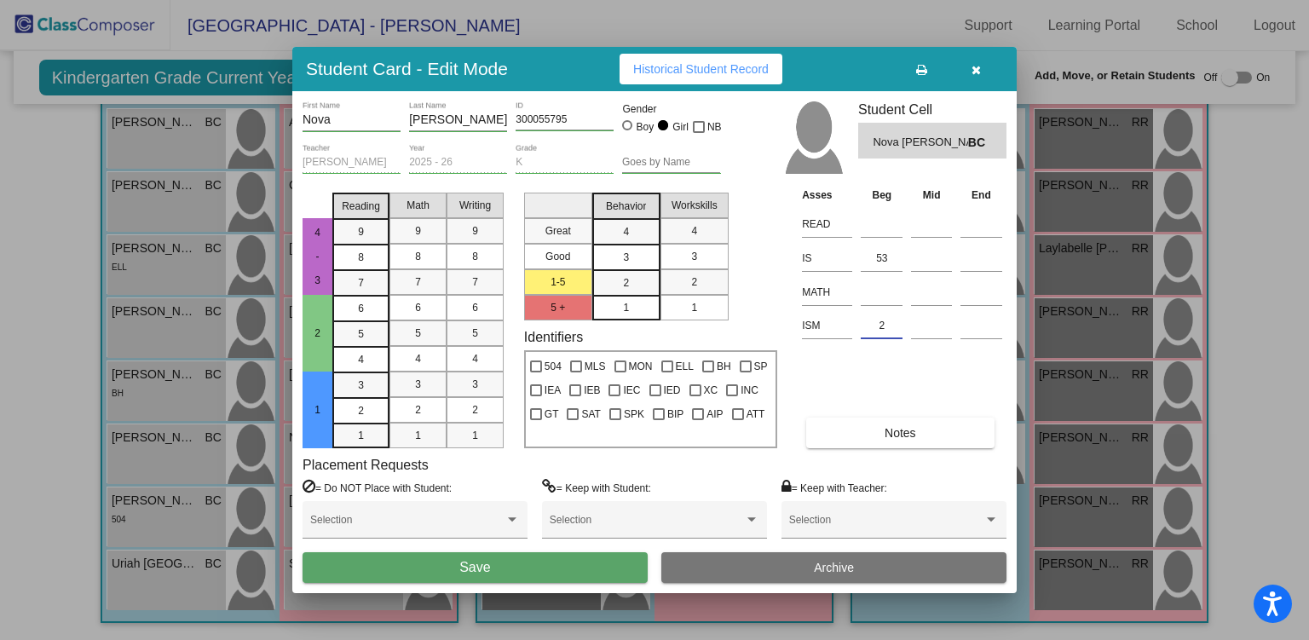
type input "2"
click at [488, 580] on button "Save" at bounding box center [475, 567] width 345 height 31
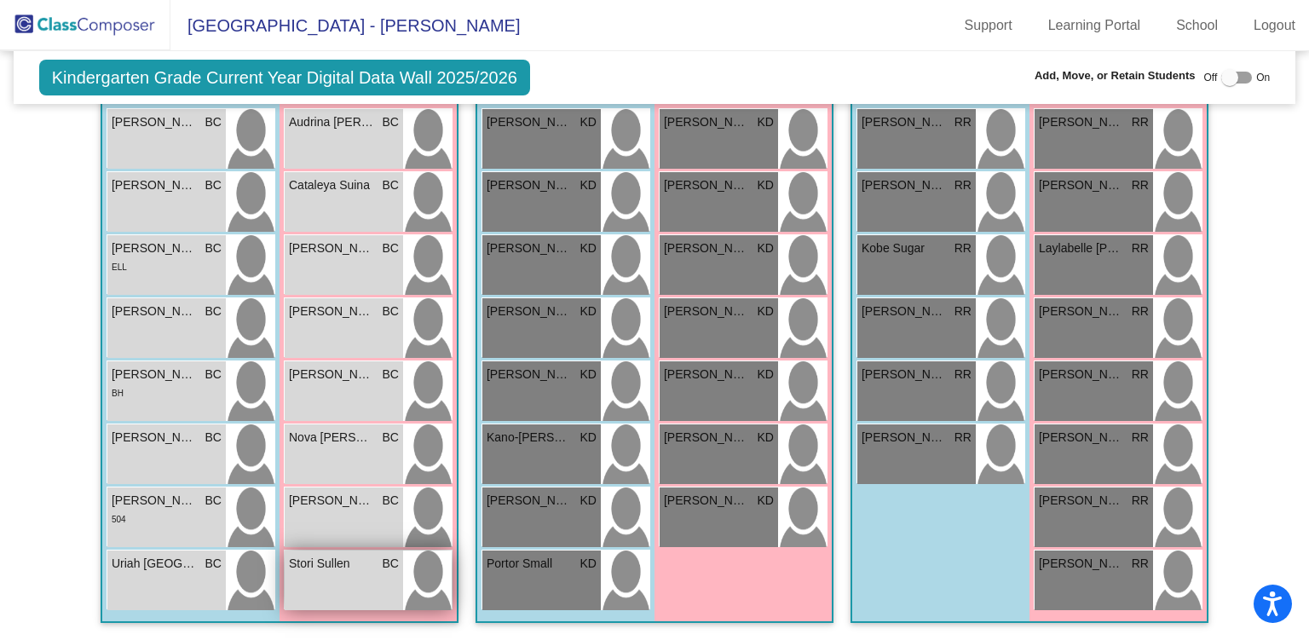
click at [321, 587] on div "Stori Sullen BC lock do_not_disturb_alt" at bounding box center [344, 581] width 118 height 60
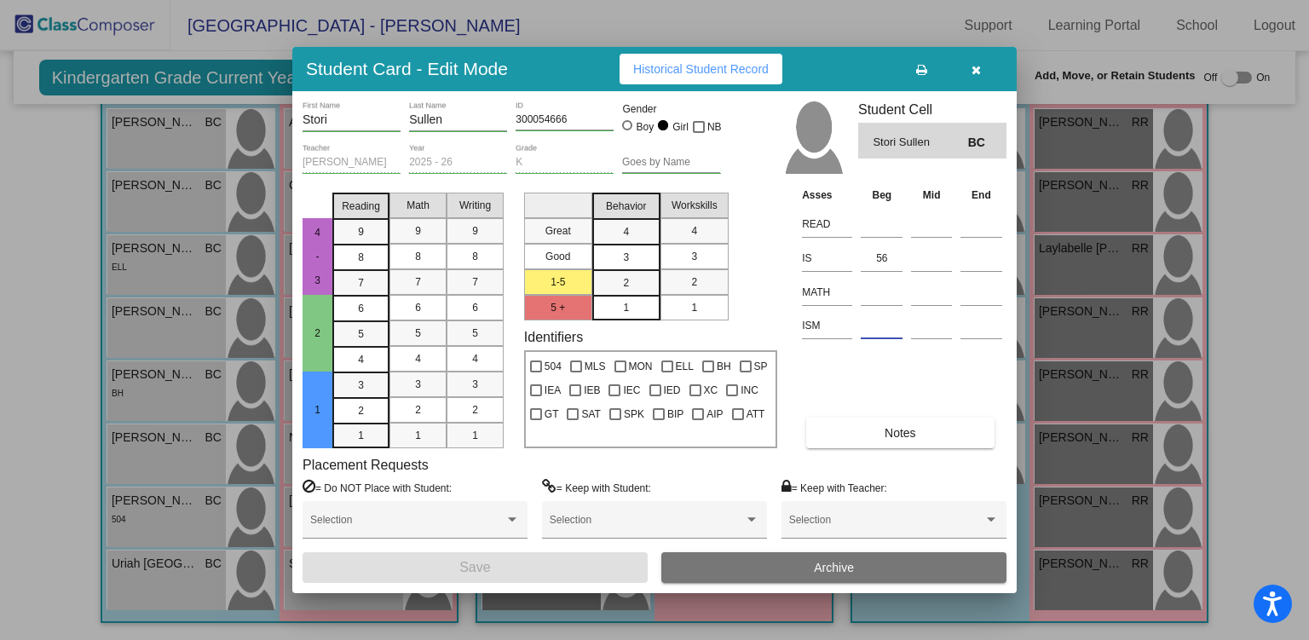
click at [875, 325] on input at bounding box center [882, 326] width 42 height 26
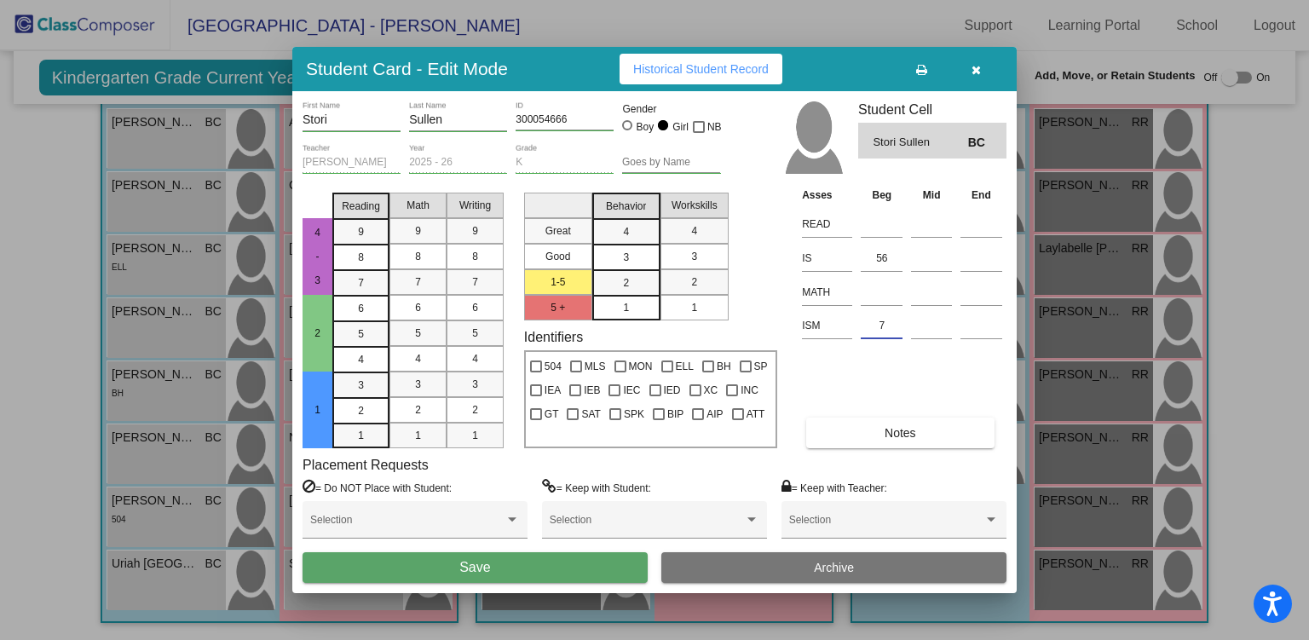
type input "7"
click at [477, 570] on span "Save" at bounding box center [474, 567] width 31 height 14
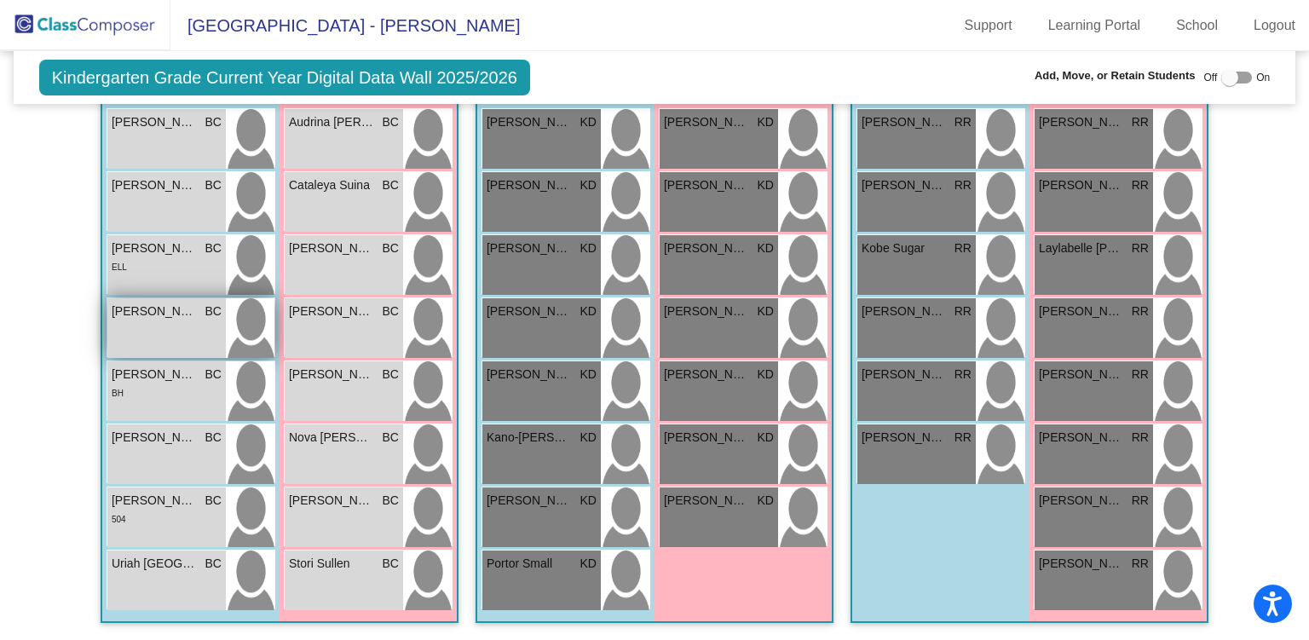
click at [198, 320] on div "[PERSON_NAME] BC lock do_not_disturb_alt" at bounding box center [166, 328] width 118 height 60
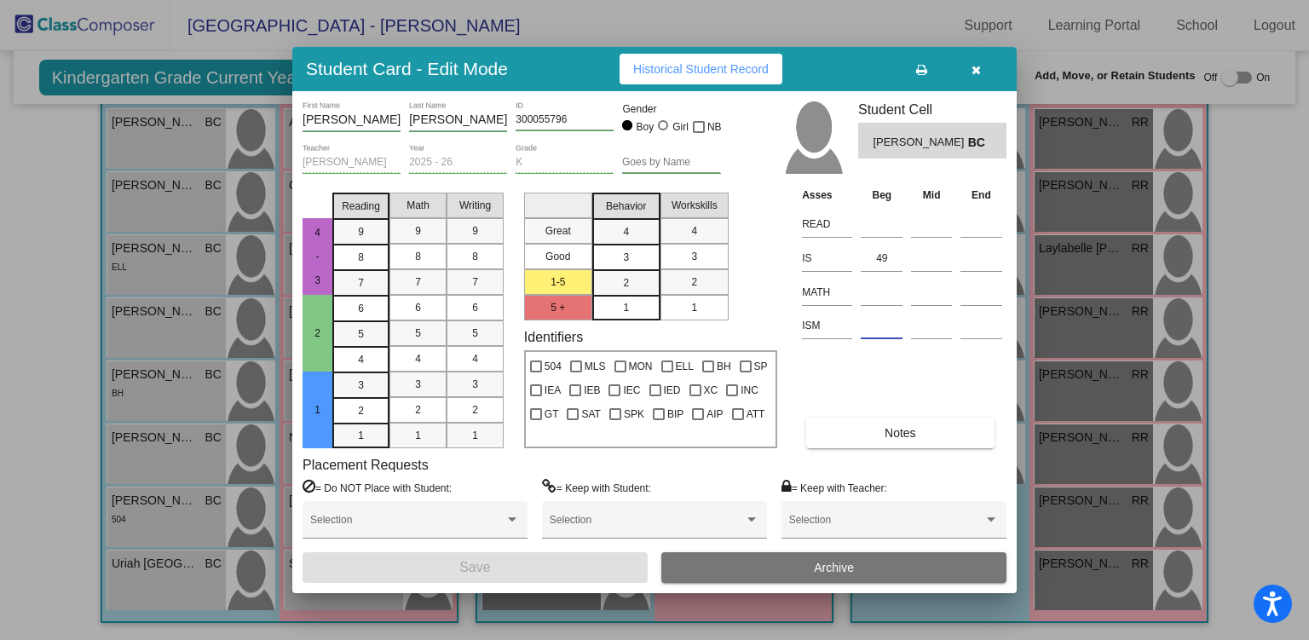
click at [882, 323] on input at bounding box center [882, 326] width 42 height 26
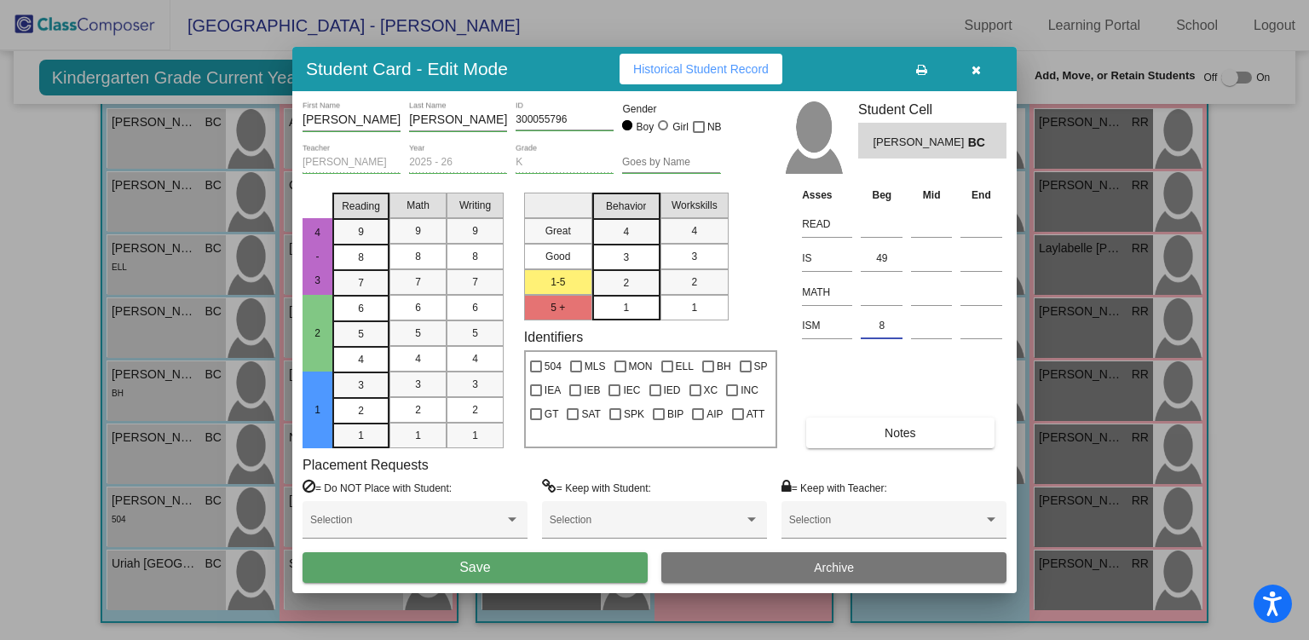
type input "8"
click at [484, 560] on span "Save" at bounding box center [474, 567] width 31 height 14
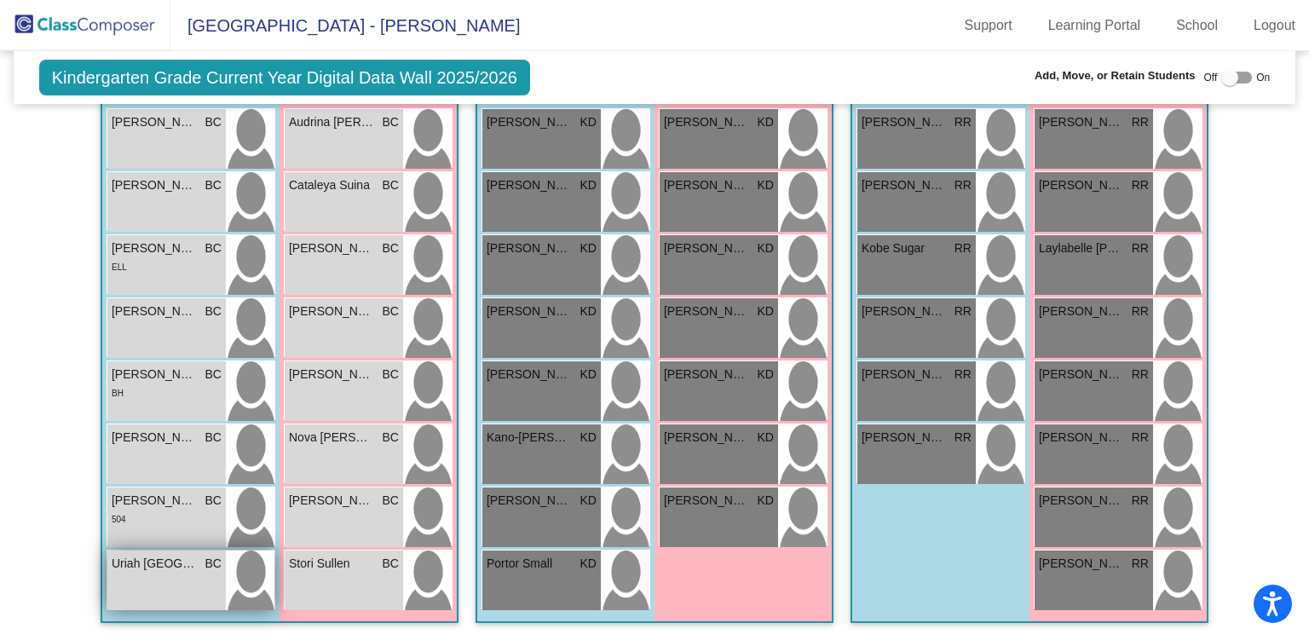
click at [184, 574] on div "Uriah [GEOGRAPHIC_DATA] [GEOGRAPHIC_DATA] lock do_not_disturb_alt" at bounding box center [166, 581] width 118 height 60
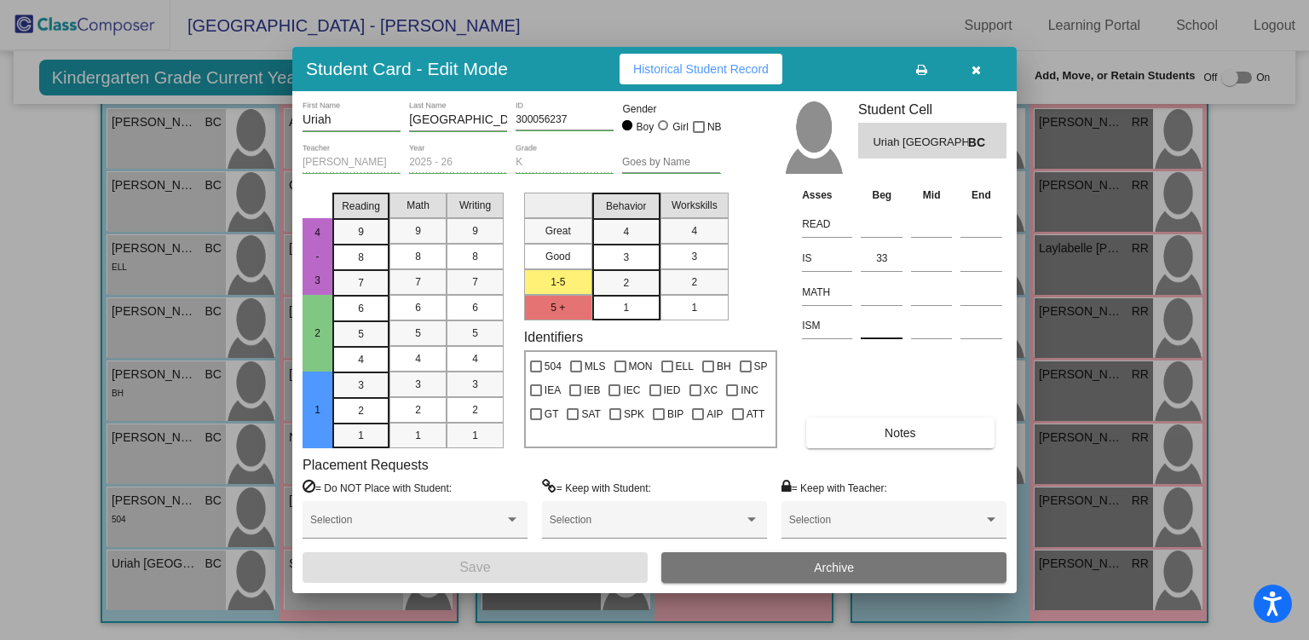
click at [886, 326] on input at bounding box center [882, 326] width 42 height 26
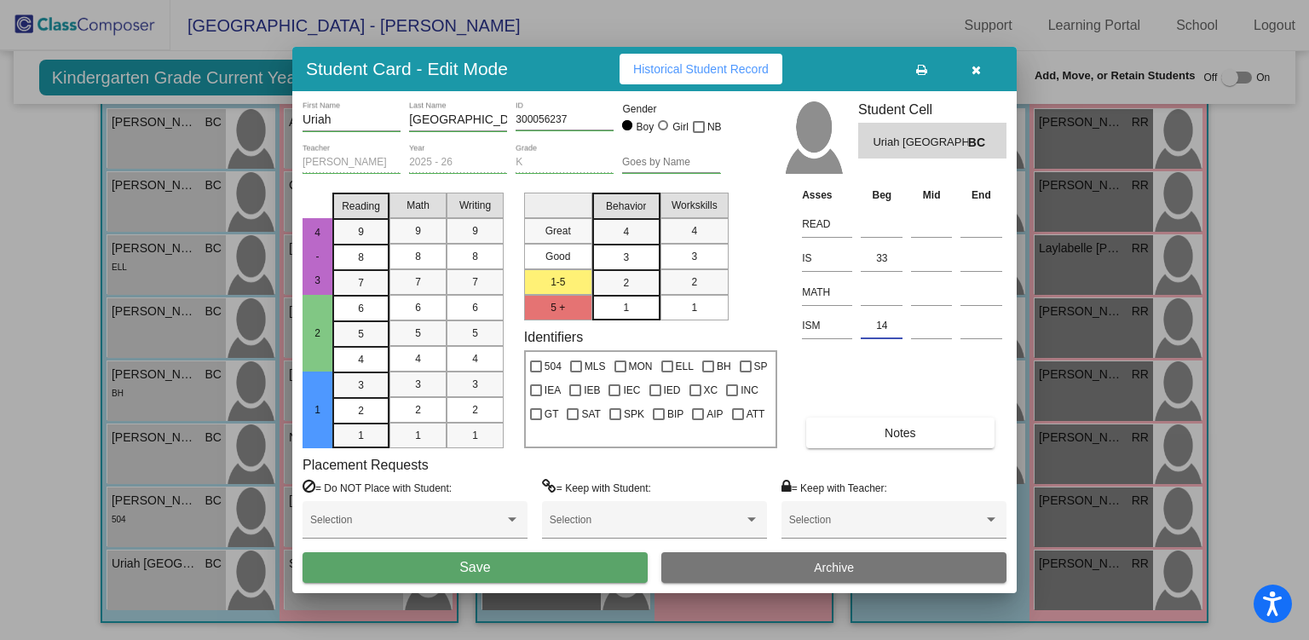
type input "14"
click at [552, 569] on button "Save" at bounding box center [475, 567] width 345 height 31
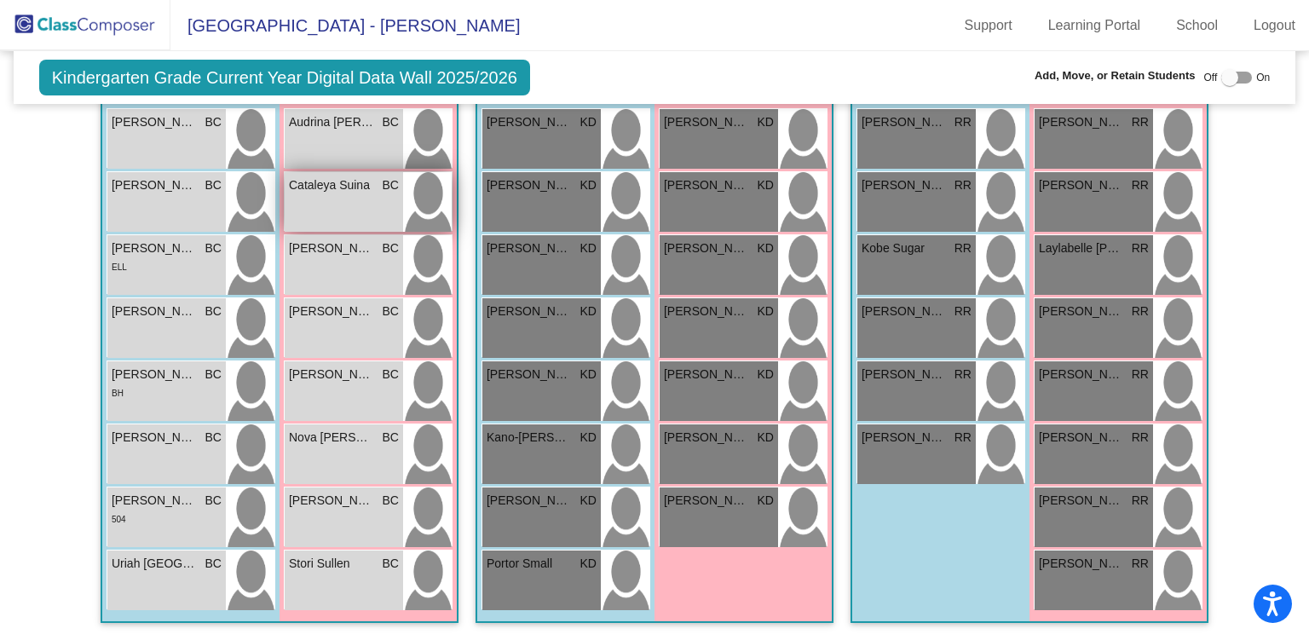
click at [336, 213] on div "Cataleya [PERSON_NAME] lock do_not_disturb_alt" at bounding box center [344, 202] width 118 height 60
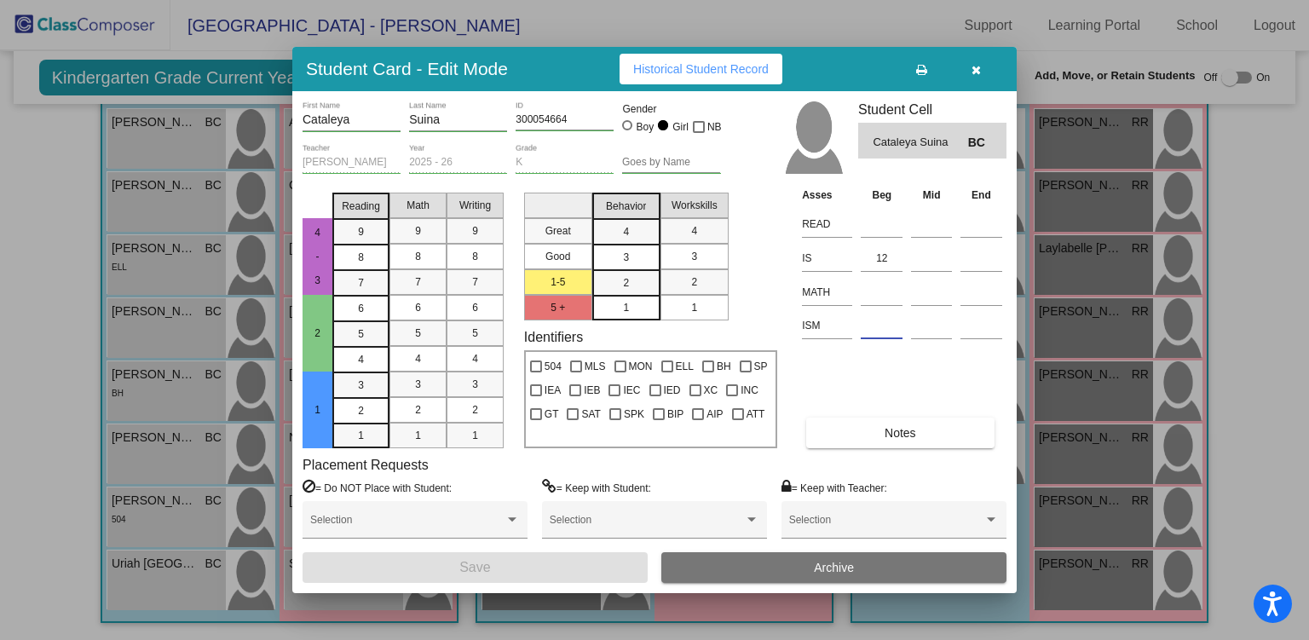
click at [870, 326] on input at bounding box center [882, 326] width 42 height 26
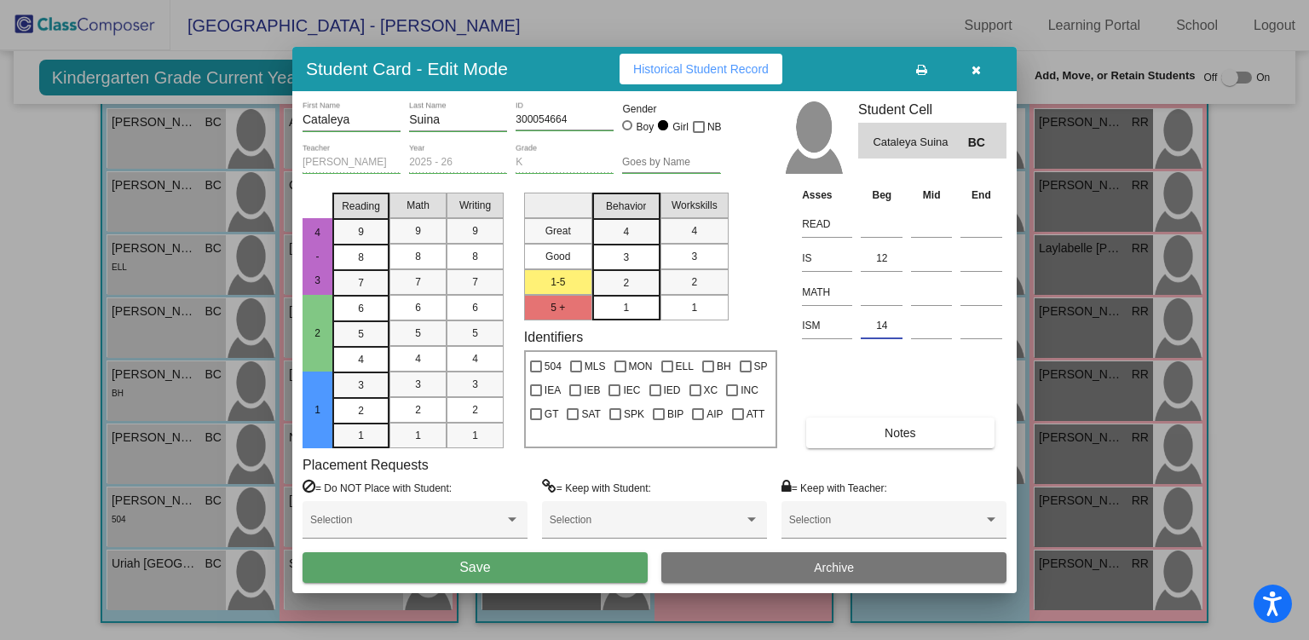
type input "14"
click at [538, 565] on button "Save" at bounding box center [475, 567] width 345 height 31
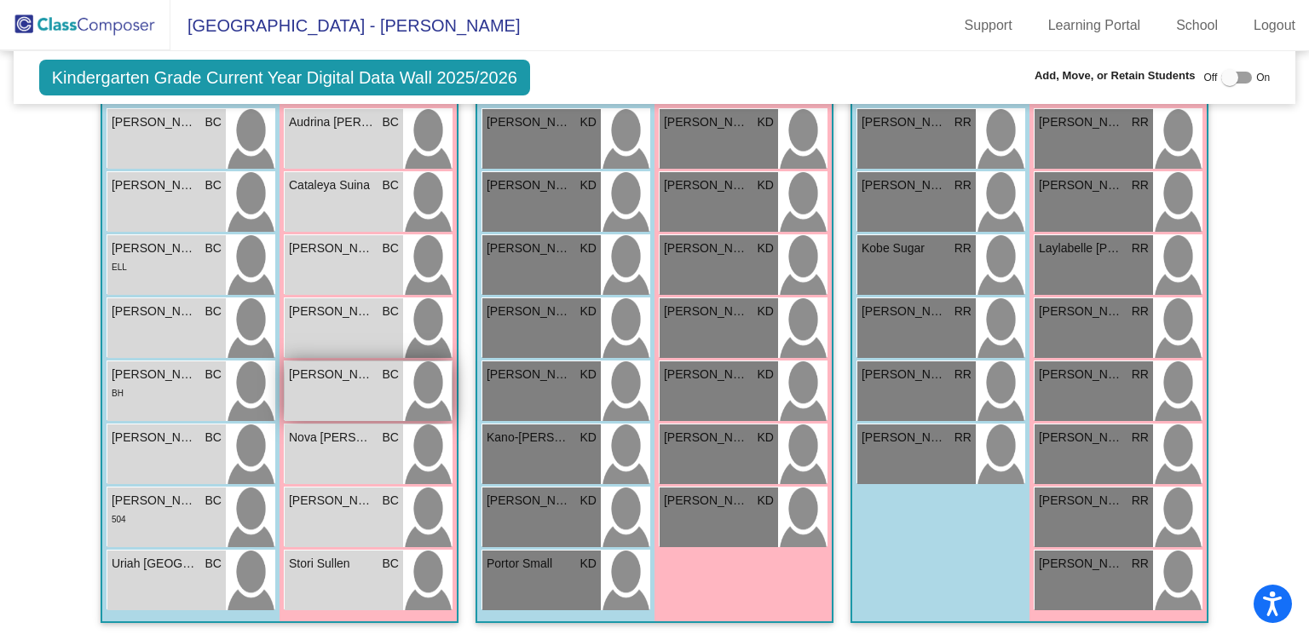
click at [341, 375] on span "[PERSON_NAME]" at bounding box center [331, 375] width 85 height 18
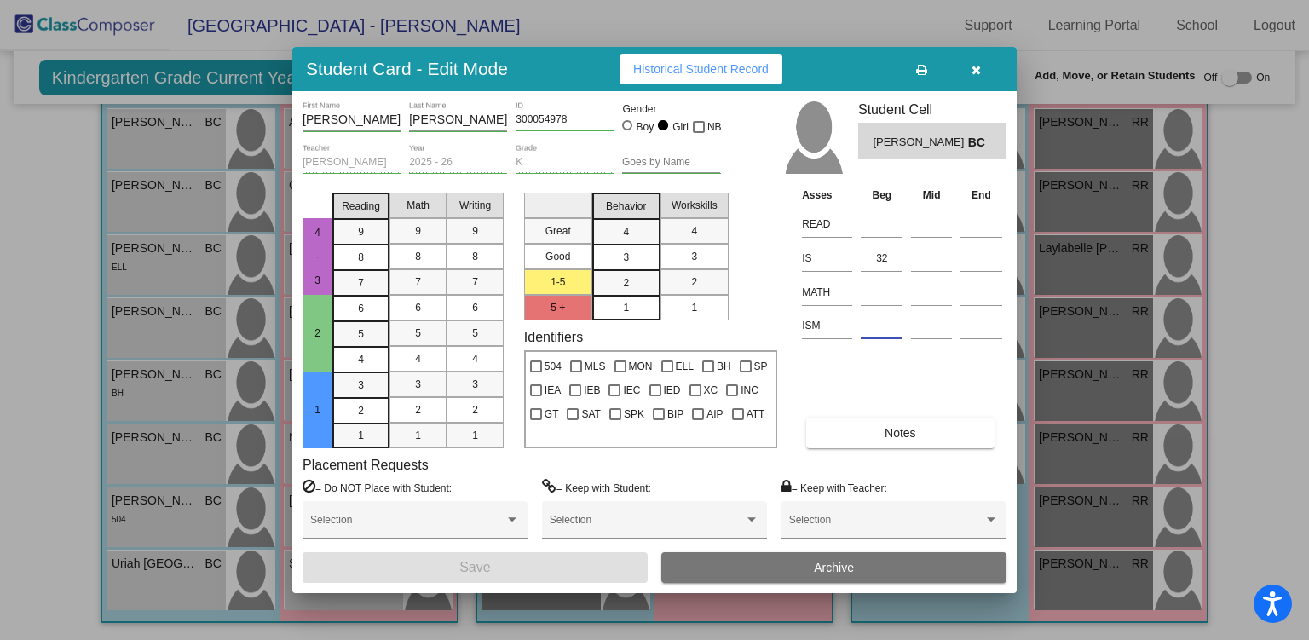
click at [872, 327] on input at bounding box center [882, 326] width 42 height 26
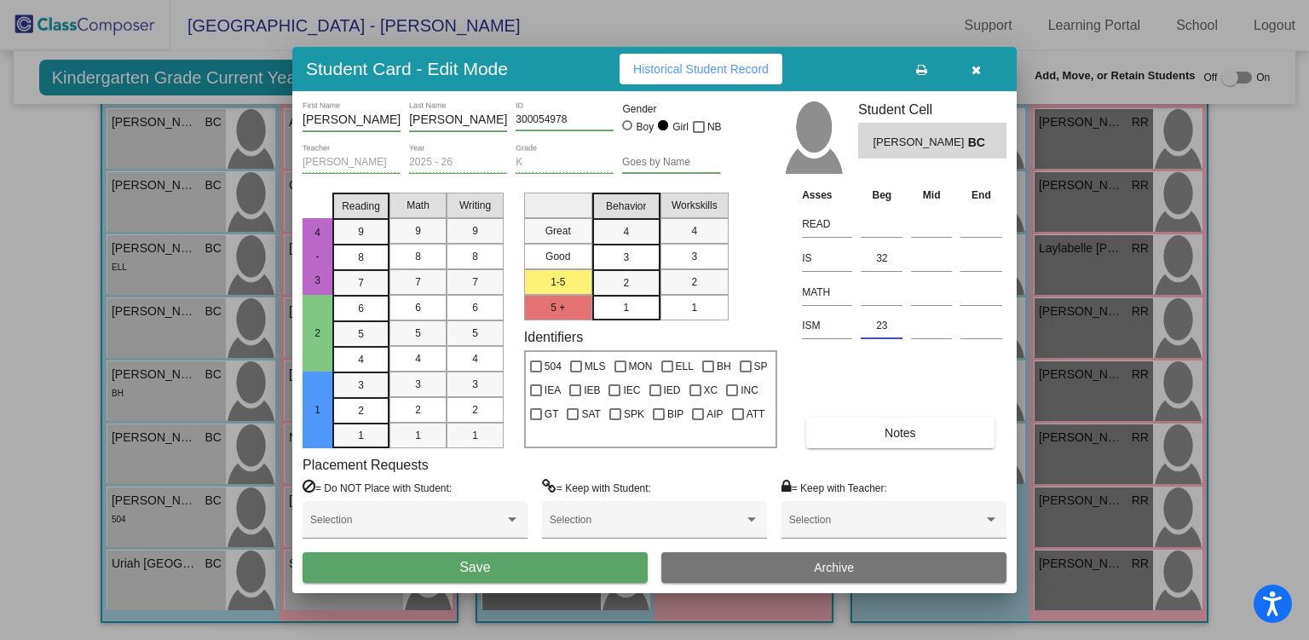
type input "23"
click at [551, 575] on button "Save" at bounding box center [475, 567] width 345 height 31
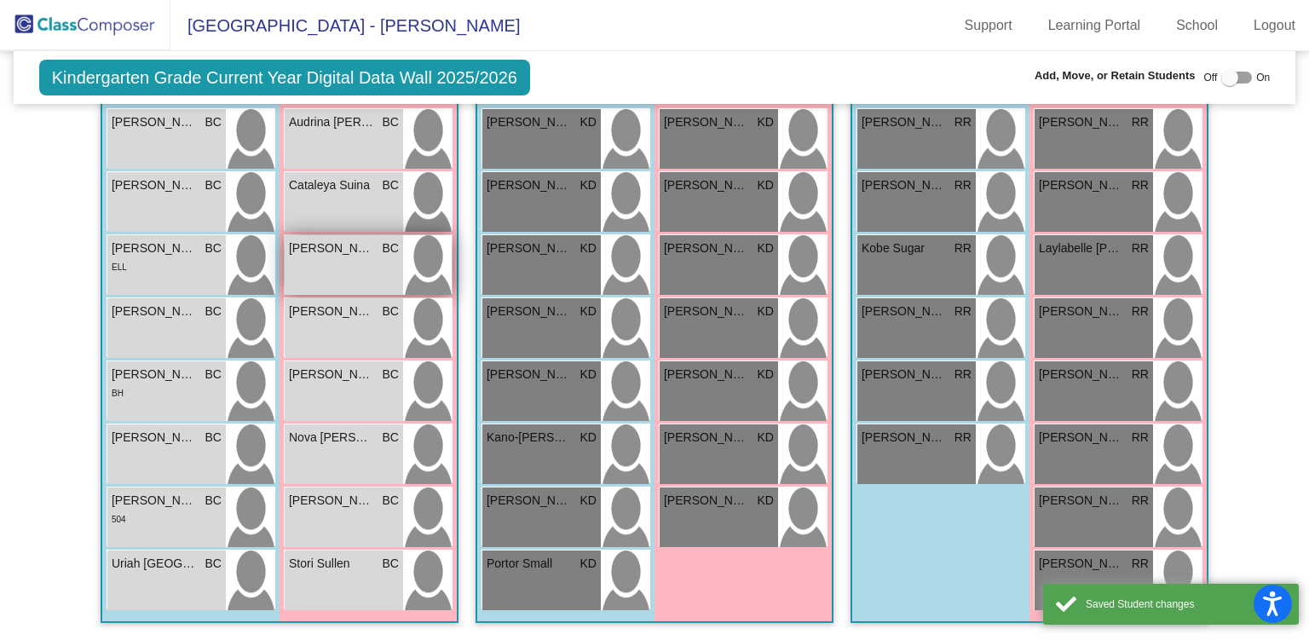
click at [316, 256] on div "[PERSON_NAME] BC lock do_not_disturb_alt" at bounding box center [344, 265] width 118 height 60
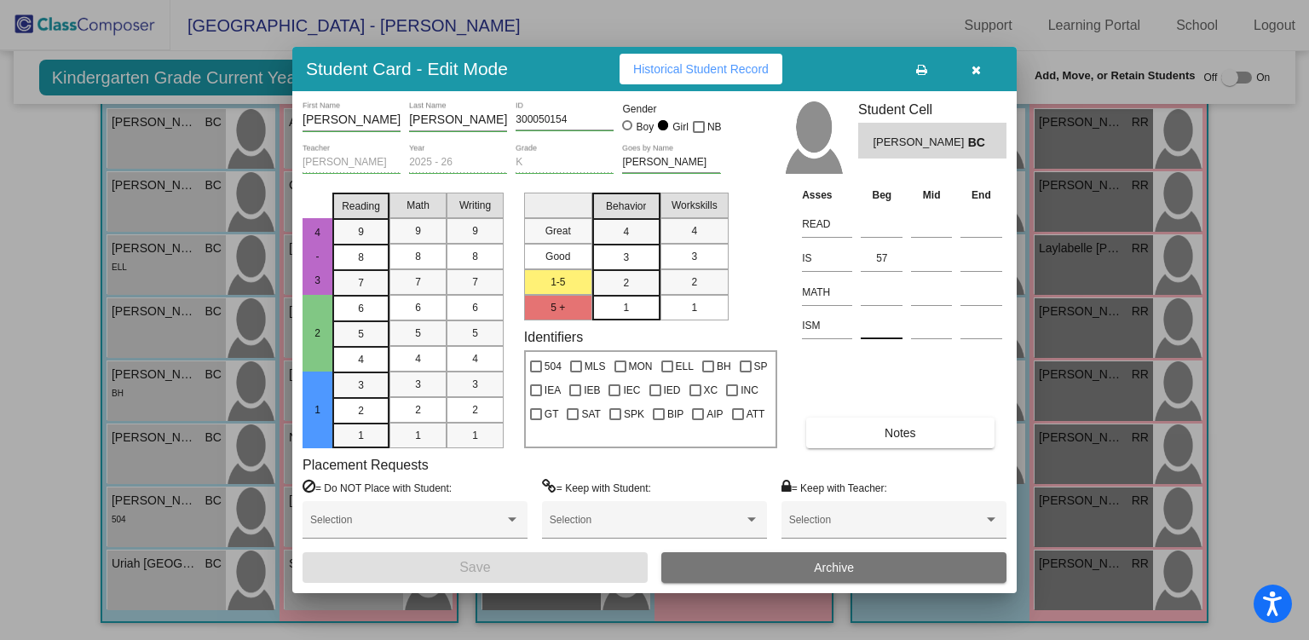
click at [883, 321] on input at bounding box center [882, 326] width 42 height 26
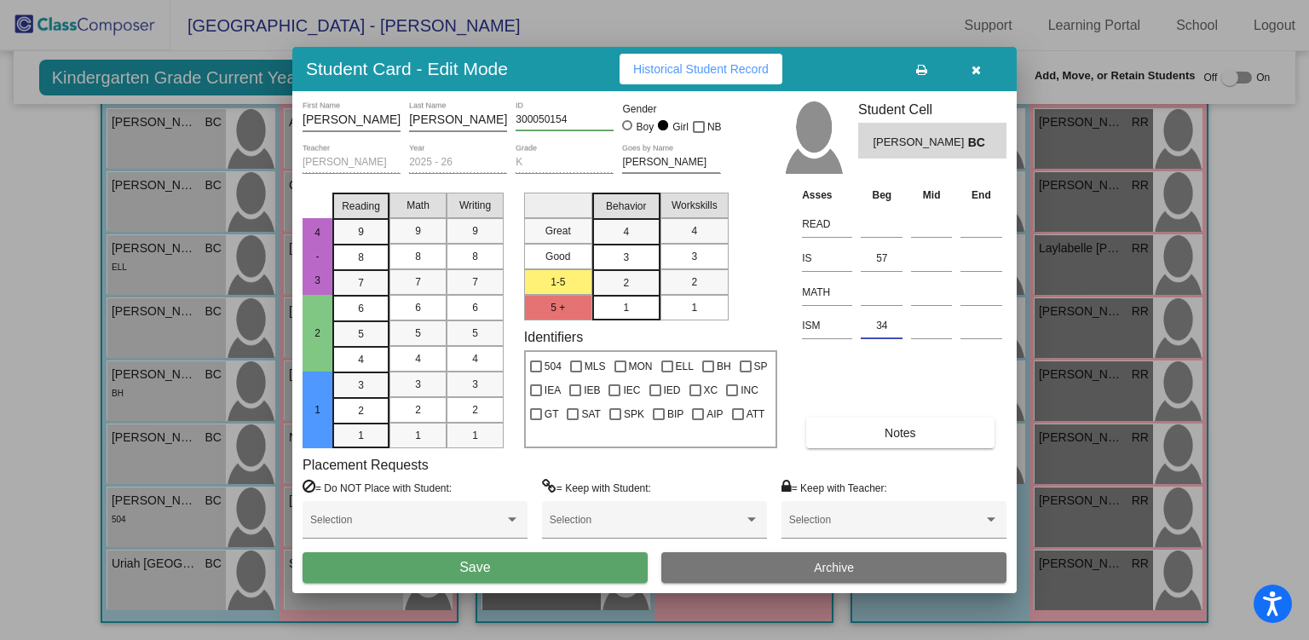
type input "34"
click at [630, 564] on button "Save" at bounding box center [475, 567] width 345 height 31
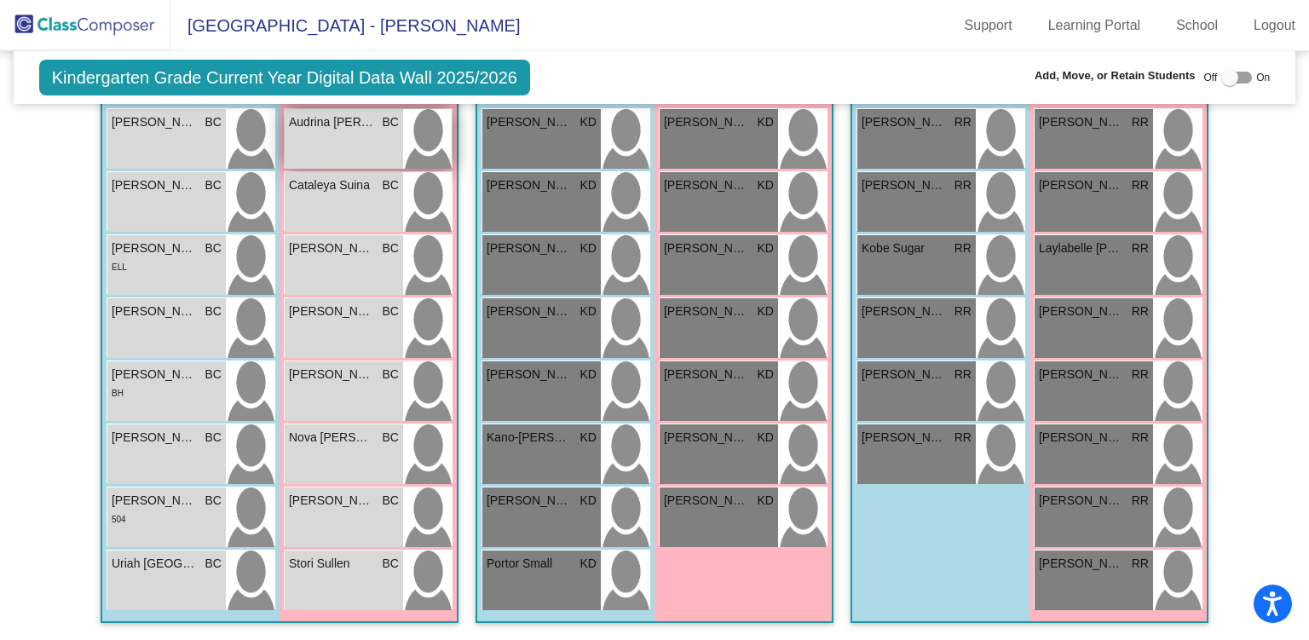
click at [310, 115] on span "Audrina [PERSON_NAME]" at bounding box center [331, 122] width 85 height 18
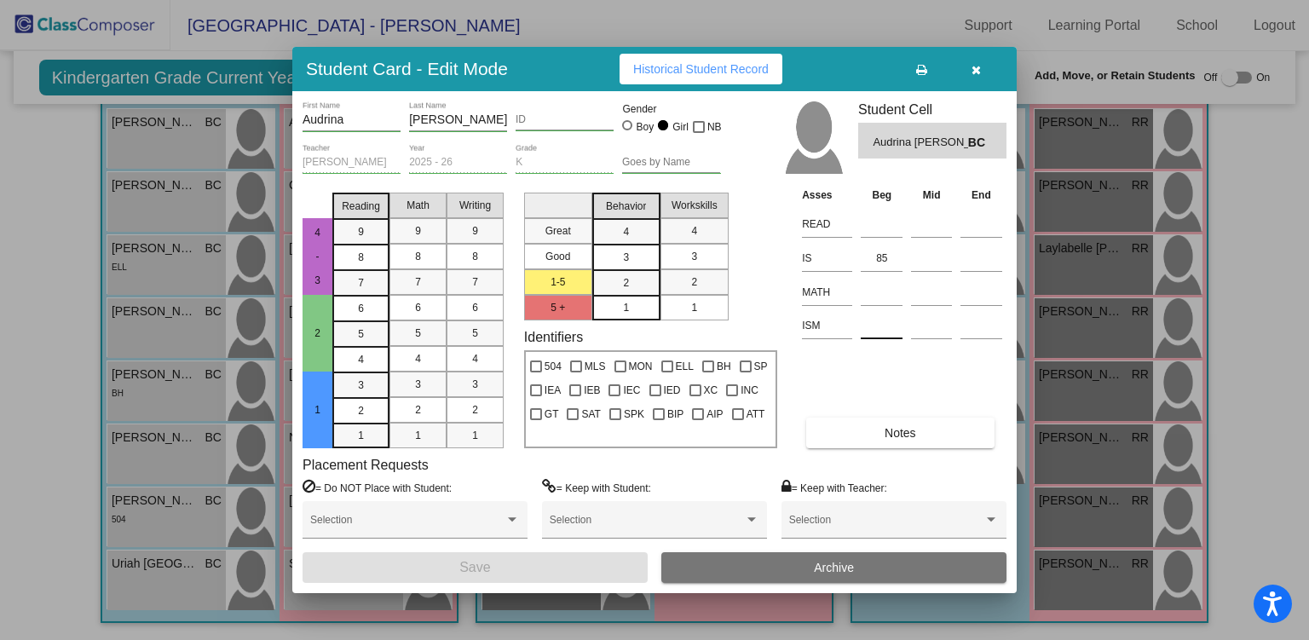
click at [879, 320] on input at bounding box center [882, 326] width 42 height 26
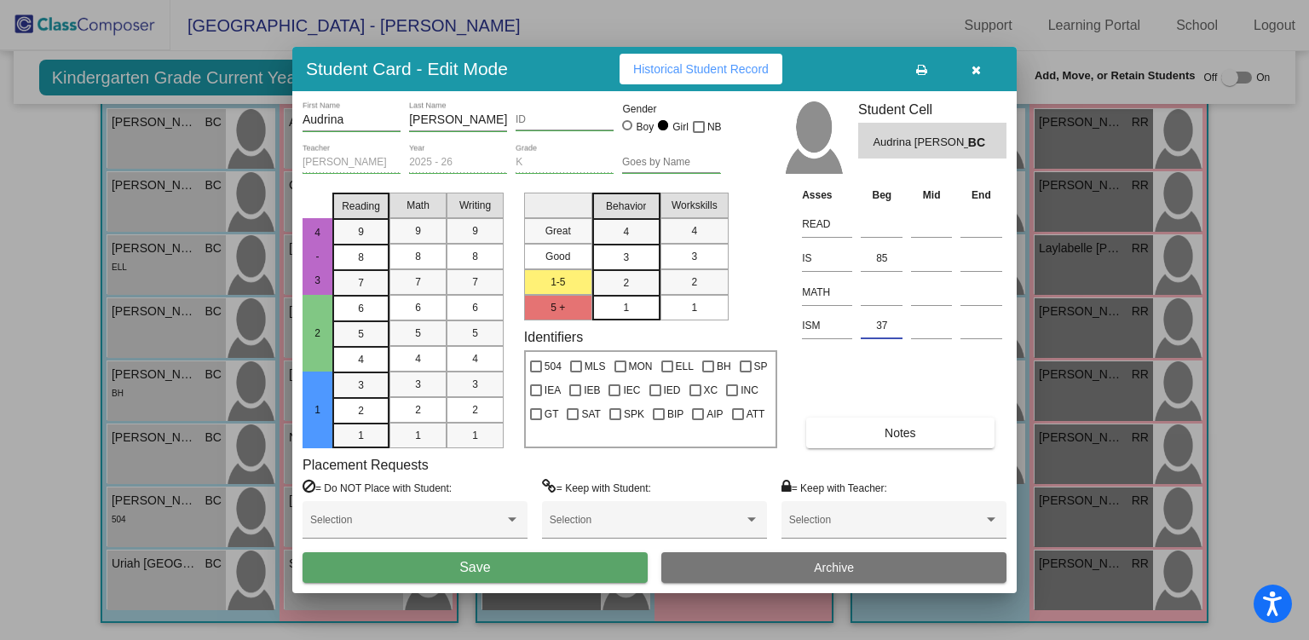
type input "37"
click at [477, 569] on span "Save" at bounding box center [474, 567] width 31 height 14
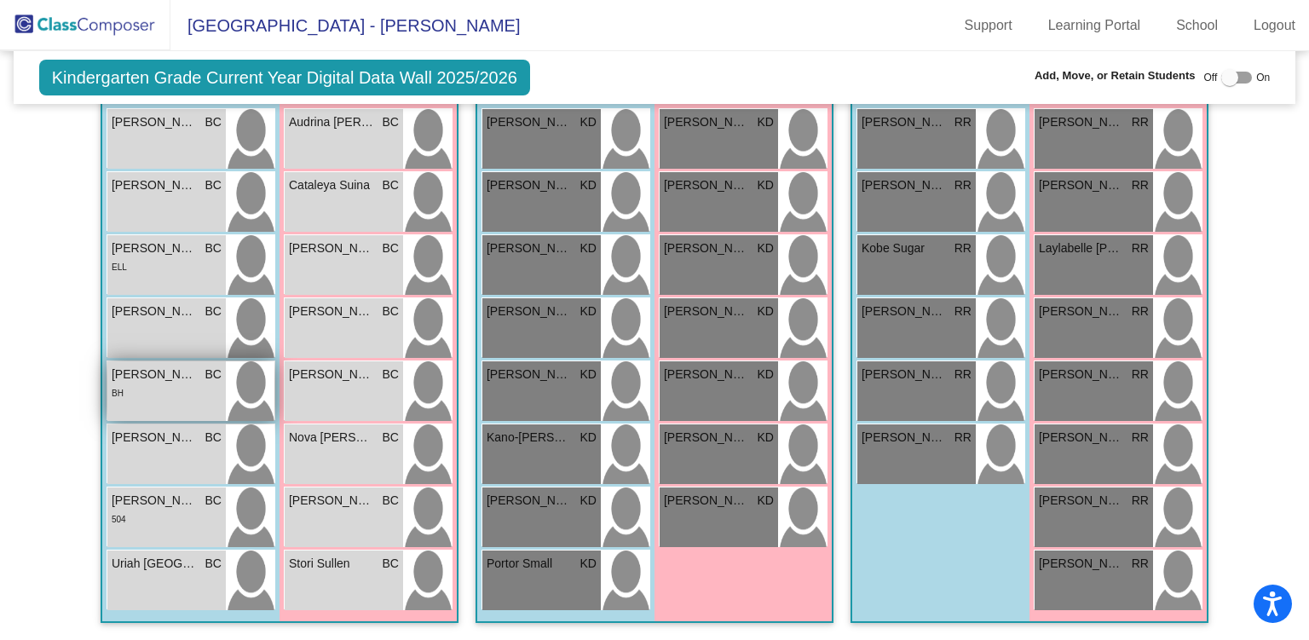
click at [143, 384] on div "BH" at bounding box center [167, 393] width 110 height 18
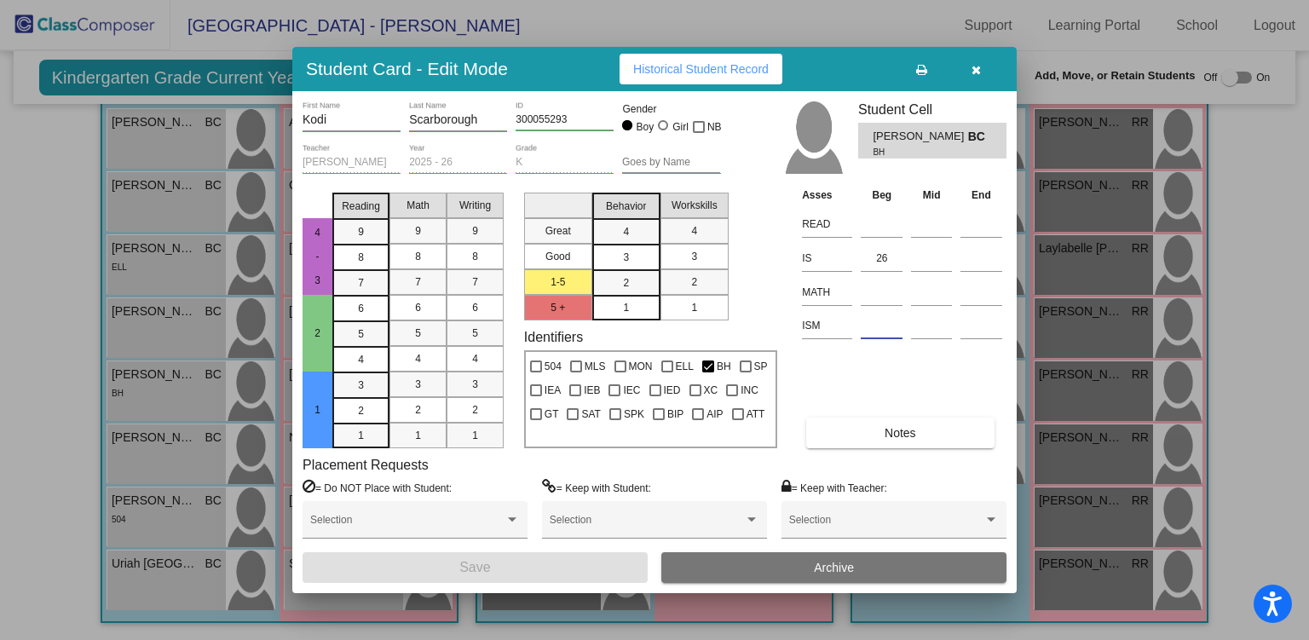
click at [878, 315] on input at bounding box center [882, 326] width 42 height 26
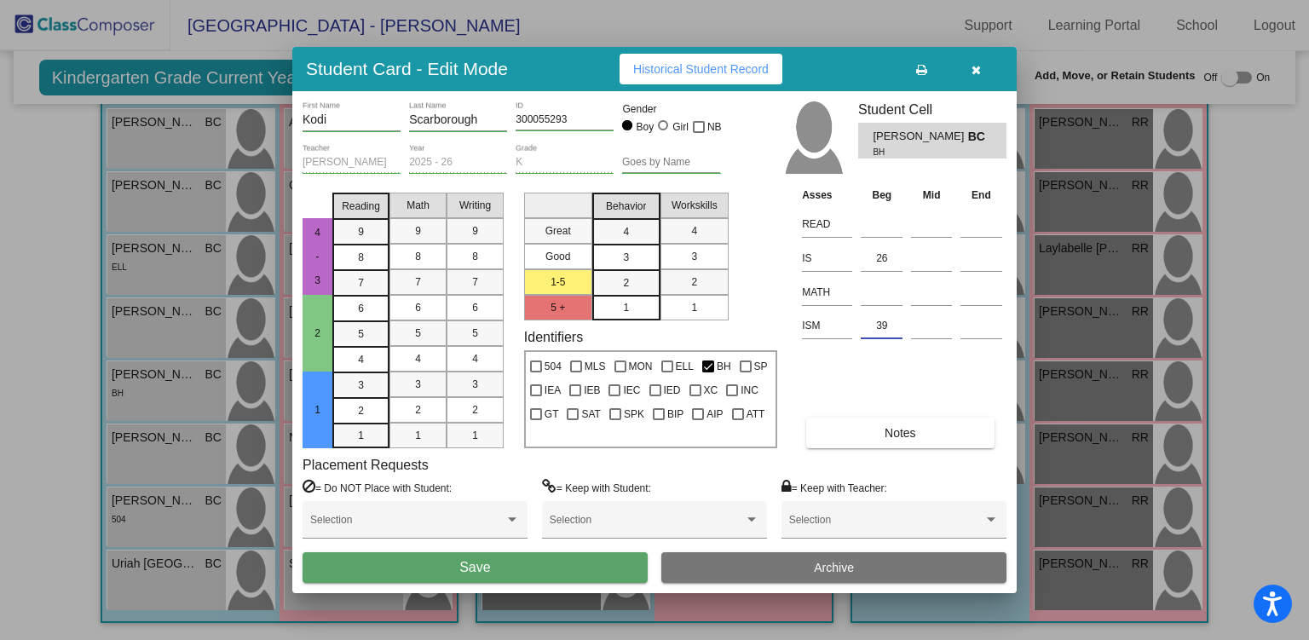
type input "39"
click at [566, 575] on button "Save" at bounding box center [475, 567] width 345 height 31
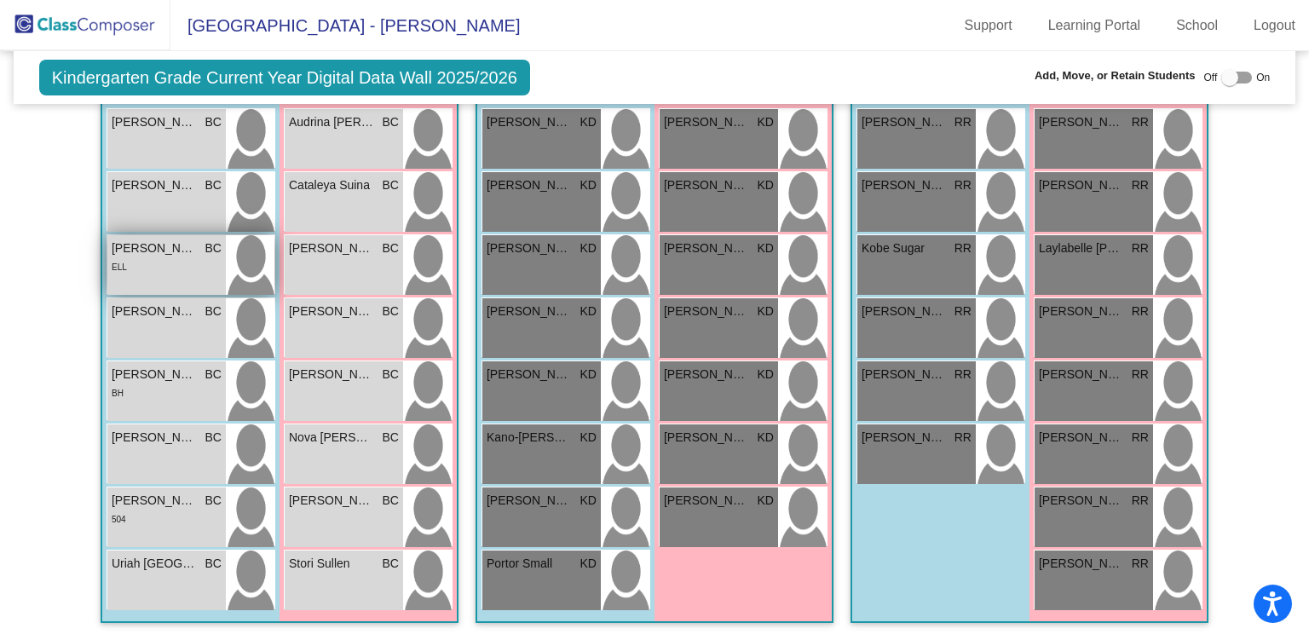
click at [147, 258] on div "ELL" at bounding box center [167, 266] width 110 height 18
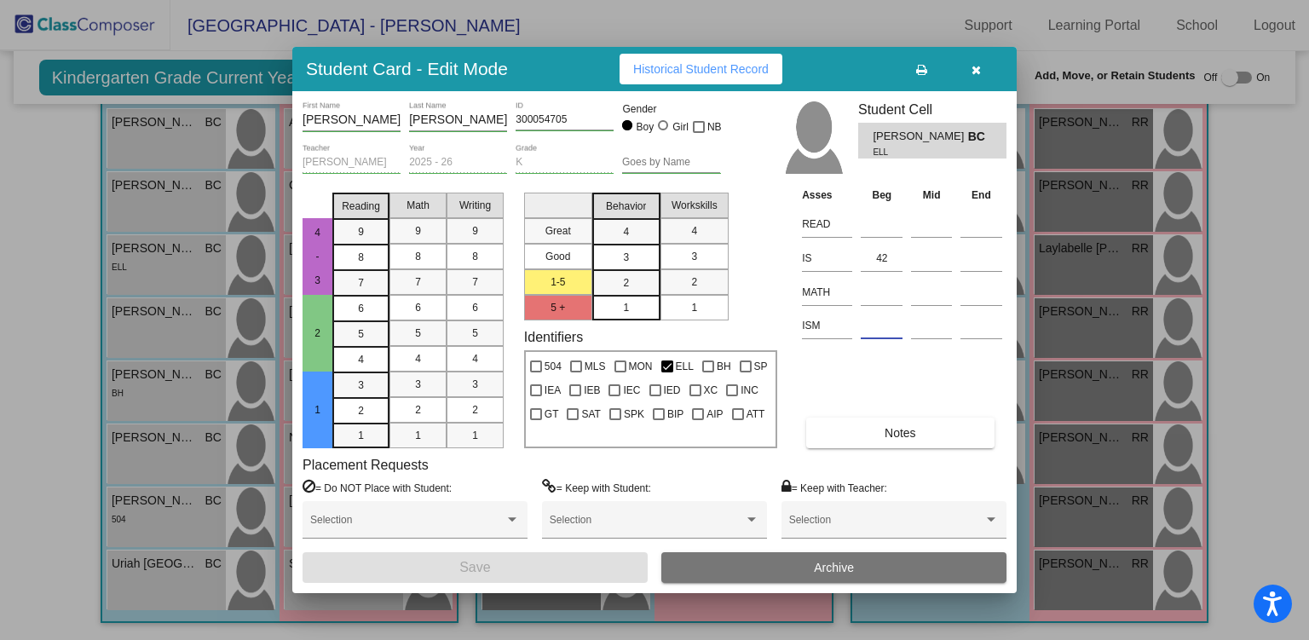
click at [874, 326] on input at bounding box center [882, 326] width 42 height 26
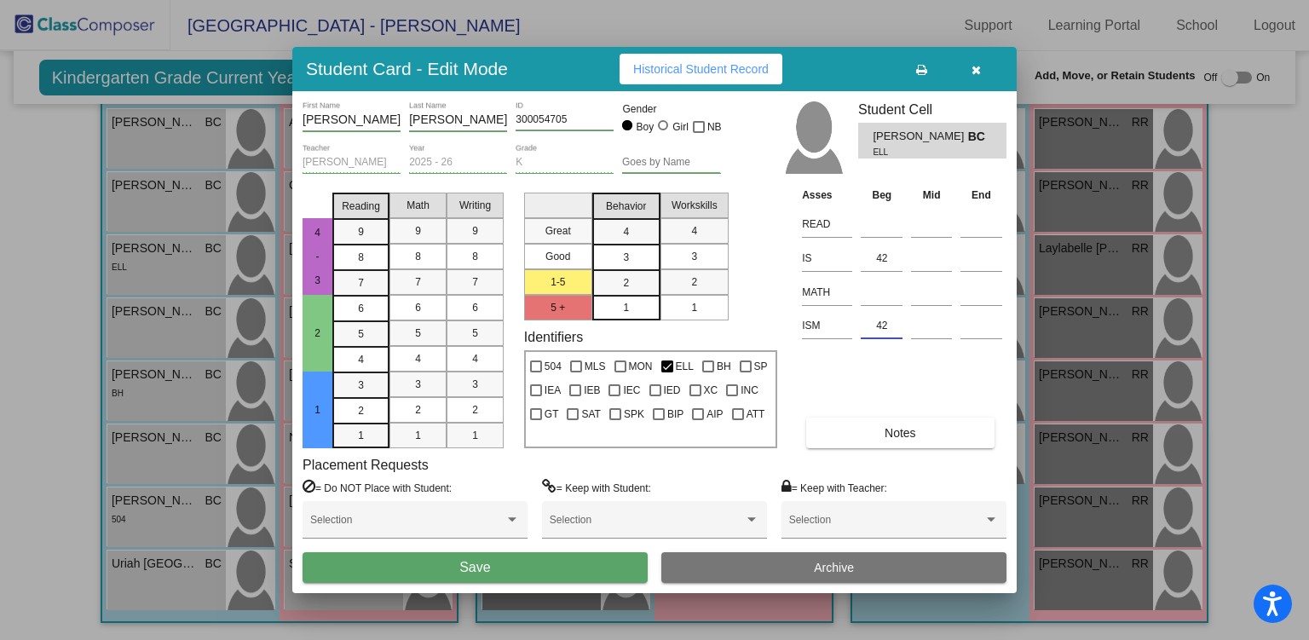
type input "42"
click at [550, 565] on button "Save" at bounding box center [475, 567] width 345 height 31
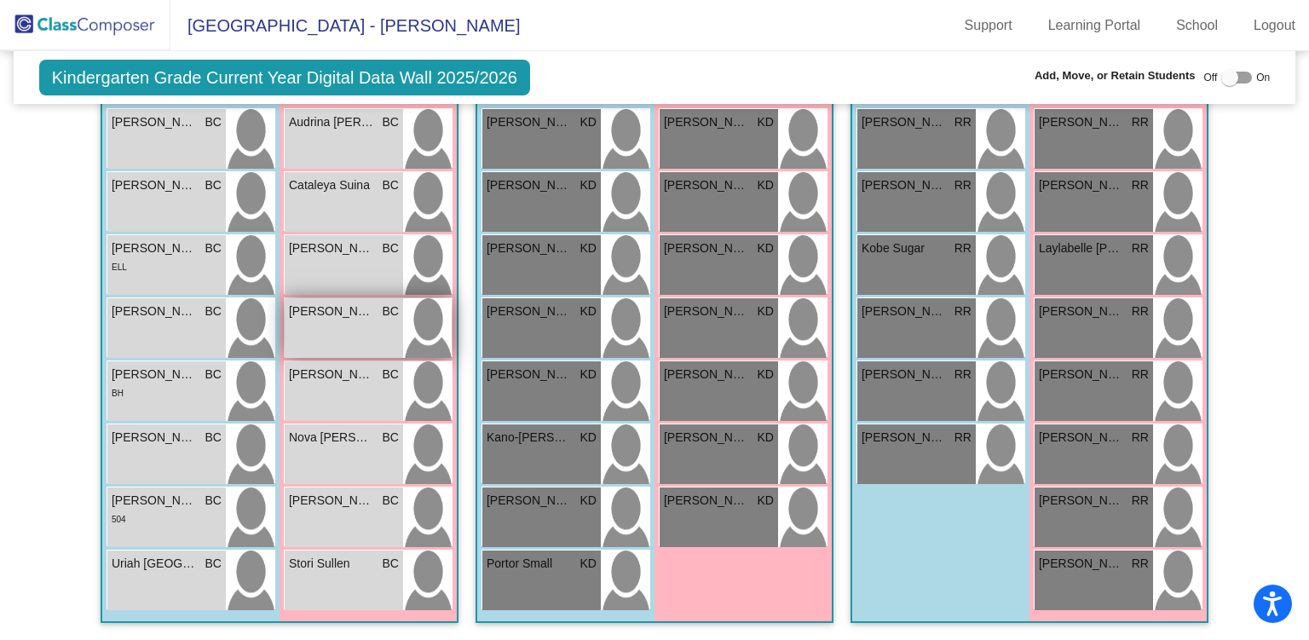
click at [349, 315] on div "[PERSON_NAME] [PERSON_NAME] lock do_not_disturb_alt" at bounding box center [344, 328] width 118 height 60
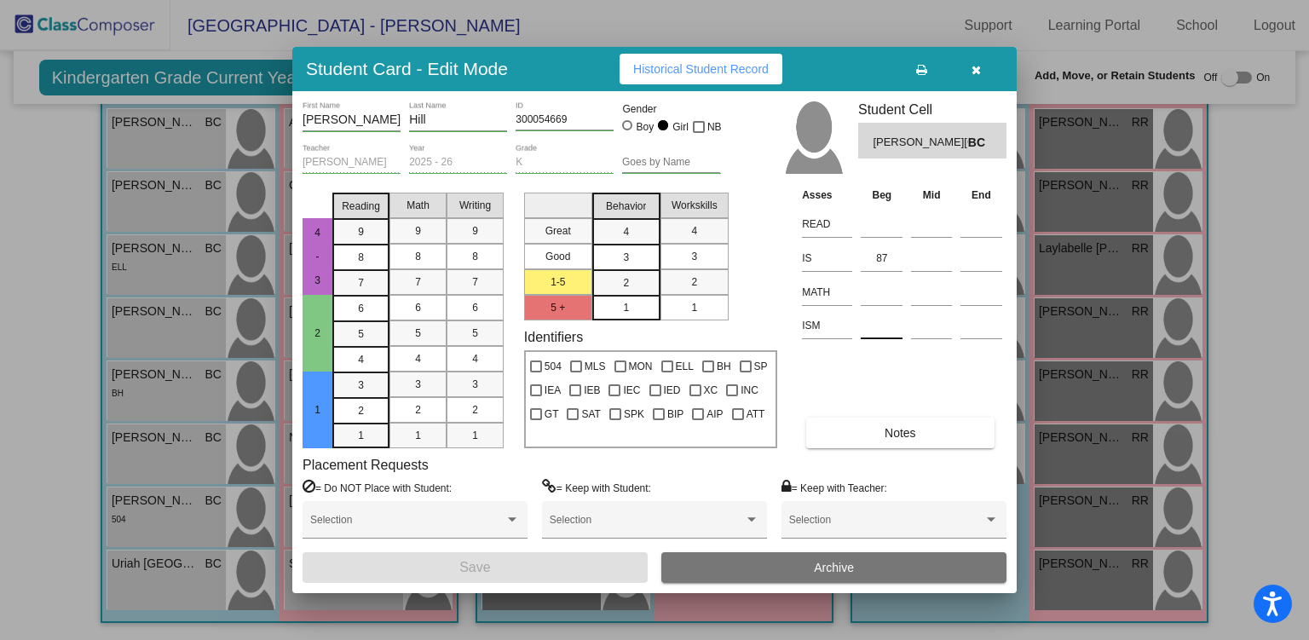
click at [881, 319] on input at bounding box center [882, 326] width 42 height 26
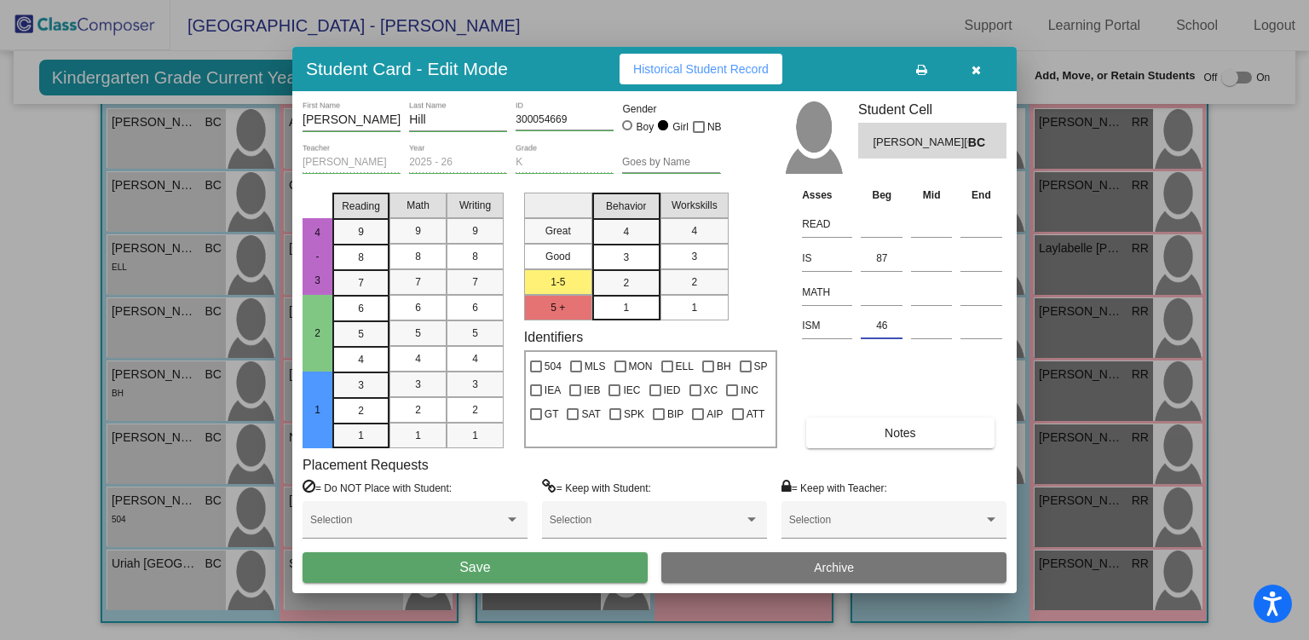
type input "46"
click at [505, 572] on button "Save" at bounding box center [475, 567] width 345 height 31
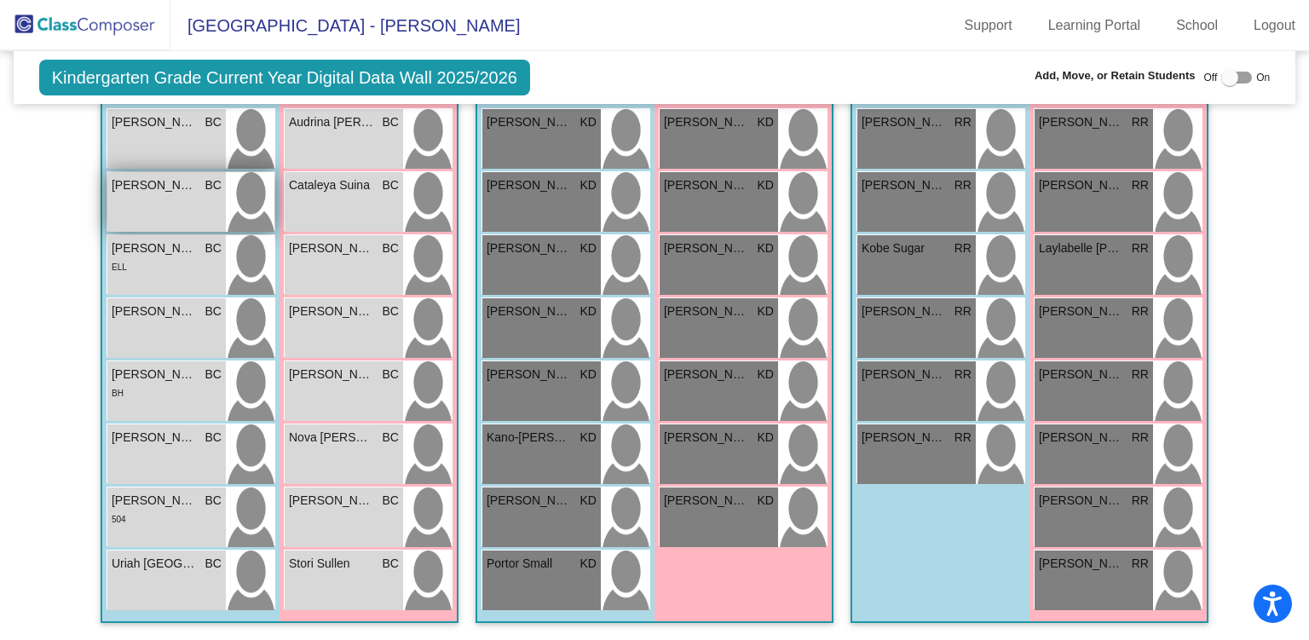
click at [177, 188] on div "[PERSON_NAME] BC lock do_not_disturb_alt" at bounding box center [166, 202] width 118 height 60
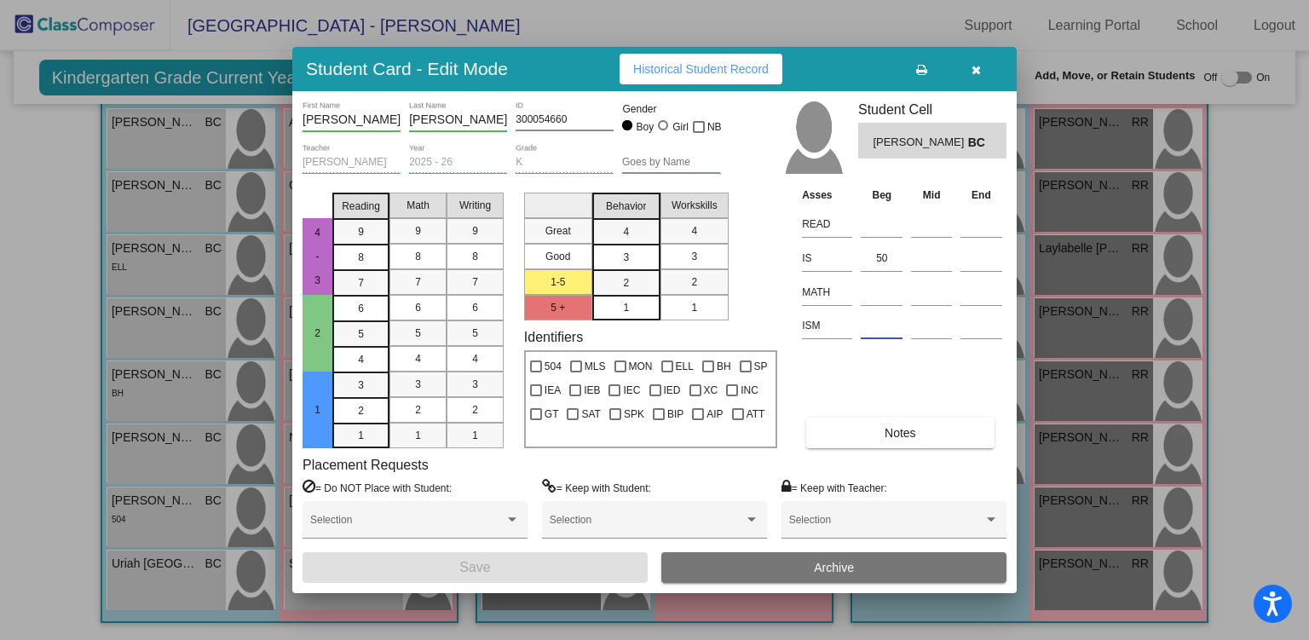
click at [881, 330] on input at bounding box center [882, 326] width 42 height 26
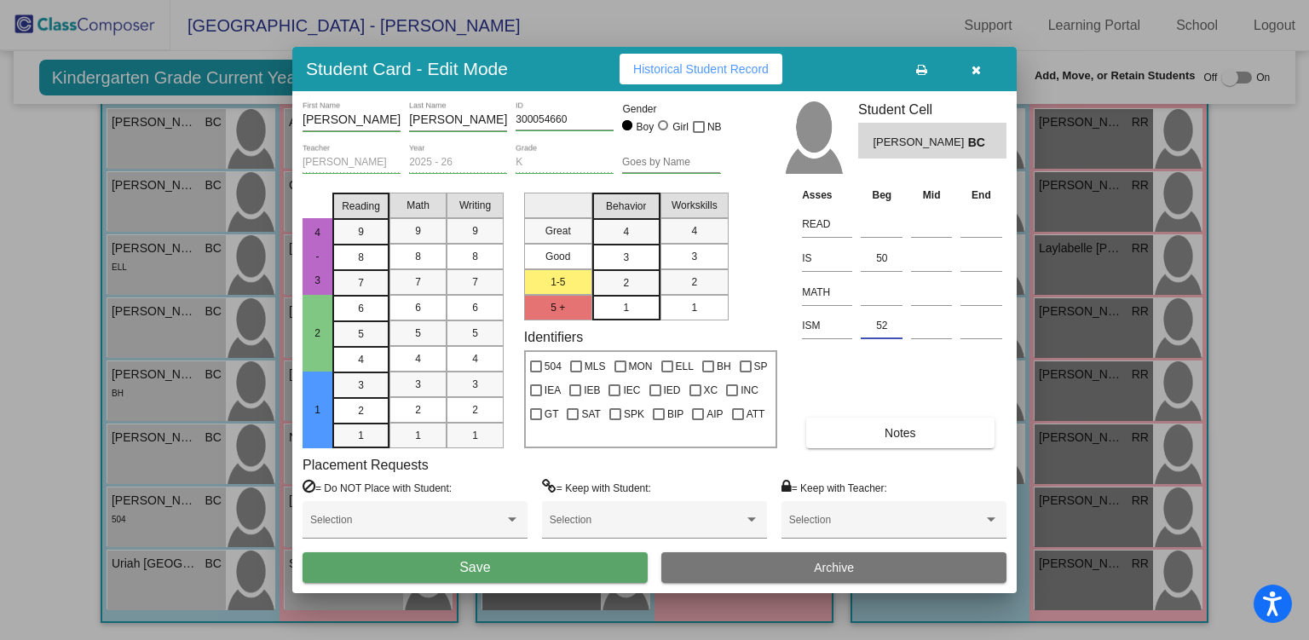
type input "52"
click at [401, 565] on button "Save" at bounding box center [475, 567] width 345 height 31
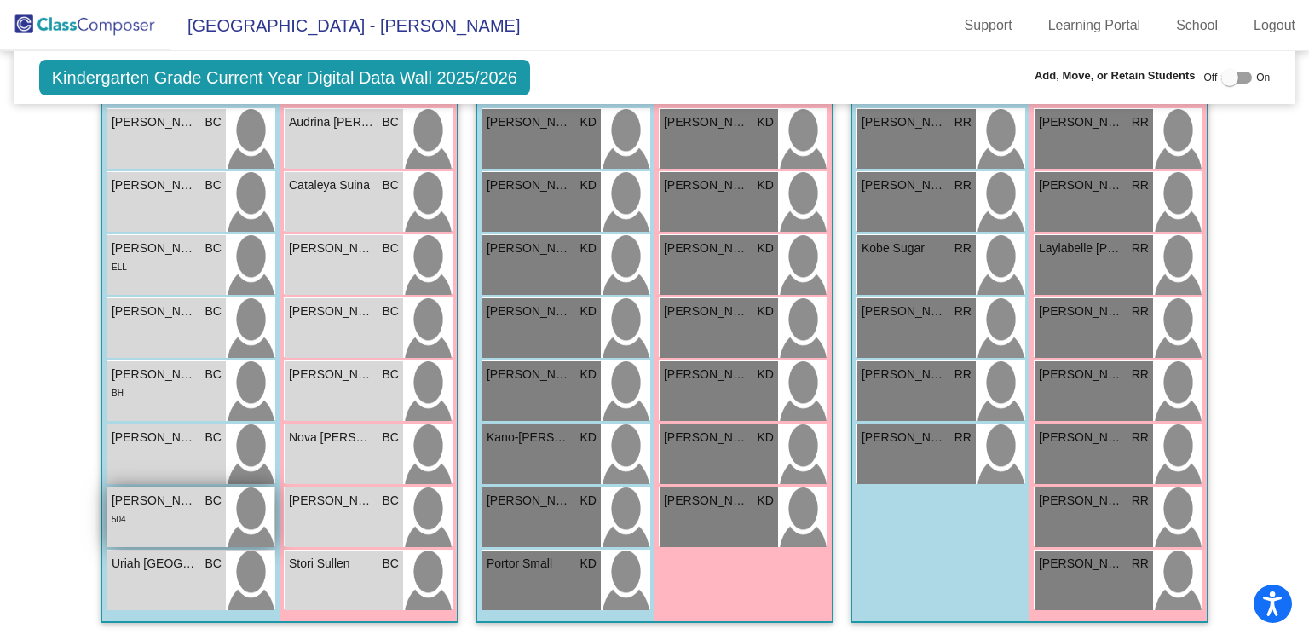
click at [170, 510] on div "504" at bounding box center [167, 519] width 110 height 18
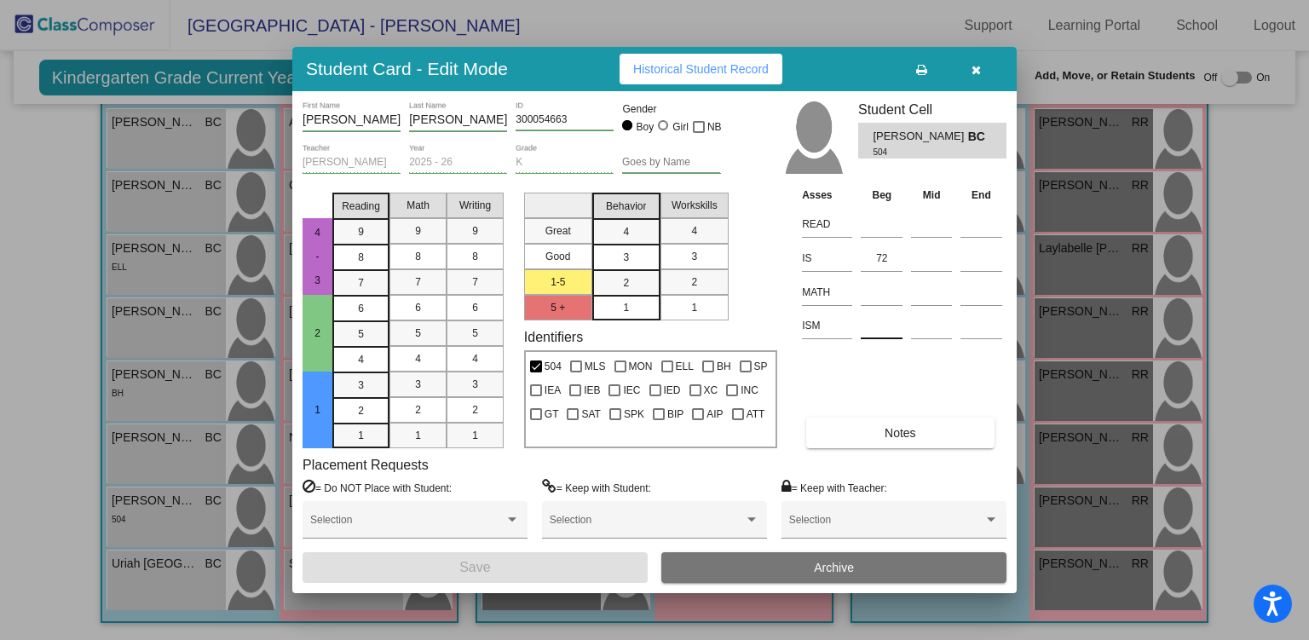
click at [883, 319] on input at bounding box center [882, 326] width 42 height 26
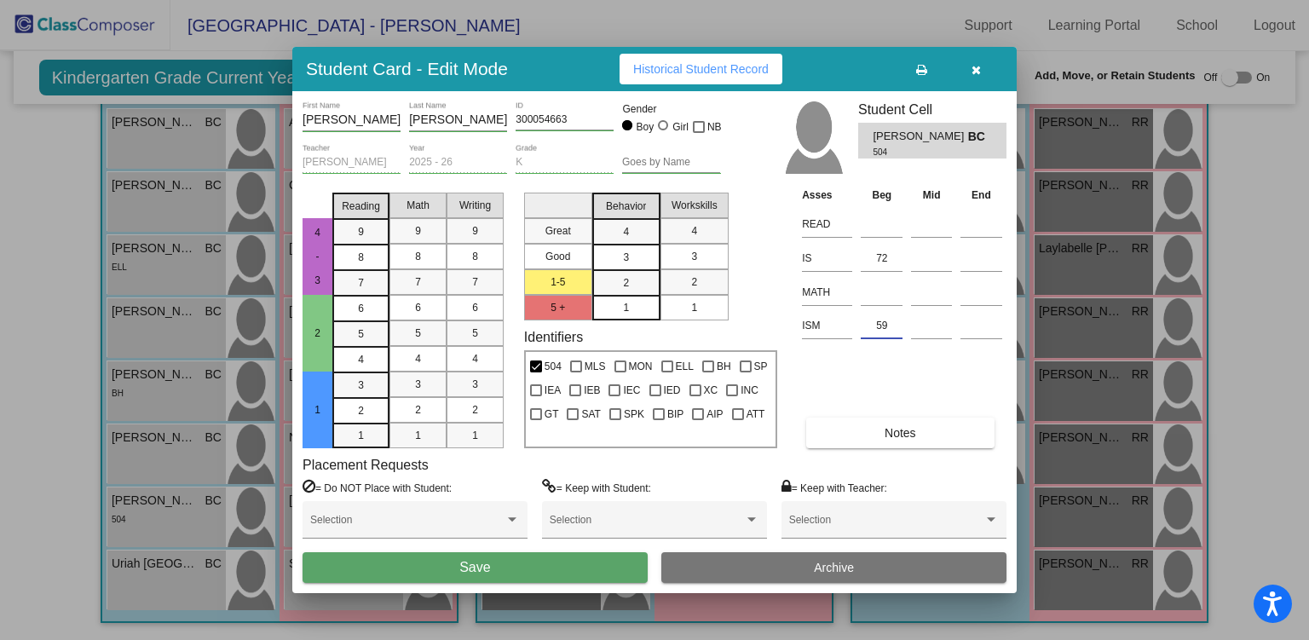
type input "59"
click at [423, 559] on button "Save" at bounding box center [475, 567] width 345 height 31
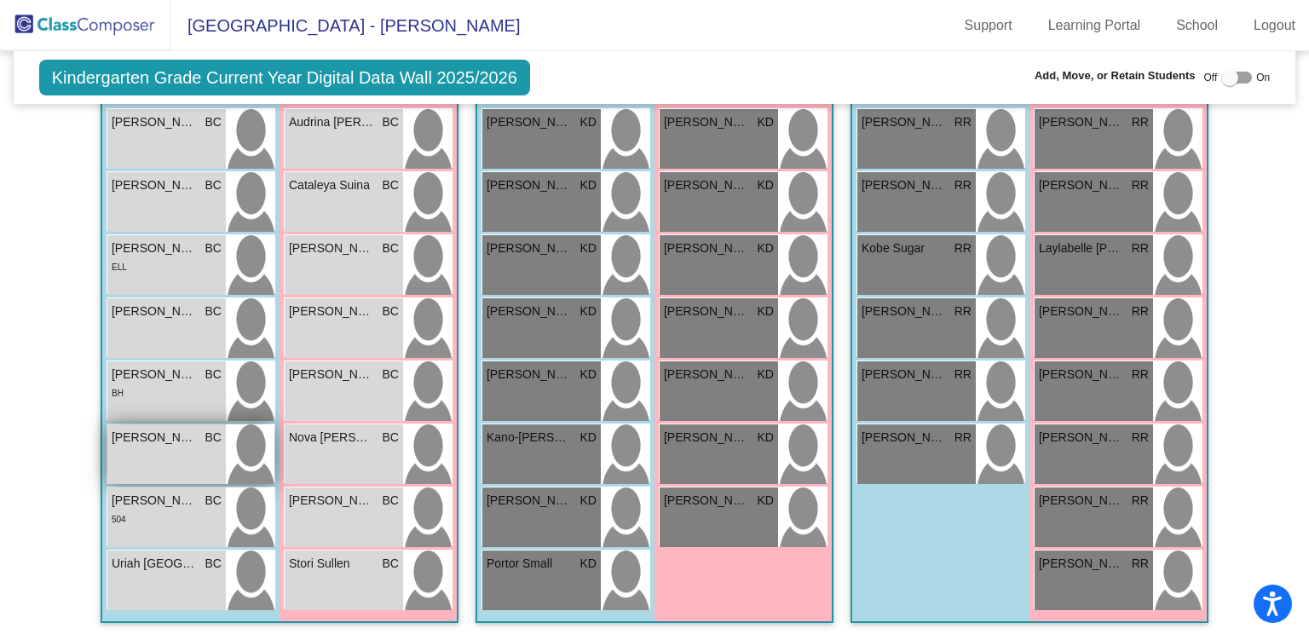
click at [158, 446] on div "[PERSON_NAME] BC lock do_not_disturb_alt" at bounding box center [166, 455] width 118 height 60
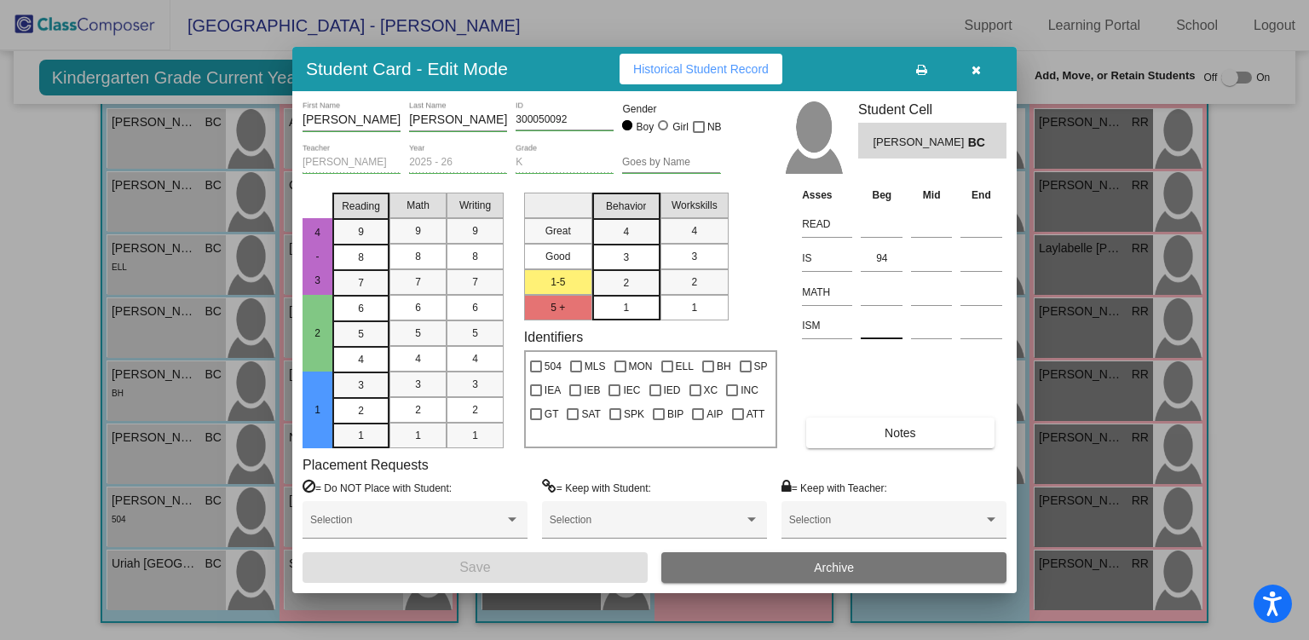
click at [874, 325] on input at bounding box center [882, 326] width 42 height 26
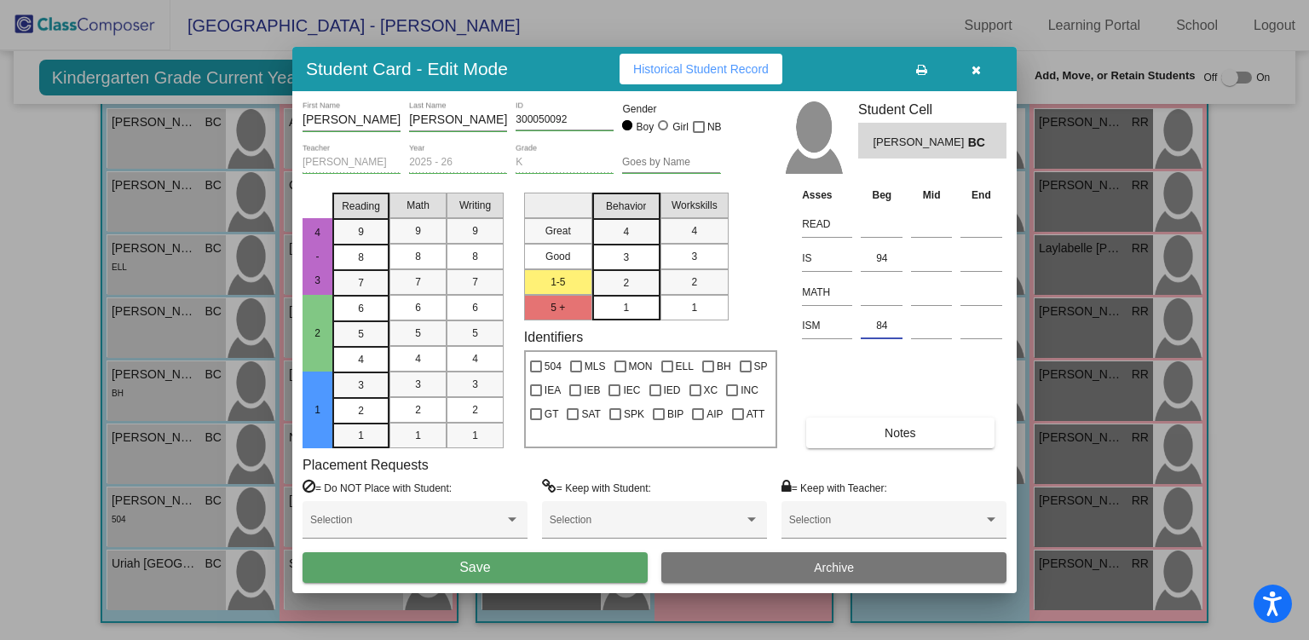
type input "84"
click at [515, 569] on button "Save" at bounding box center [475, 567] width 345 height 31
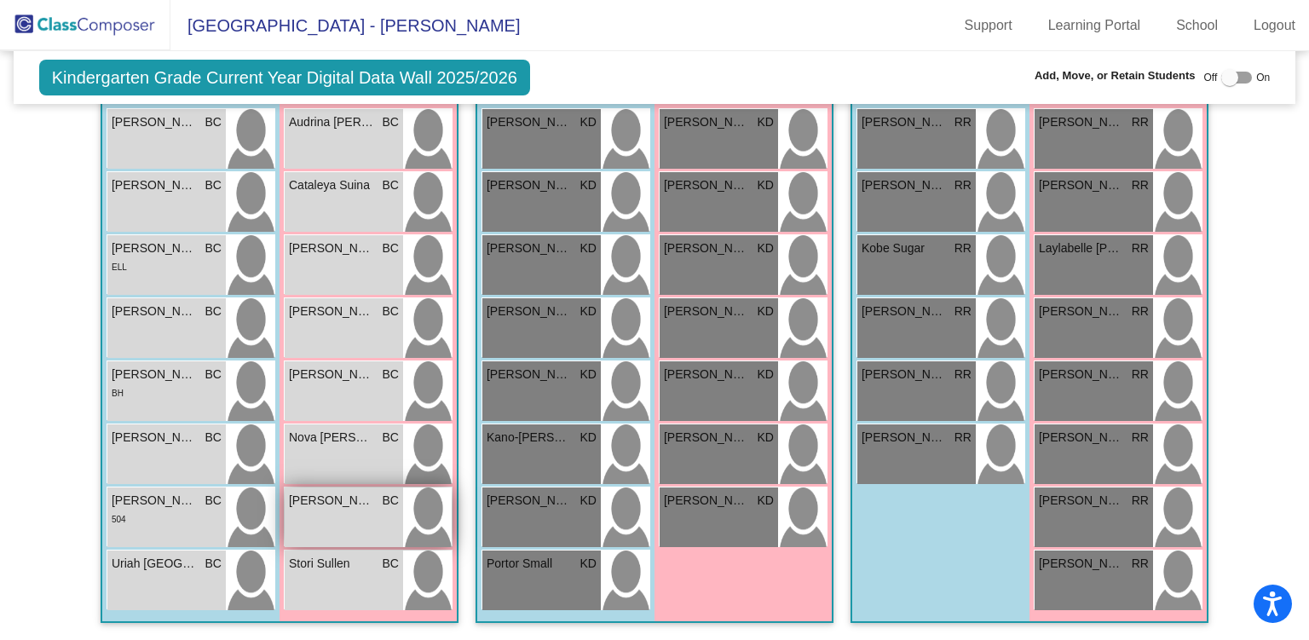
click at [335, 524] on div "[PERSON_NAME] BC lock do_not_disturb_alt" at bounding box center [344, 518] width 118 height 60
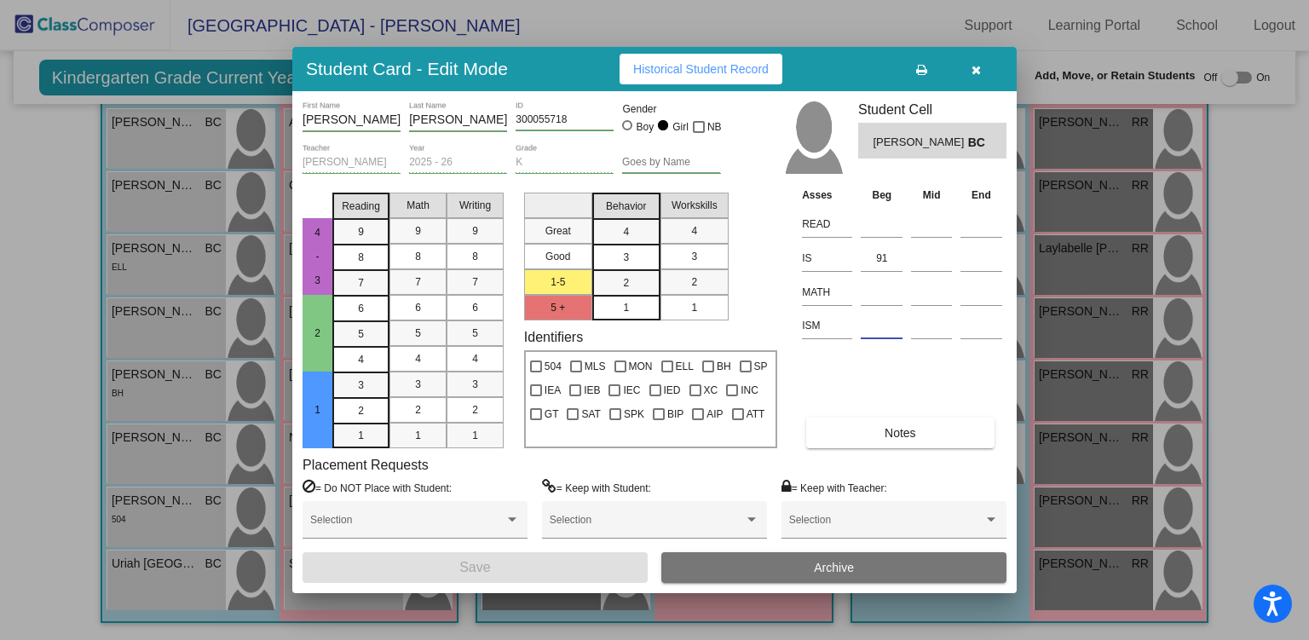
click at [874, 331] on input at bounding box center [882, 326] width 42 height 26
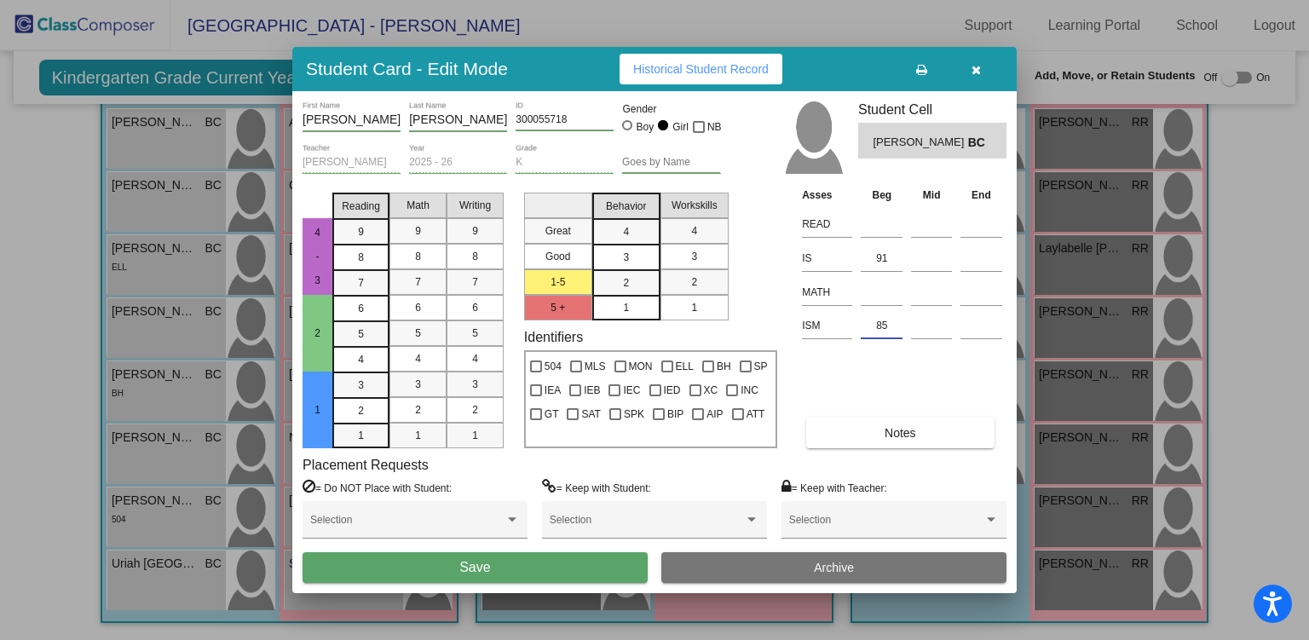
type input "85"
click at [580, 565] on button "Save" at bounding box center [475, 567] width 345 height 31
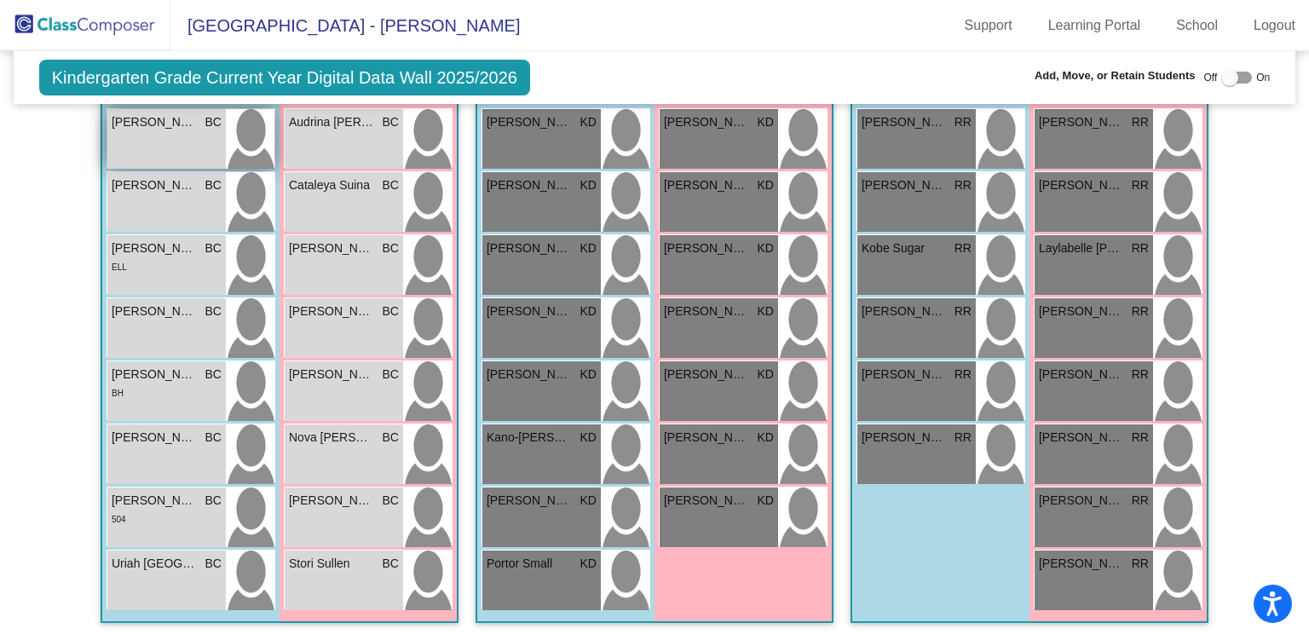
click at [170, 129] on div "[PERSON_NAME] BC lock do_not_disturb_alt" at bounding box center [166, 139] width 118 height 60
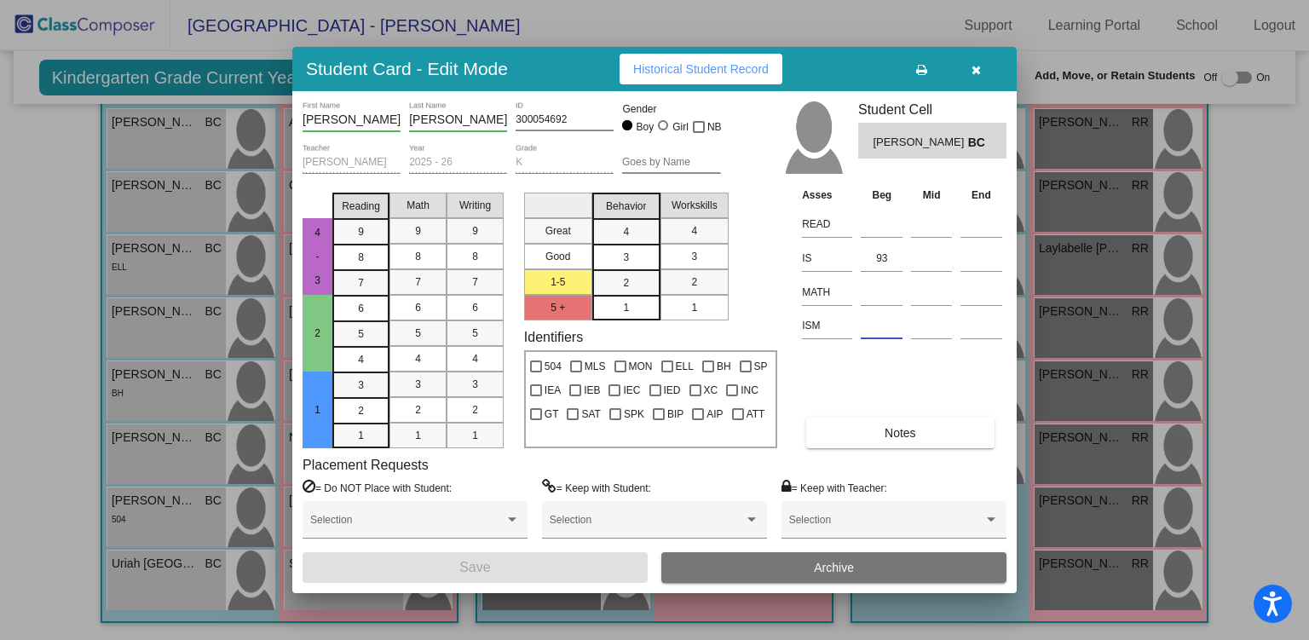
click at [873, 329] on input at bounding box center [882, 326] width 42 height 26
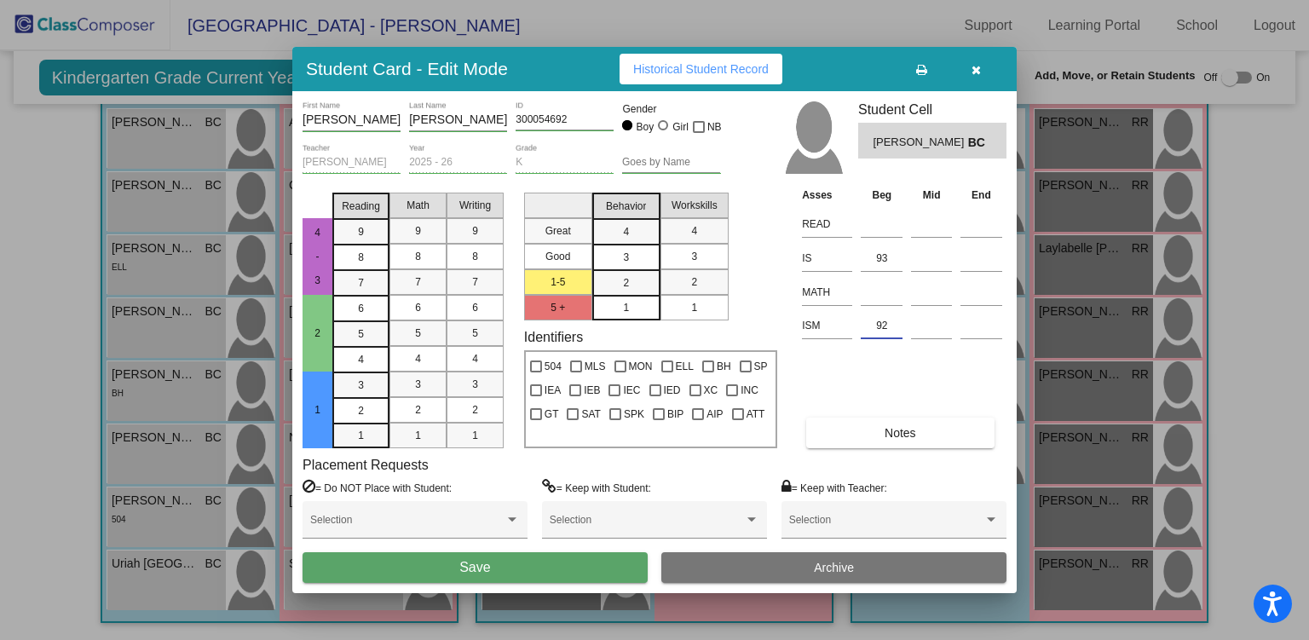
type input "92"
click at [544, 562] on button "Save" at bounding box center [475, 567] width 345 height 31
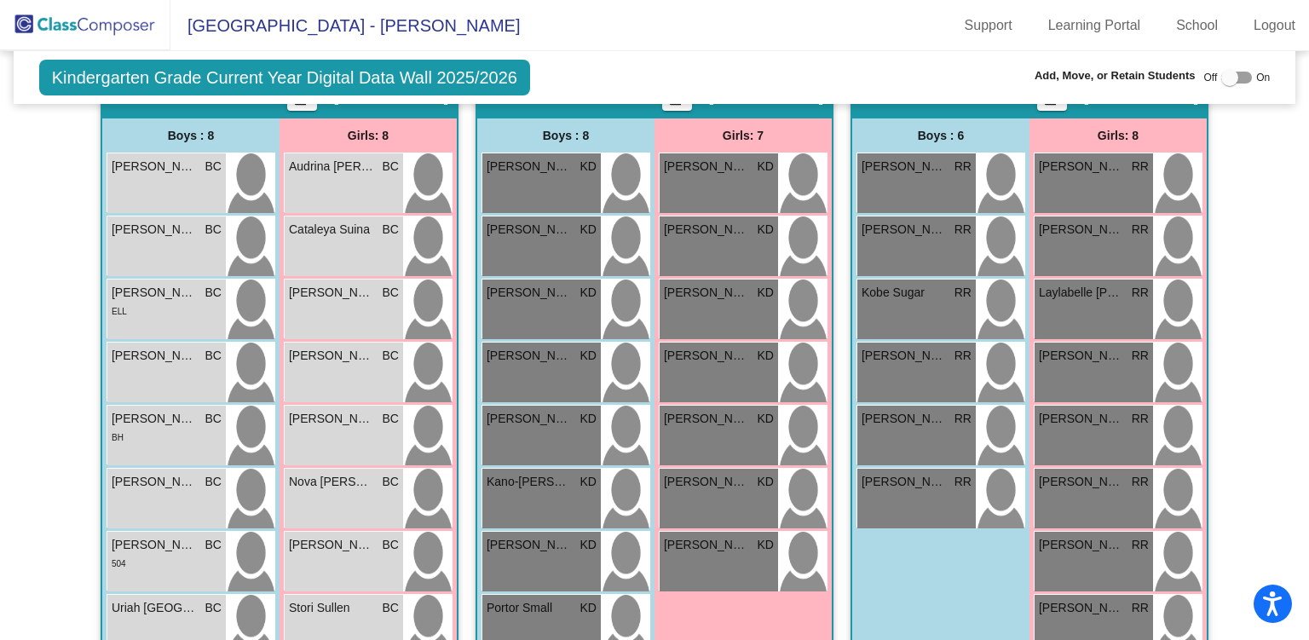
scroll to position [1084, 0]
